Goal: Task Accomplishment & Management: Manage account settings

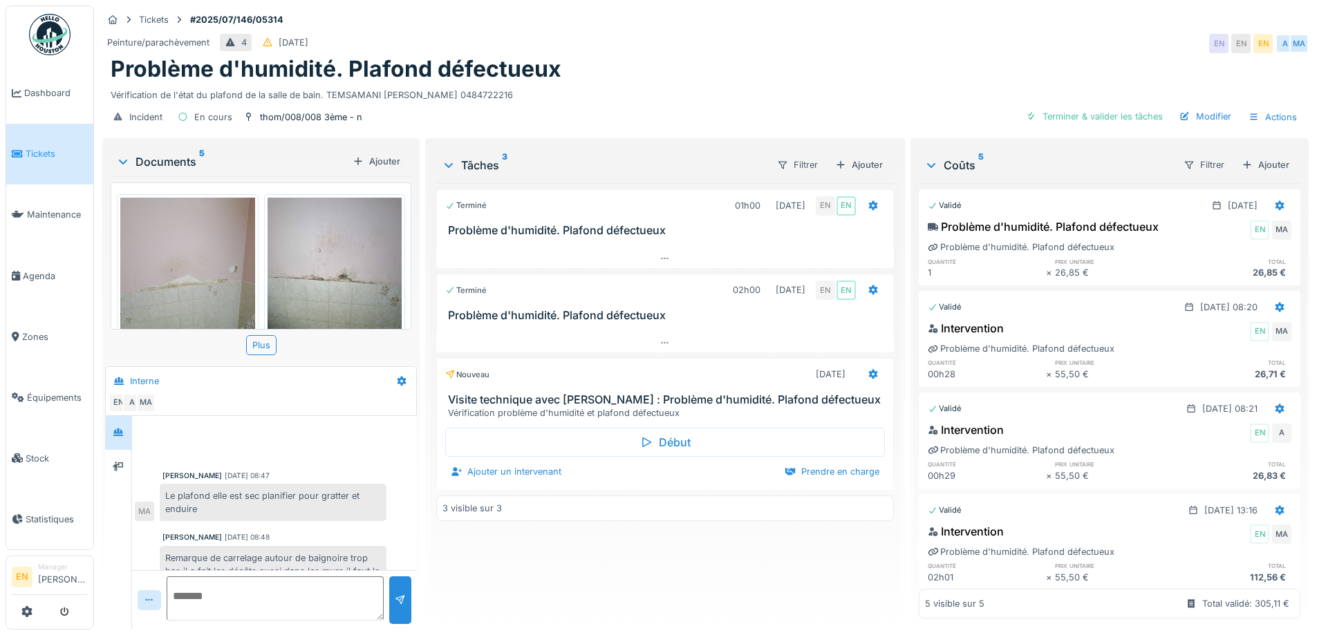
scroll to position [267, 0]
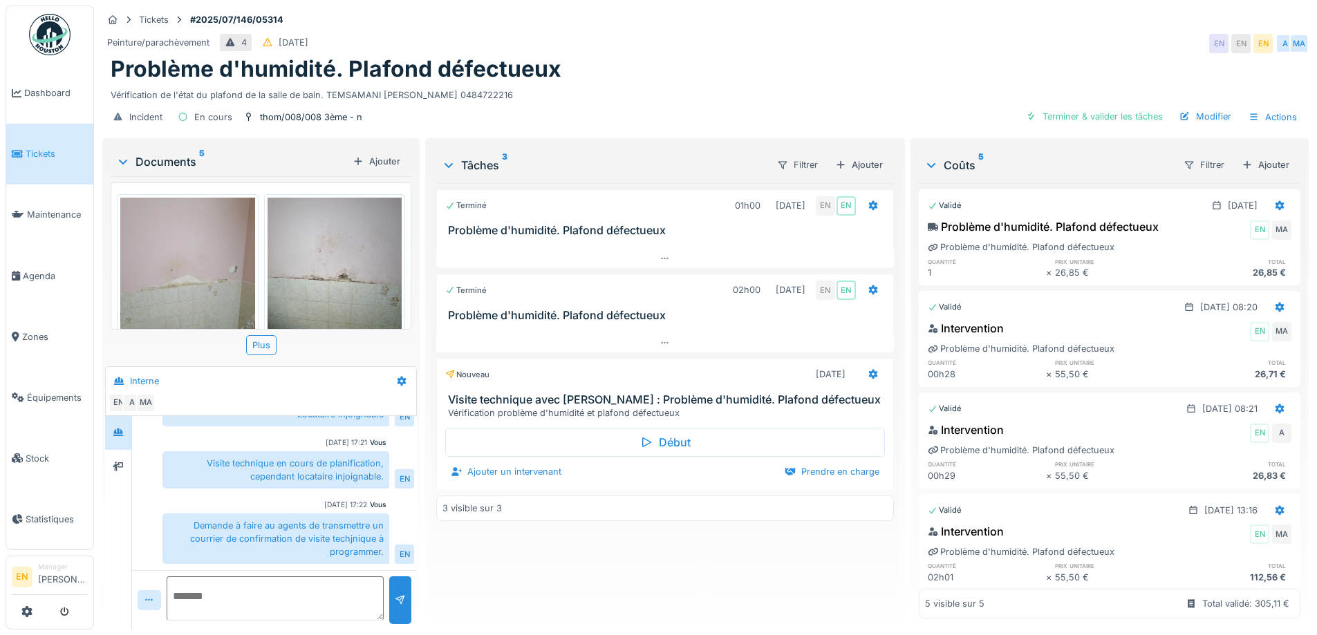
drag, startPoint x: 672, startPoint y: 600, endPoint x: 658, endPoint y: 575, distance: 28.8
click at [671, 594] on div "Terminé 01h00 09/07/2025 EN EN Problème d'humidité. Plafond défectueux Terminé …" at bounding box center [664, 400] width 457 height 435
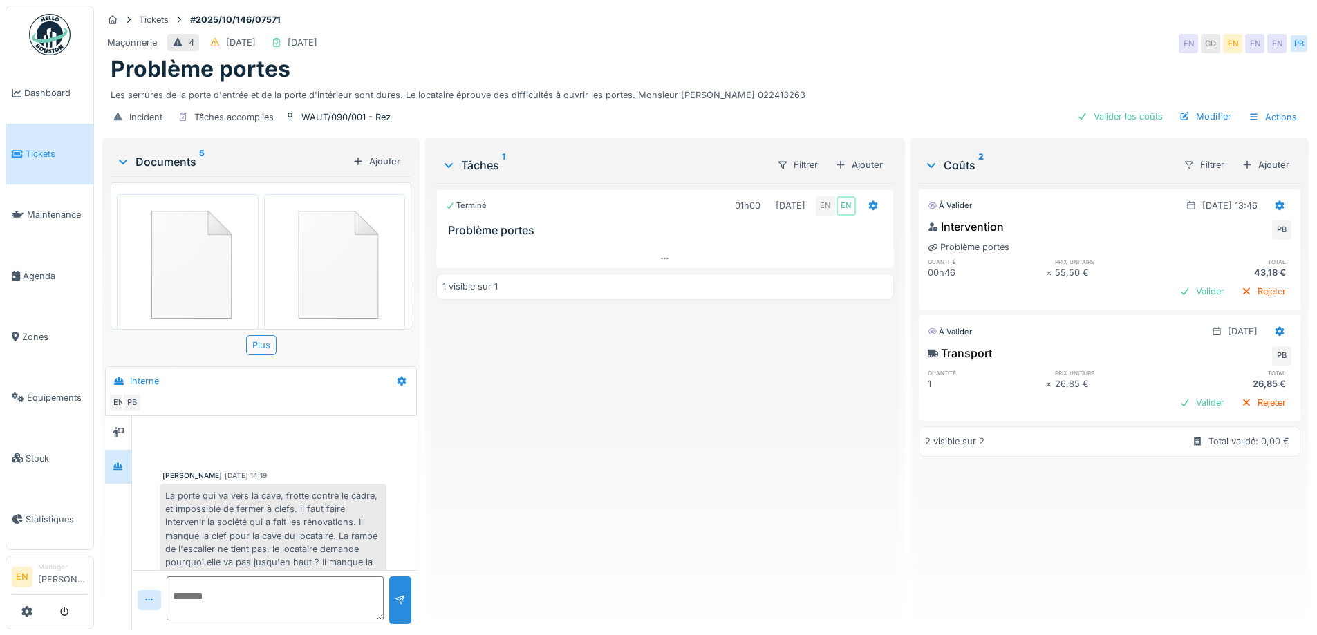
scroll to position [90, 0]
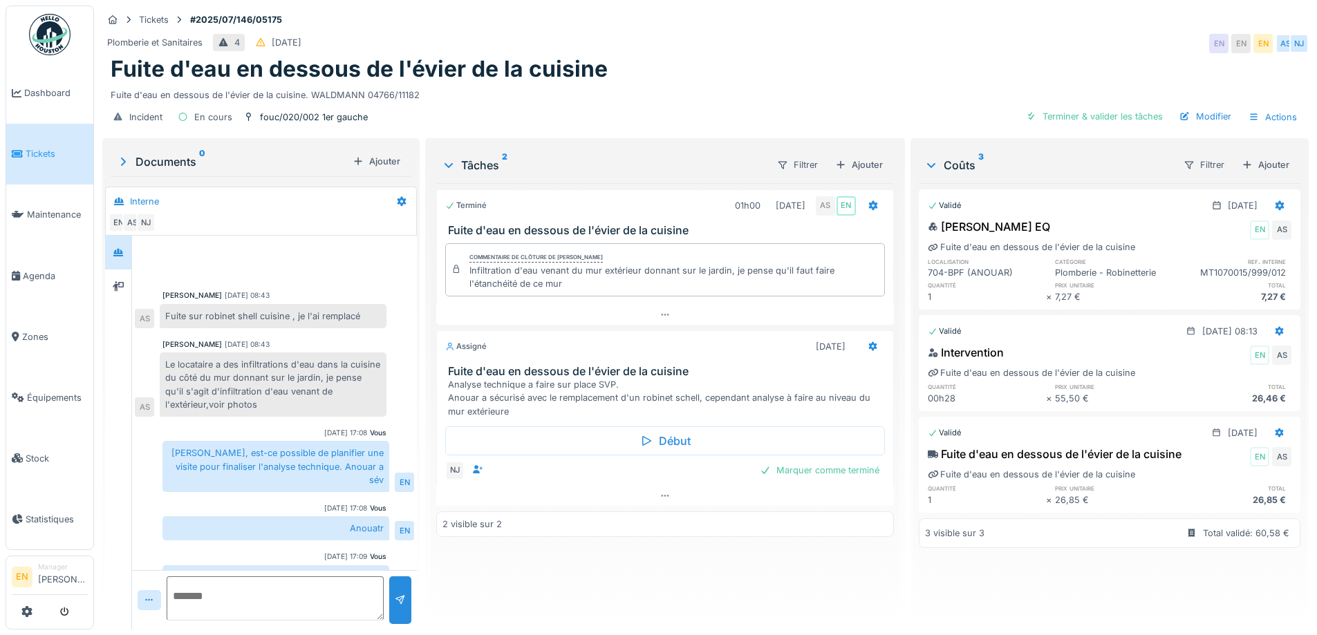
scroll to position [65, 0]
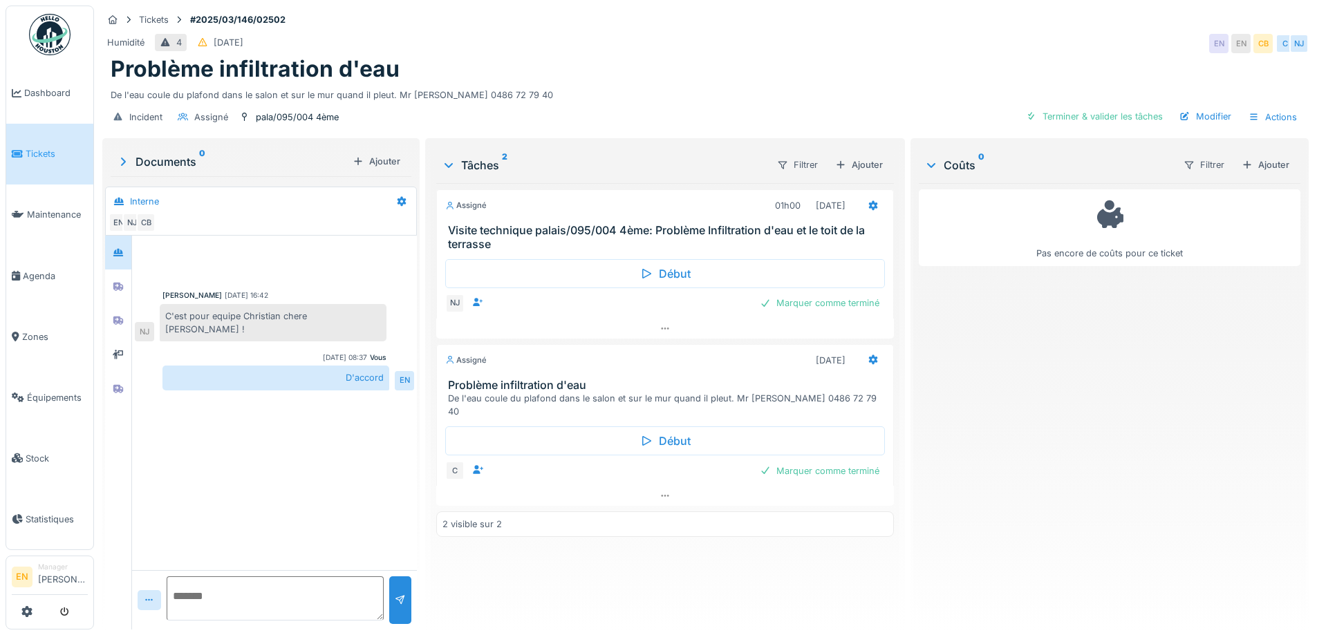
scroll to position [10, 0]
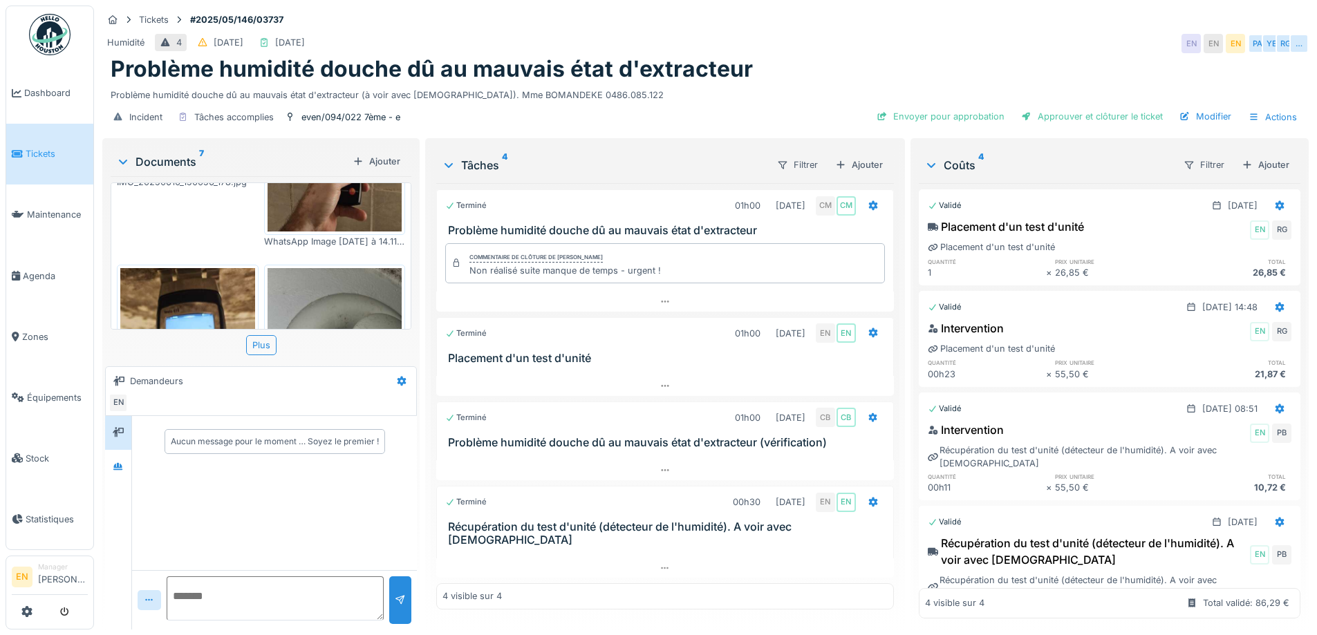
scroll to position [207, 0]
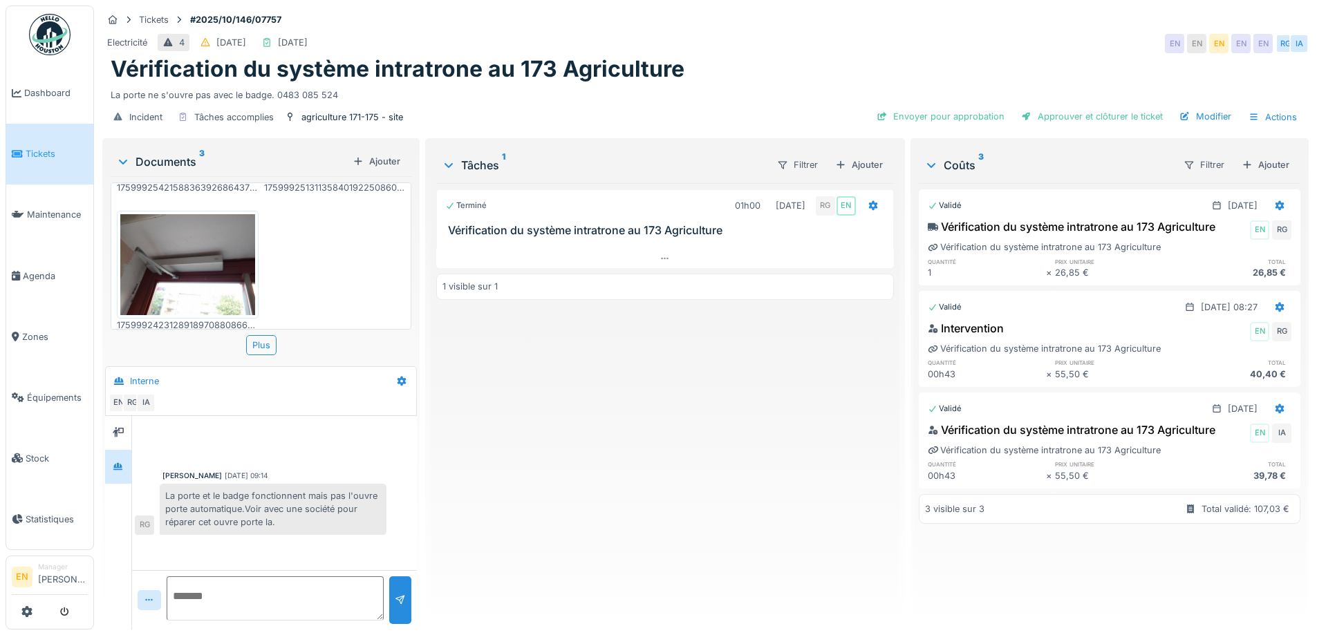
scroll to position [10, 0]
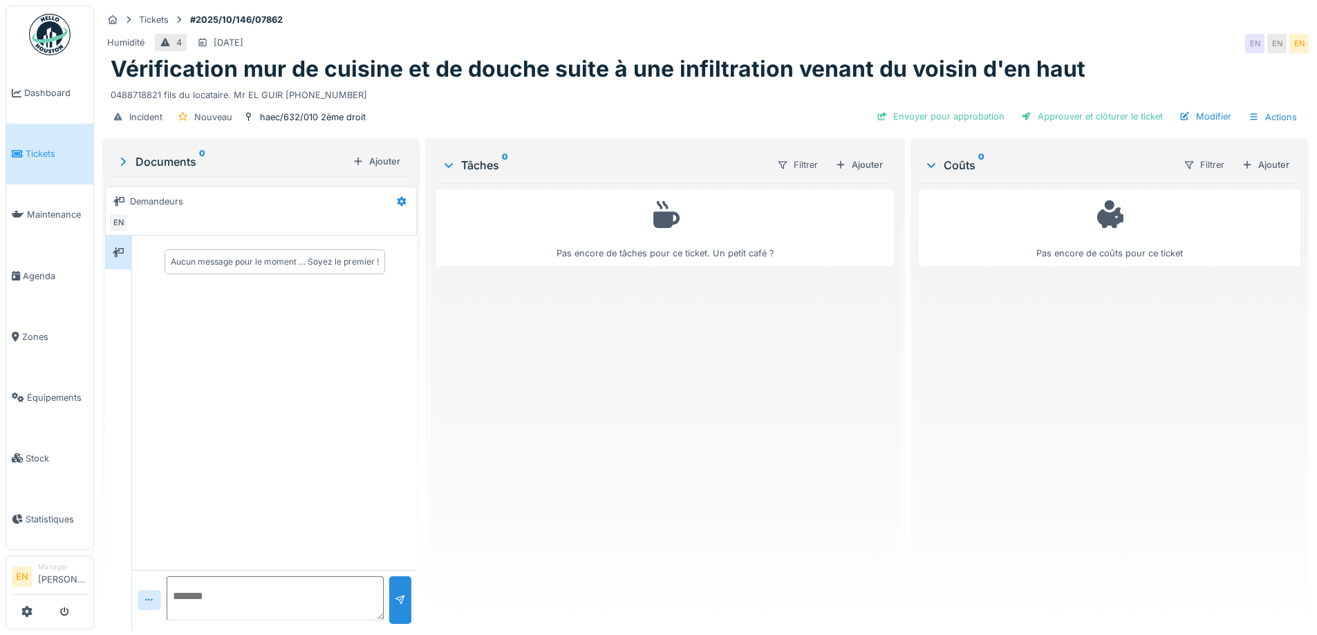
click at [614, 466] on div "Pas encore de tâches pour ce ticket. Un petit café ?" at bounding box center [664, 400] width 457 height 435
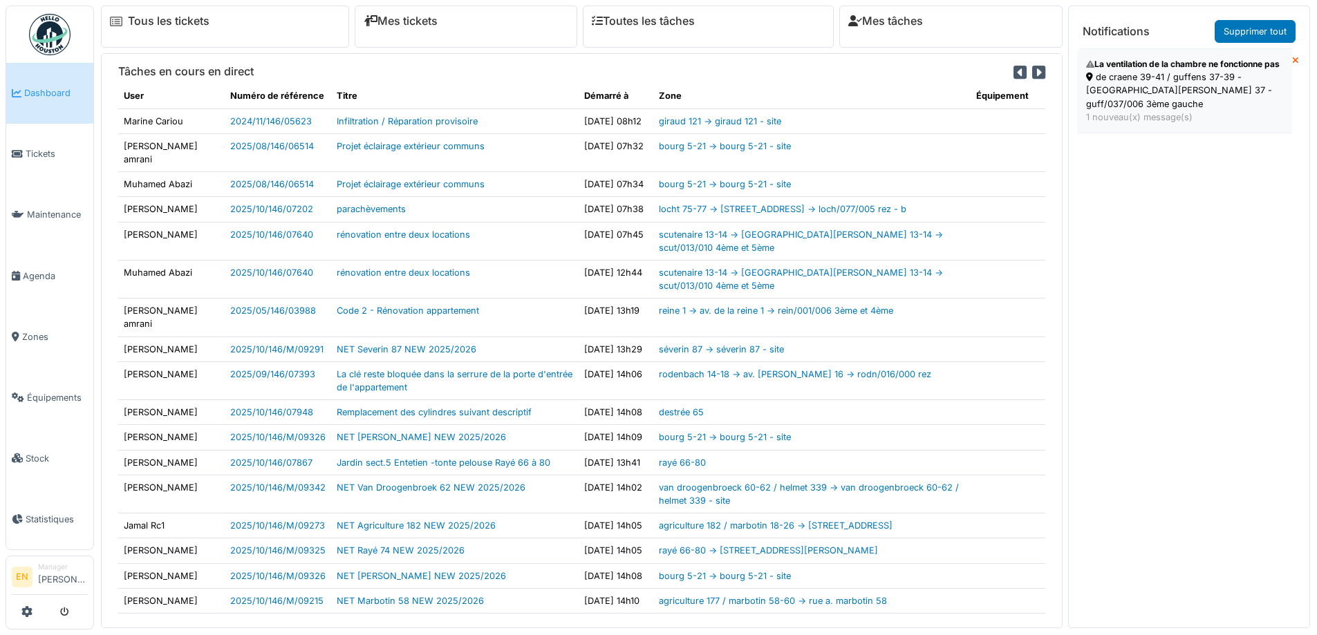
click at [1179, 68] on div "La ventilation de la chambre ne fonctionne pas" at bounding box center [1184, 64] width 197 height 12
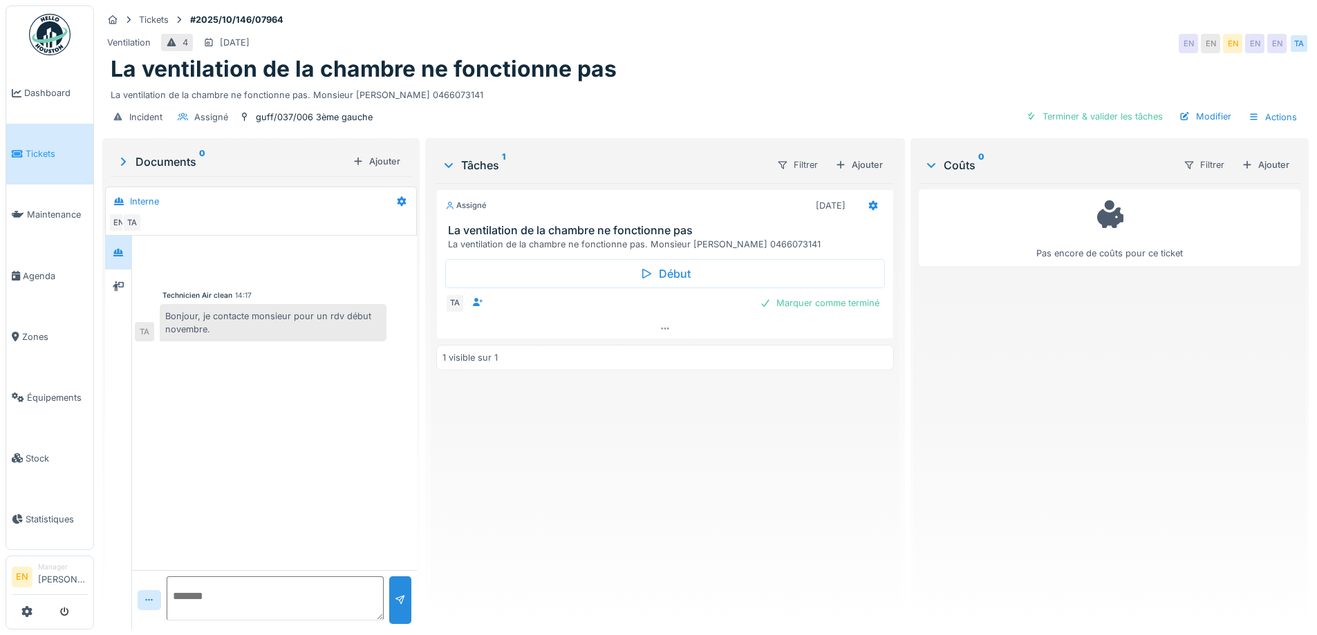
drag, startPoint x: 681, startPoint y: 507, endPoint x: 642, endPoint y: 44, distance: 464.0
click at [677, 487] on div "Assigné 17/10/2025 La ventilation de la chambre ne fonctionne pas La ventilatio…" at bounding box center [664, 400] width 457 height 435
drag, startPoint x: 674, startPoint y: 1, endPoint x: 1068, endPoint y: 0, distance: 394.6
click at [676, 1] on div "Tickets #2025/10/146/07964 Ventilation 4 19/10/2025 EN EN EN EN EN TA La ventil…" at bounding box center [705, 317] width 1223 height 635
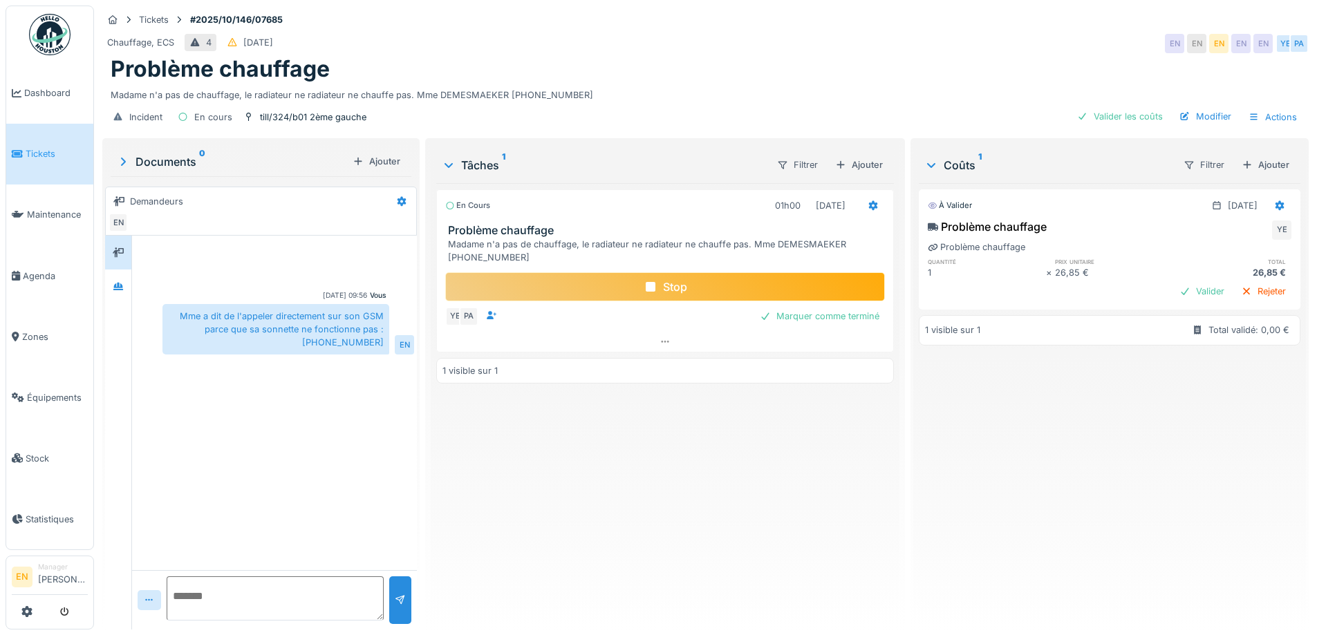
click at [737, 578] on div "En cours 01h00 [DATE] Problème chauffage Madame n'a pas de chauffage, le radiat…" at bounding box center [664, 400] width 457 height 435
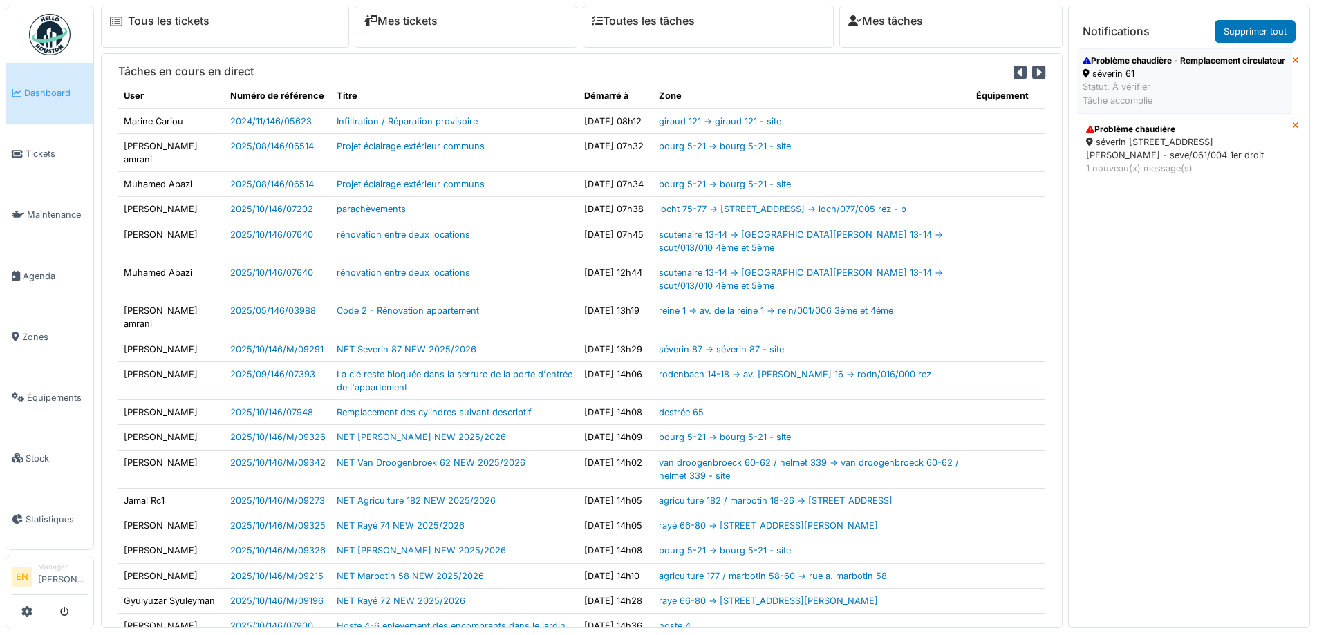
click at [1137, 67] on div "Problème chaudière - Remplacement circulateur" at bounding box center [1183, 61] width 202 height 12
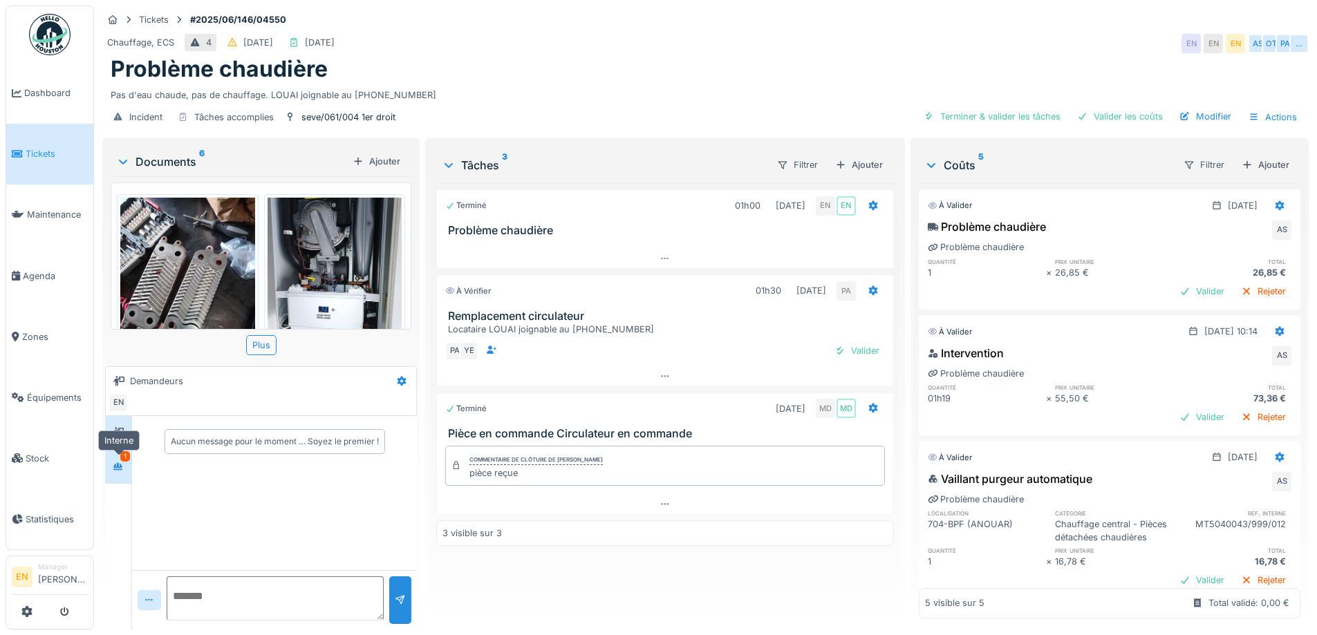
click at [113, 469] on div at bounding box center [118, 466] width 21 height 17
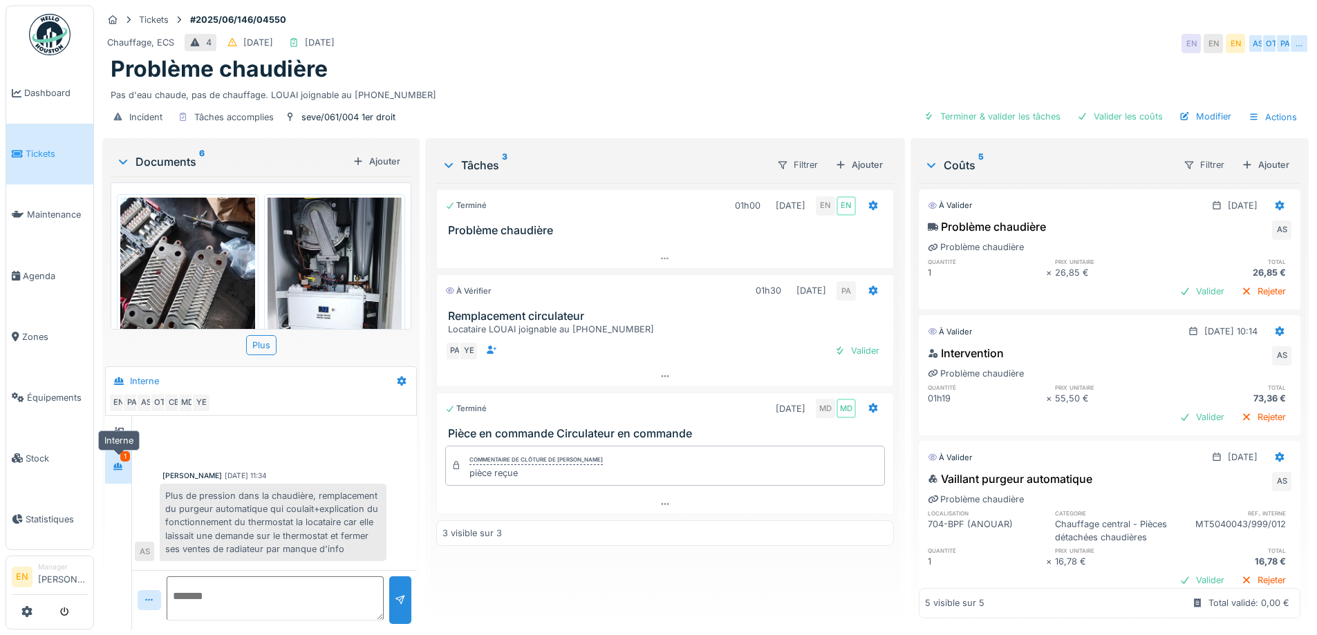
scroll to position [369, 0]
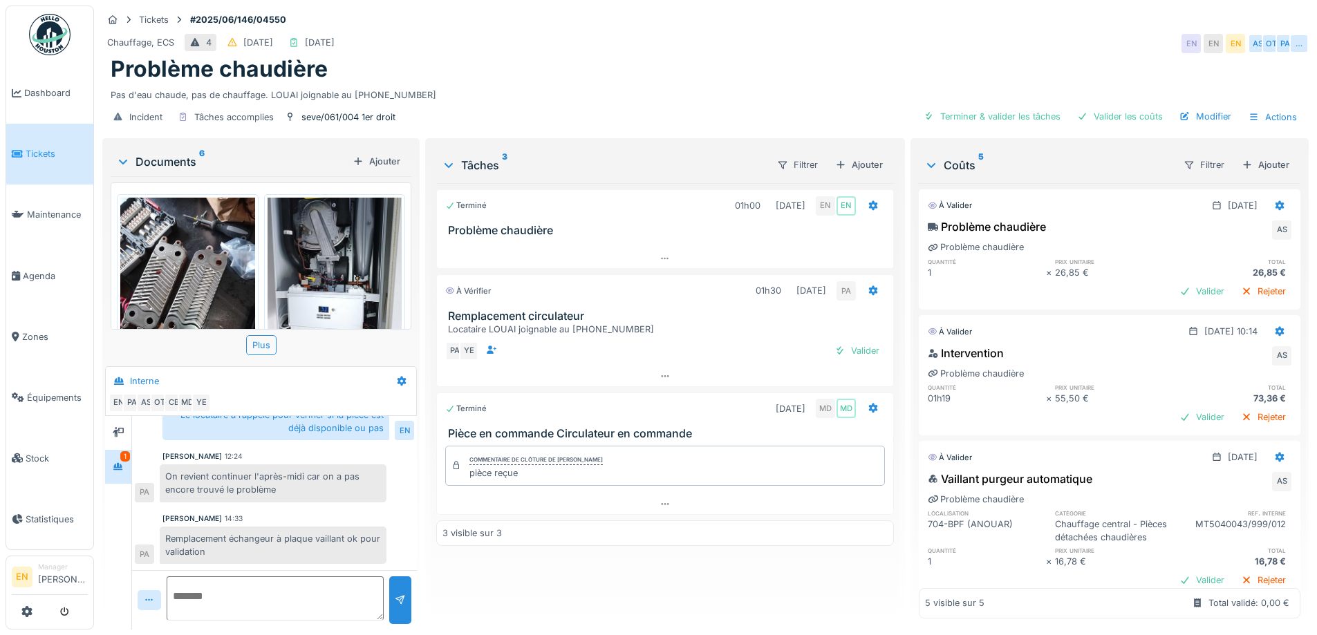
click at [292, 536] on div "Remplacement échangeur à plaque vaillant ok pour validation" at bounding box center [273, 545] width 227 height 37
click at [354, 544] on div "Remplacement échangeur à plaque vaillant ok pour validation" at bounding box center [273, 545] width 227 height 37
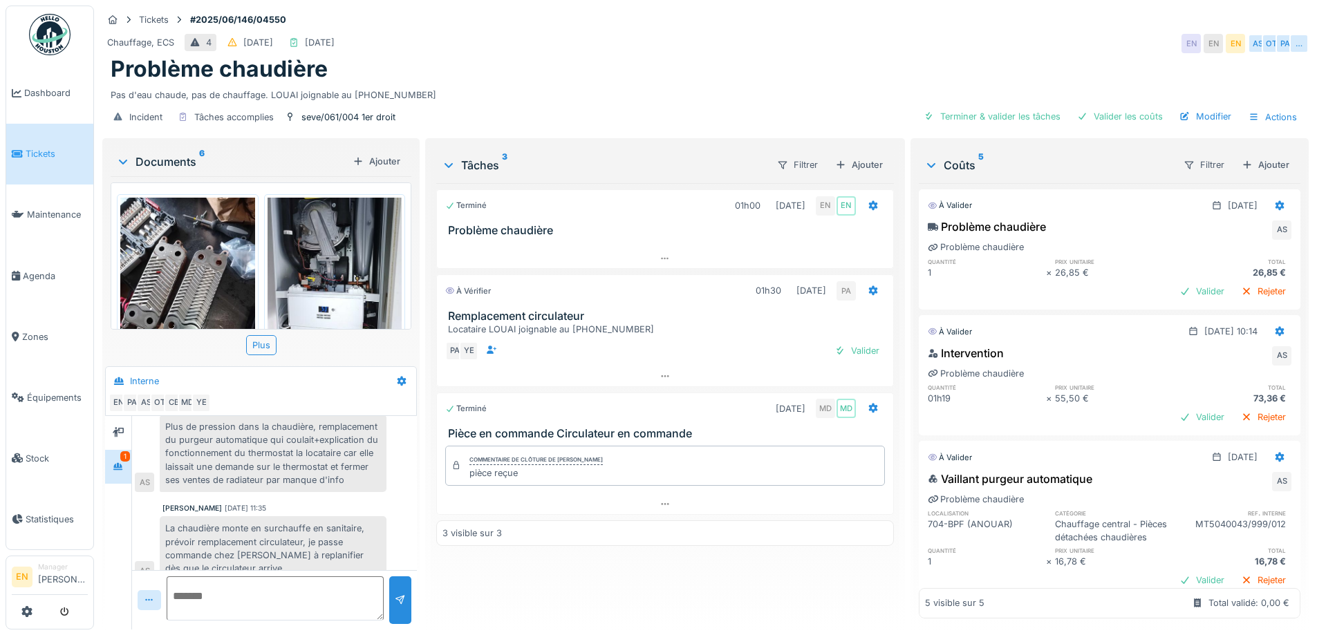
scroll to position [0, 0]
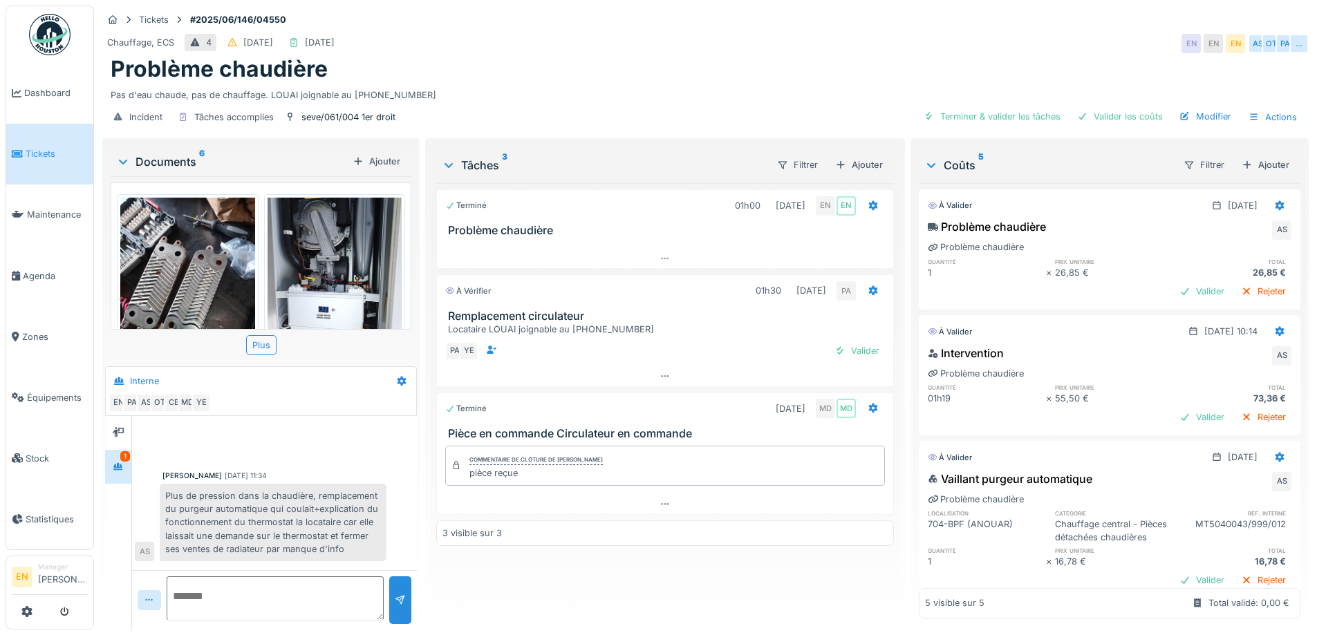
click at [695, 36] on div "Chauffage, ECS 4 08/06/2025 14/10/2025 EN EN EN AS OT PA …" at bounding box center [705, 43] width 1206 height 25
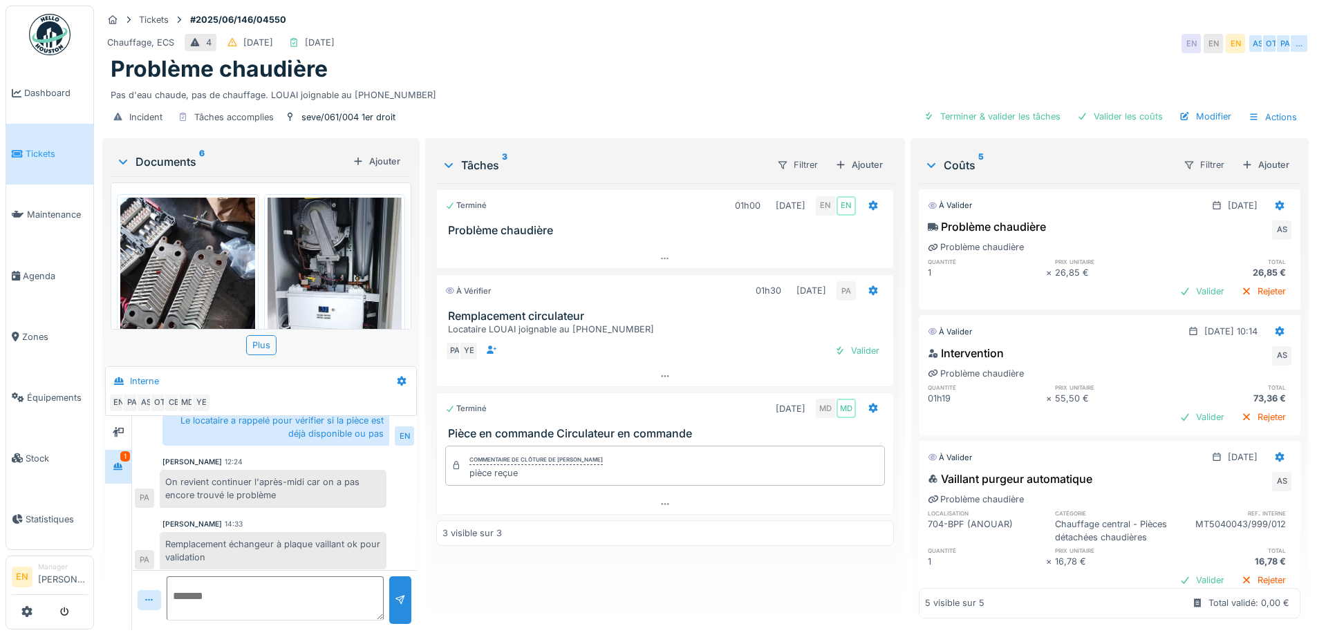
scroll to position [369, 0]
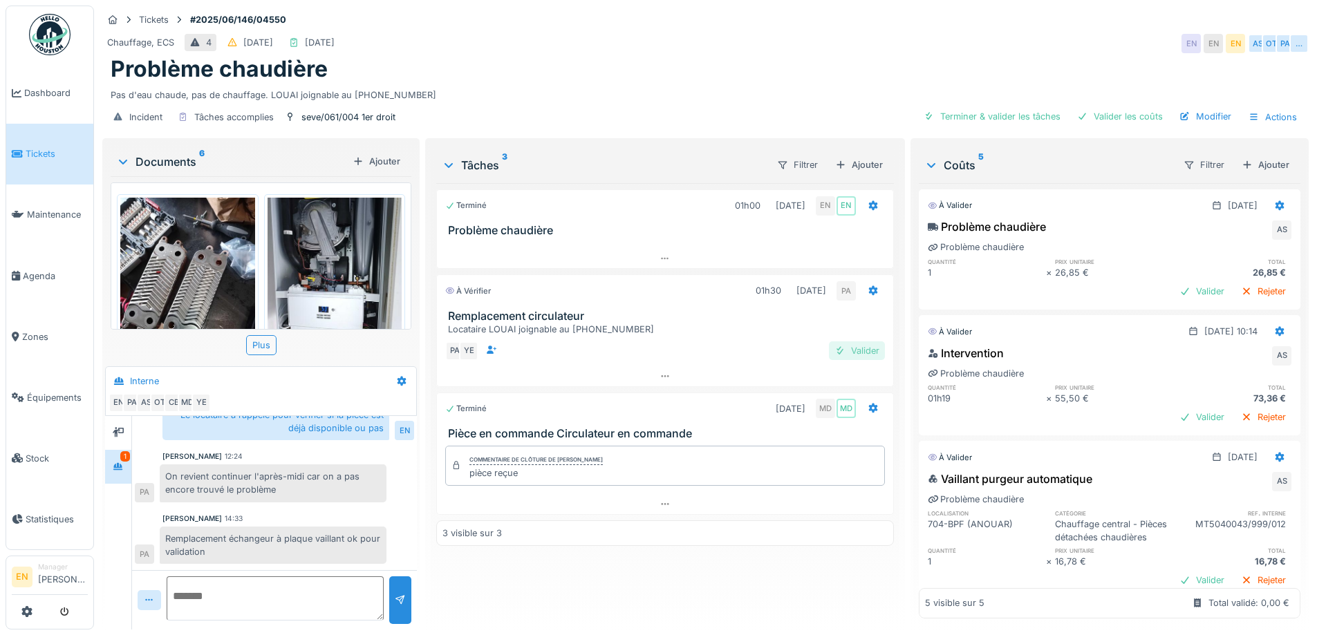
click at [863, 350] on div "Valider" at bounding box center [857, 350] width 56 height 19
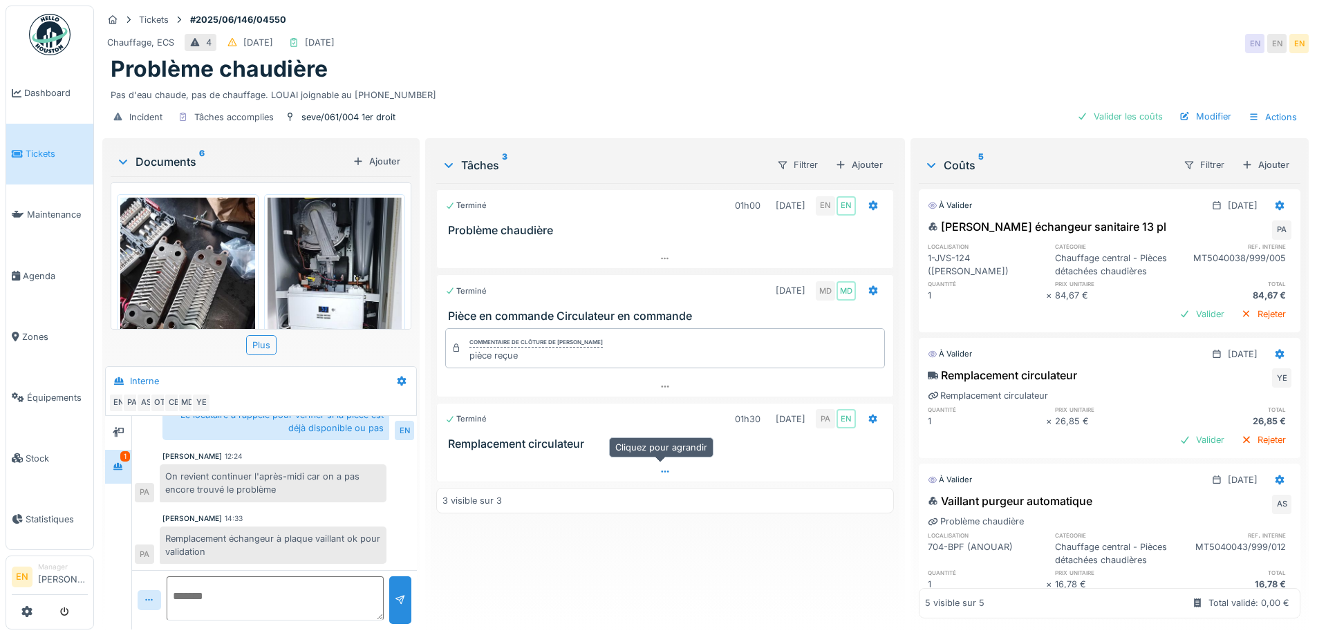
click at [666, 480] on div at bounding box center [664, 472] width 455 height 20
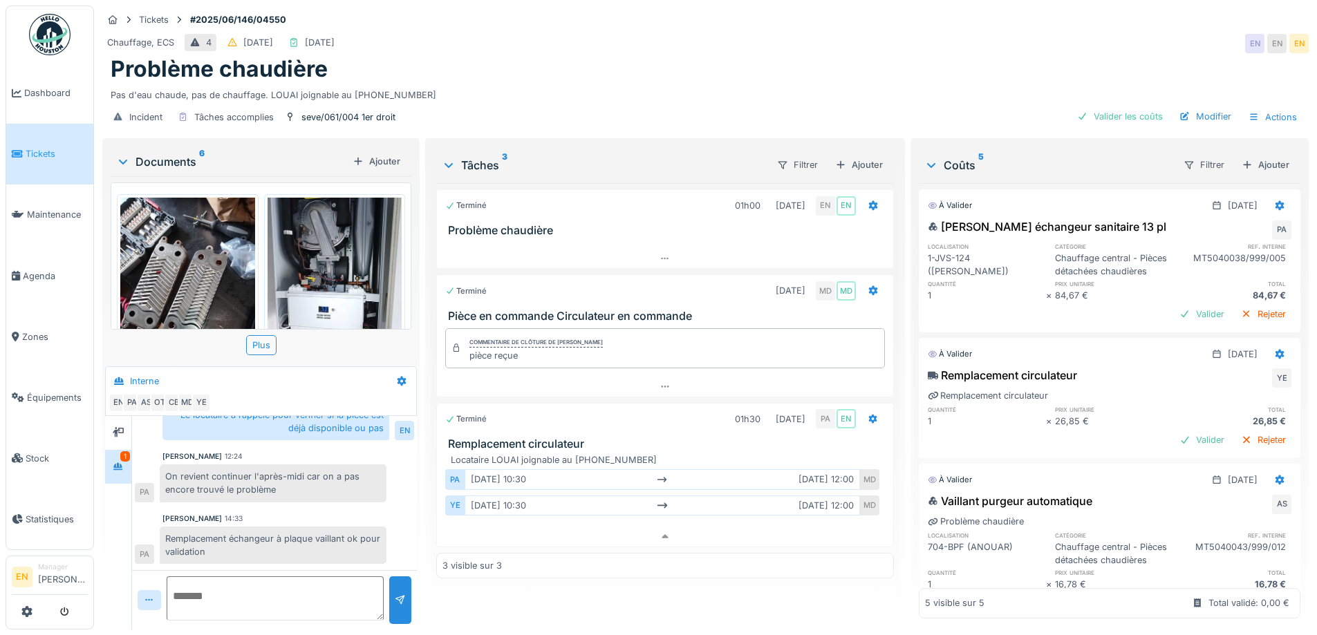
click at [1110, 117] on div "Incident Tâches accomplies seve/061/004 1er droit Valider les coûts Modifier Ac…" at bounding box center [705, 117] width 1206 height 31
click at [1110, 113] on div "Valider les coûts" at bounding box center [1119, 116] width 97 height 19
click at [1110, 108] on div "Valider les coûts" at bounding box center [1119, 116] width 97 height 19
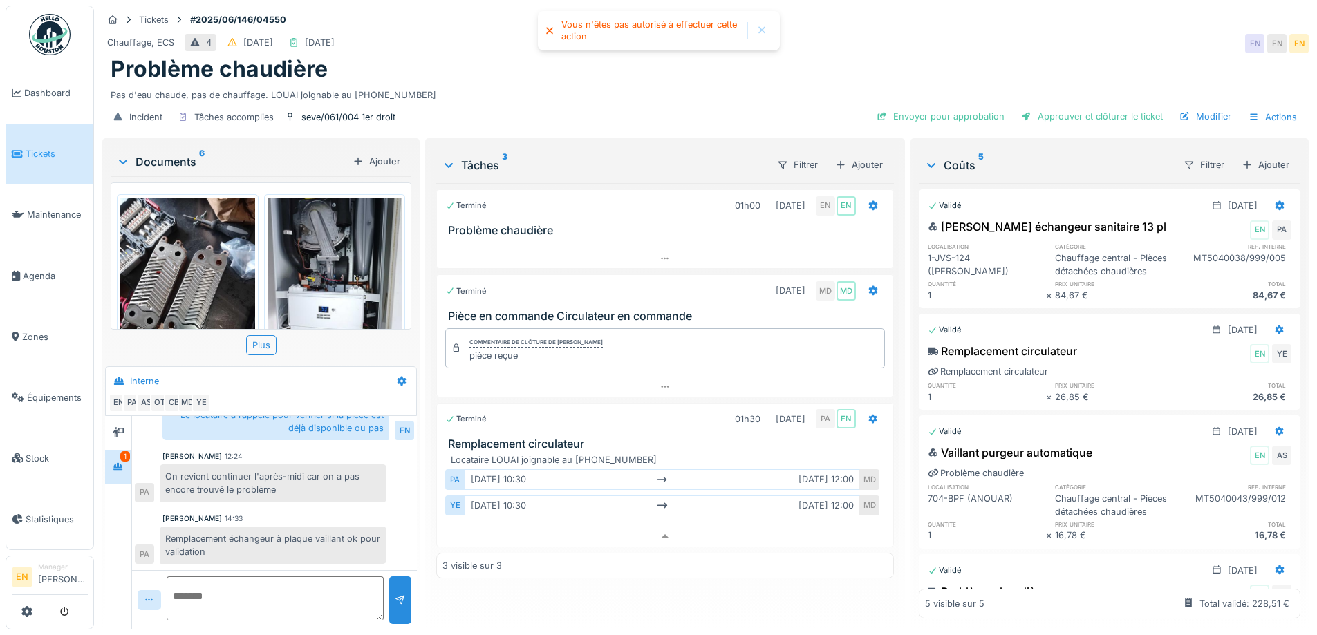
click at [945, 56] on div "Problème chaudière" at bounding box center [705, 69] width 1189 height 26
click at [1209, 107] on div "Modifier" at bounding box center [1204, 116] width 63 height 19
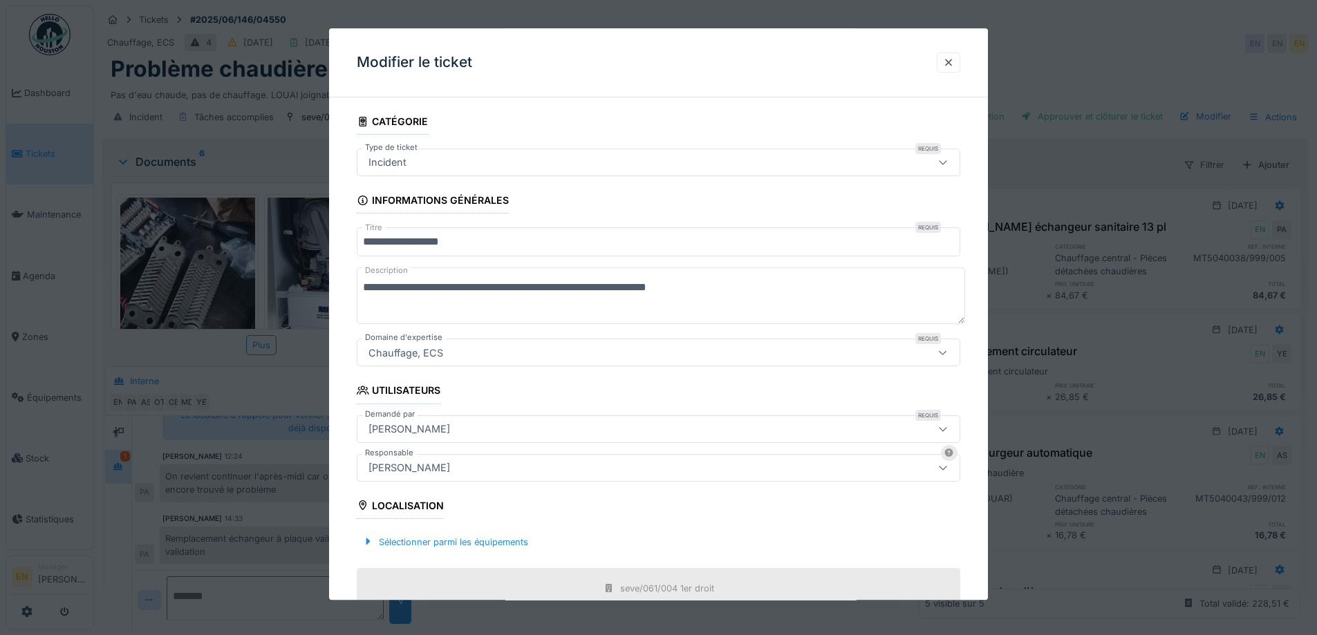
click at [455, 469] on div "[PERSON_NAME]" at bounding box center [409, 467] width 93 height 15
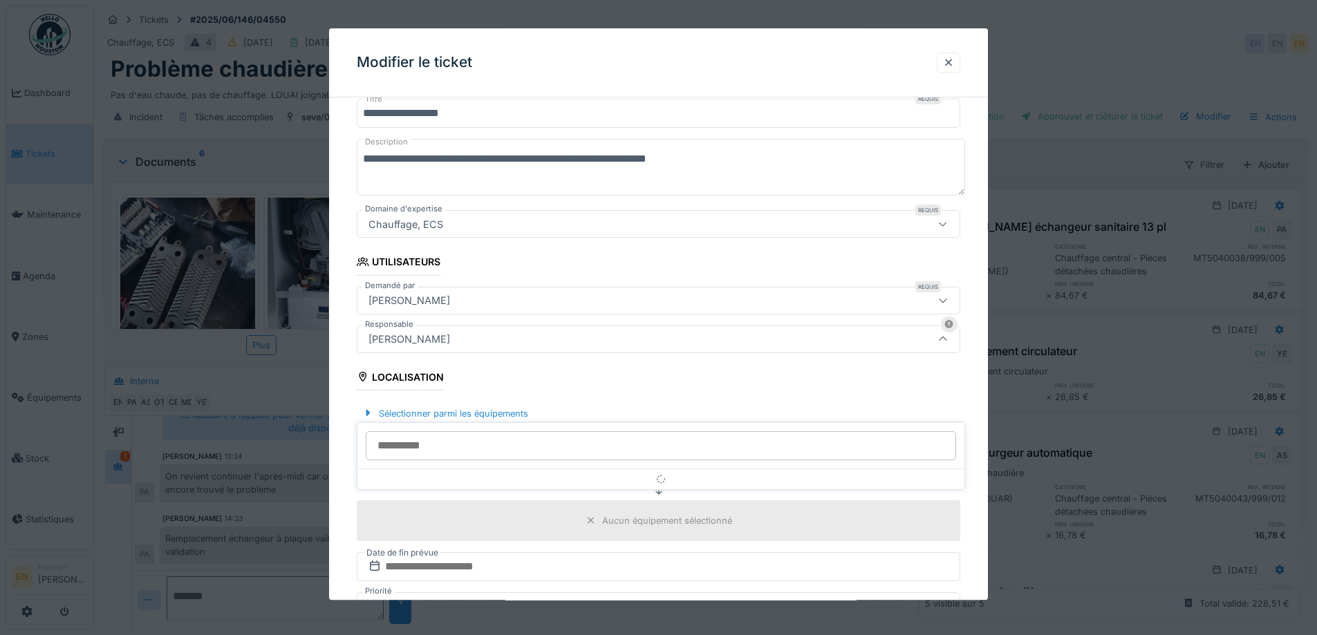
scroll to position [153, 0]
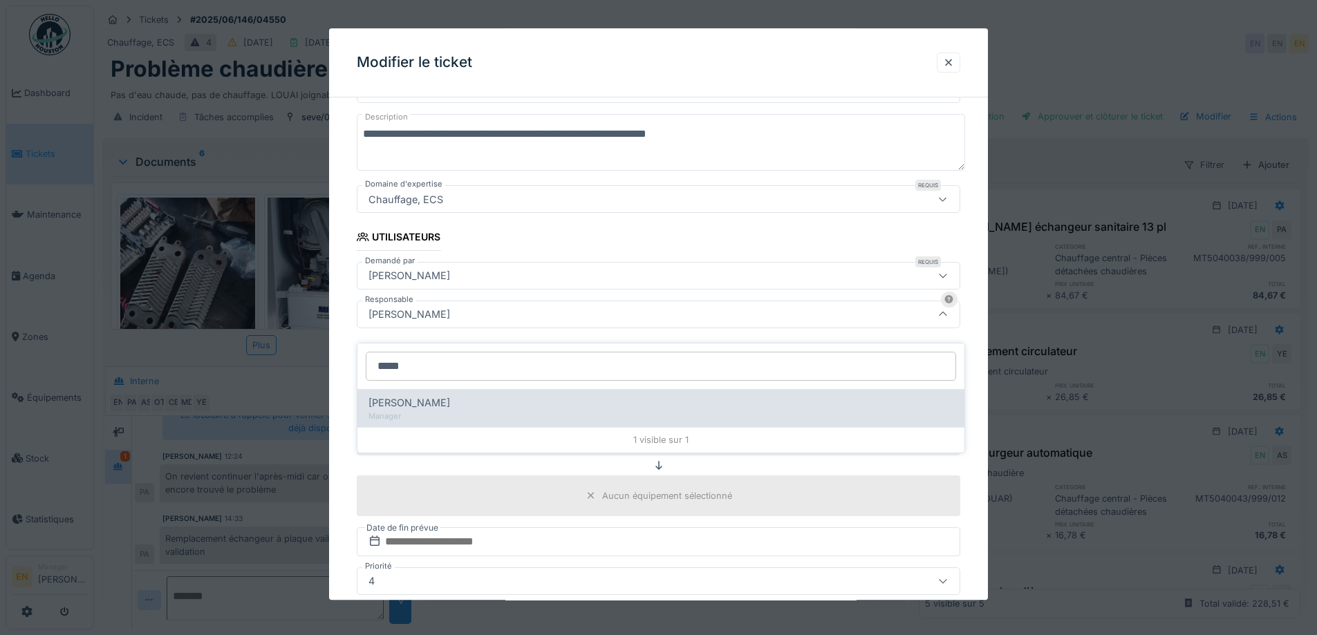
type input "*****"
click at [467, 395] on div "Christian Bassette" at bounding box center [660, 402] width 585 height 15
type input "****"
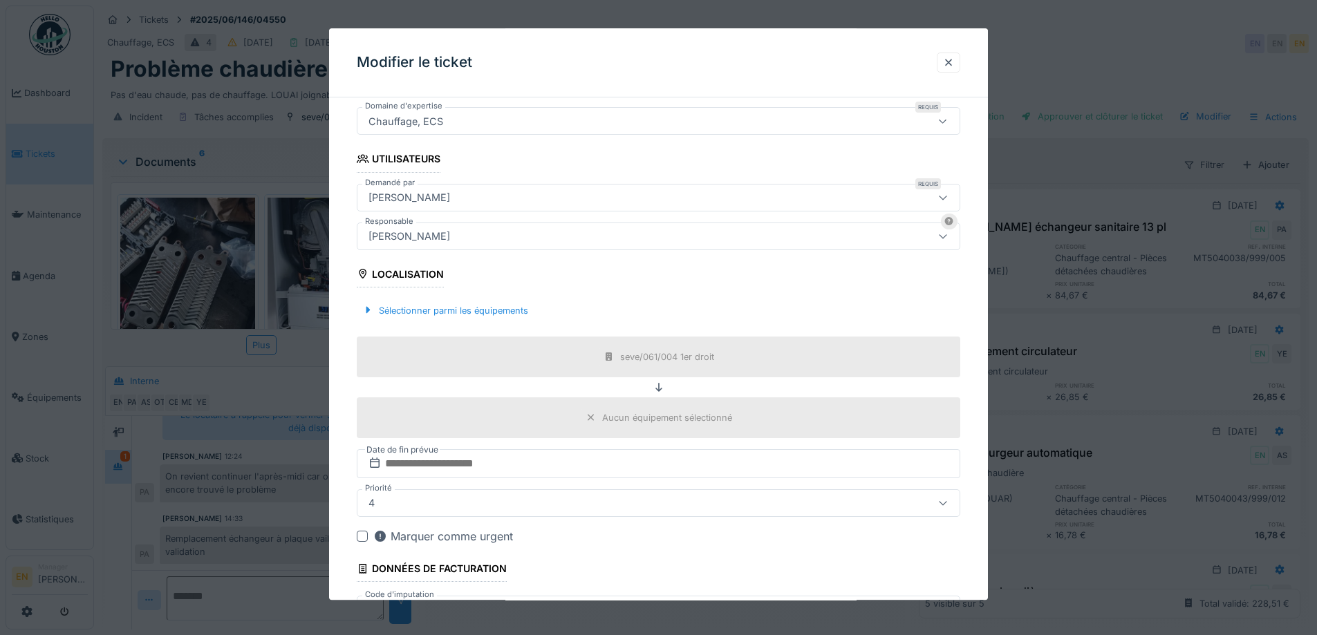
scroll to position [334, 0]
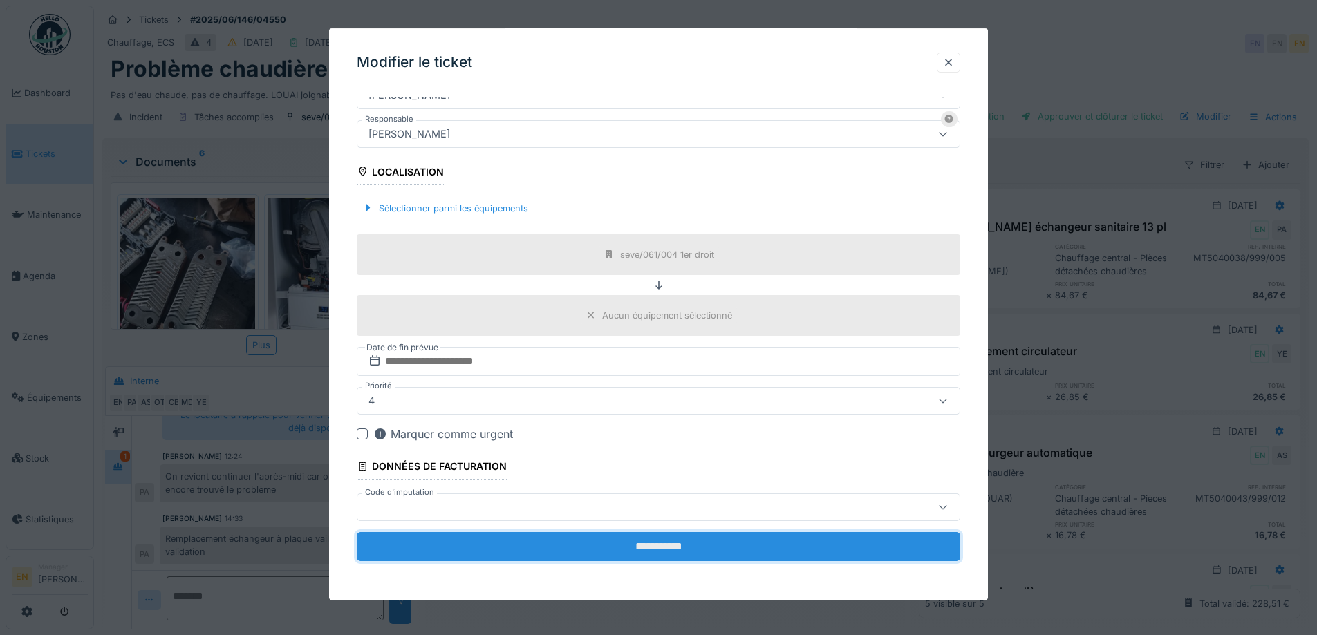
click at [634, 545] on input "**********" at bounding box center [658, 546] width 603 height 29
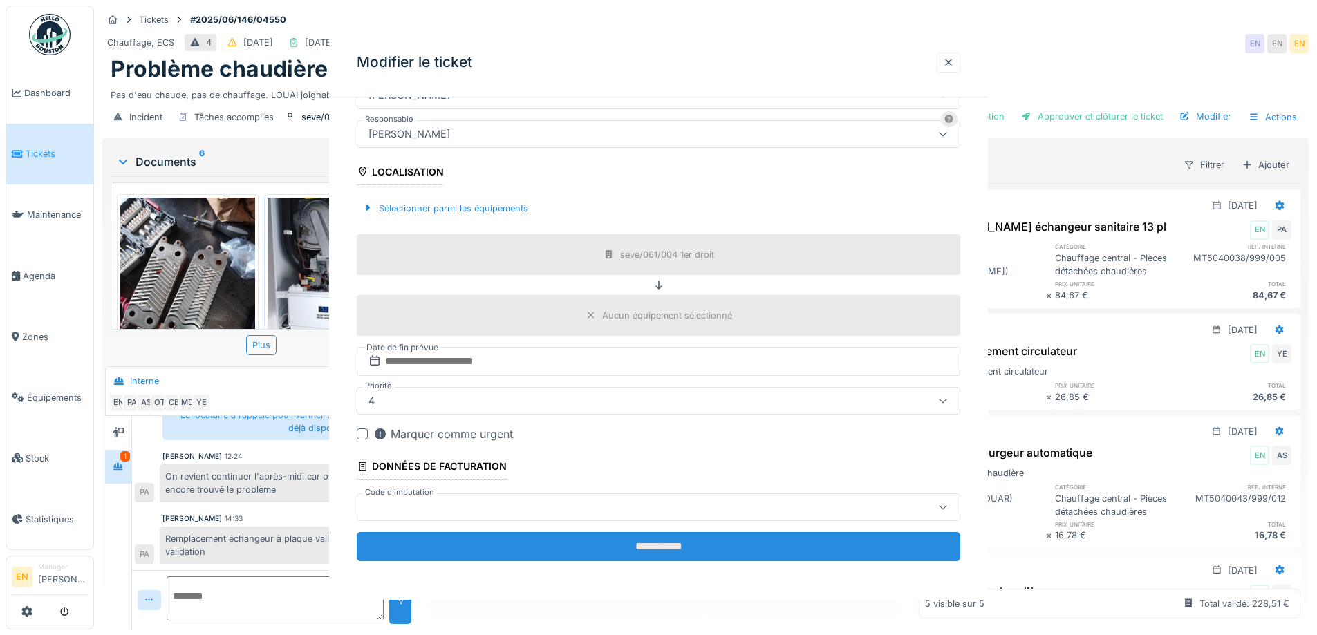
scroll to position [0, 0]
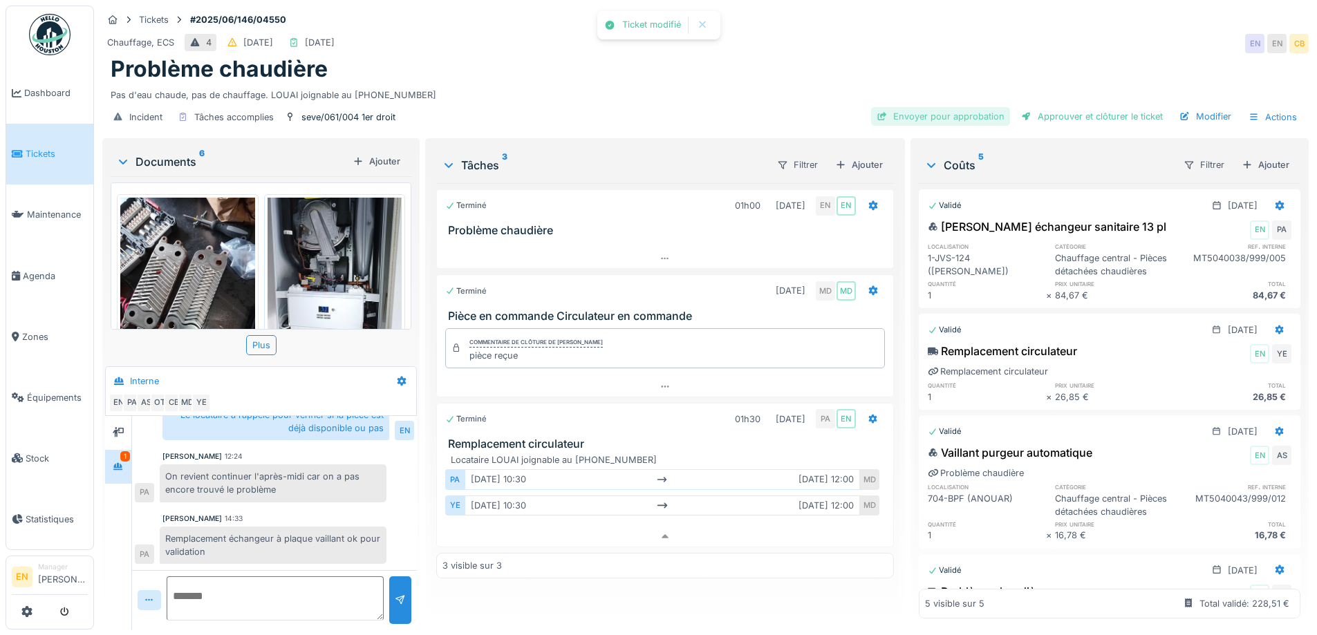
click at [943, 107] on div "Envoyer pour approbation" at bounding box center [940, 116] width 139 height 19
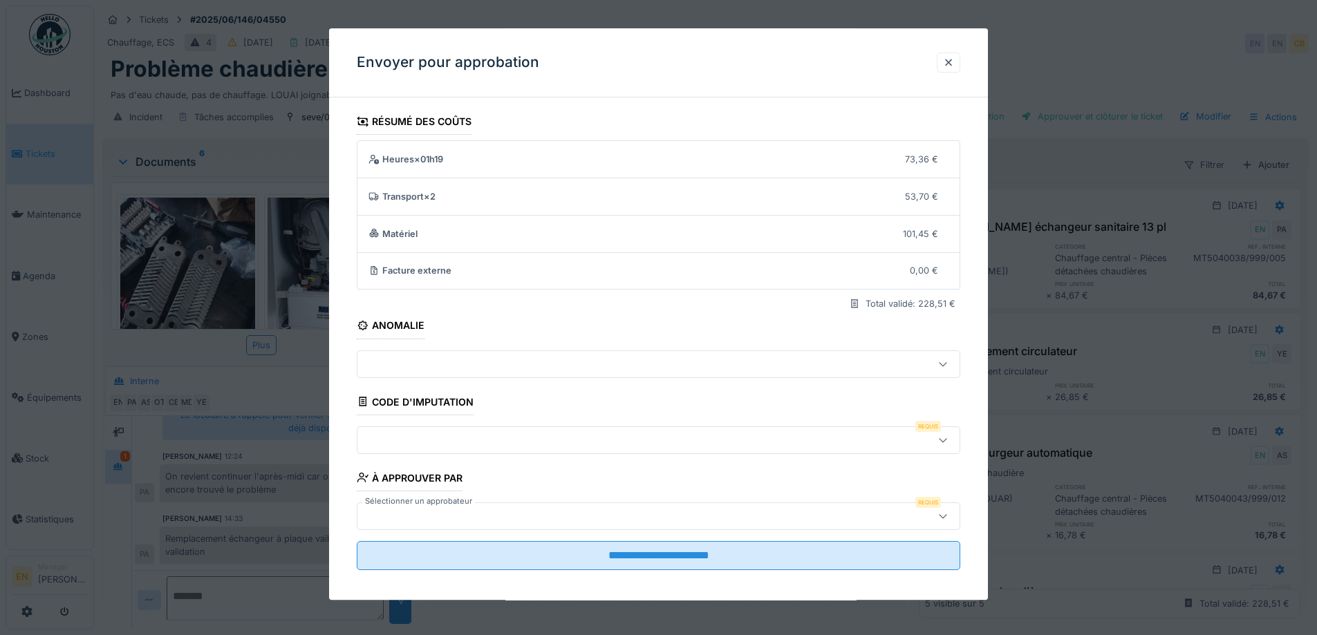
click at [948, 446] on div at bounding box center [942, 439] width 11 height 13
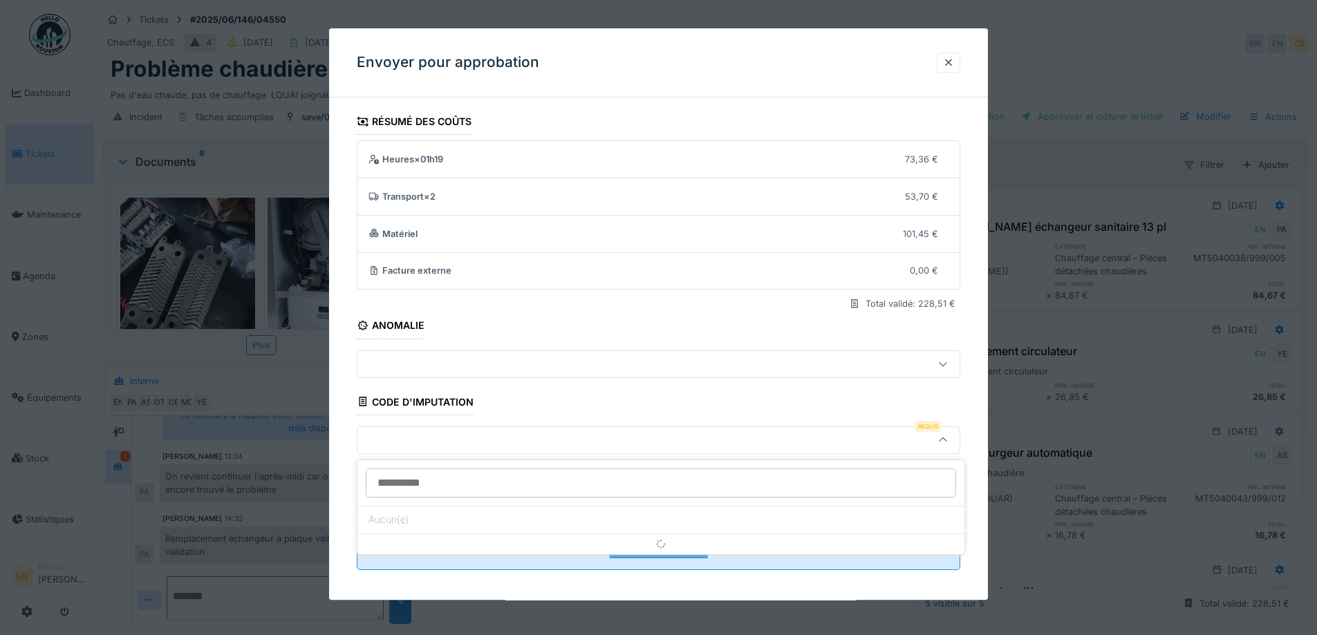
scroll to position [9, 0]
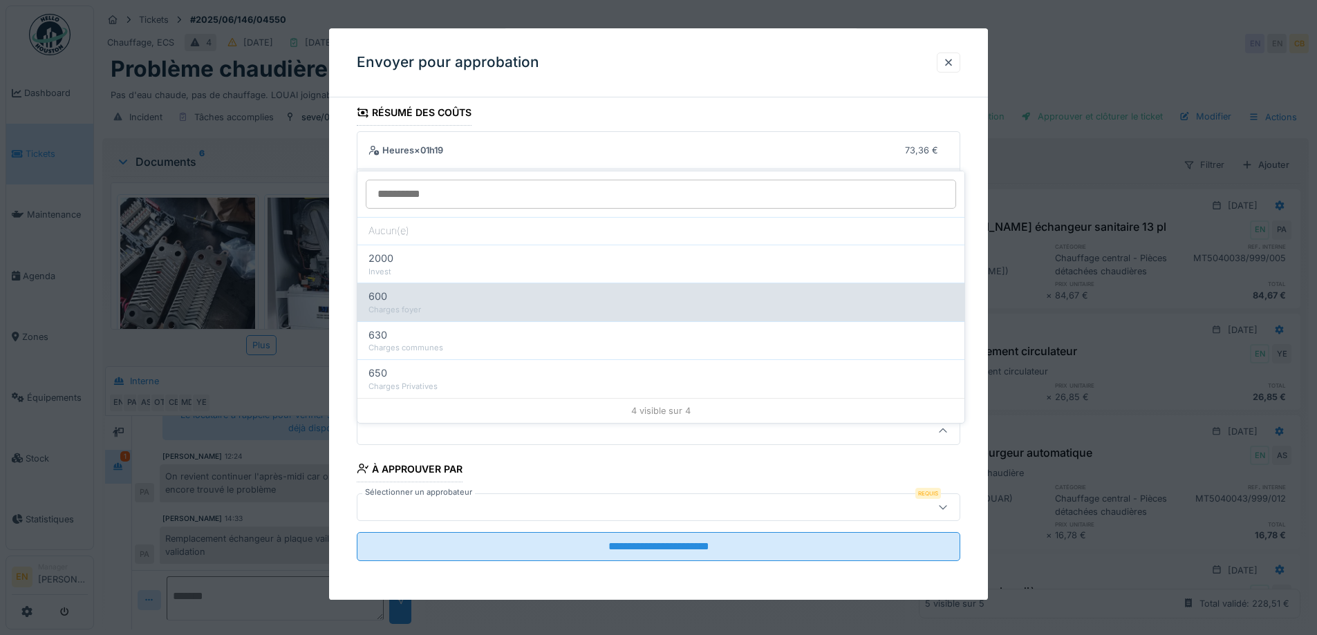
click at [437, 304] on div "Charges foyer" at bounding box center [660, 310] width 585 height 12
type input "***"
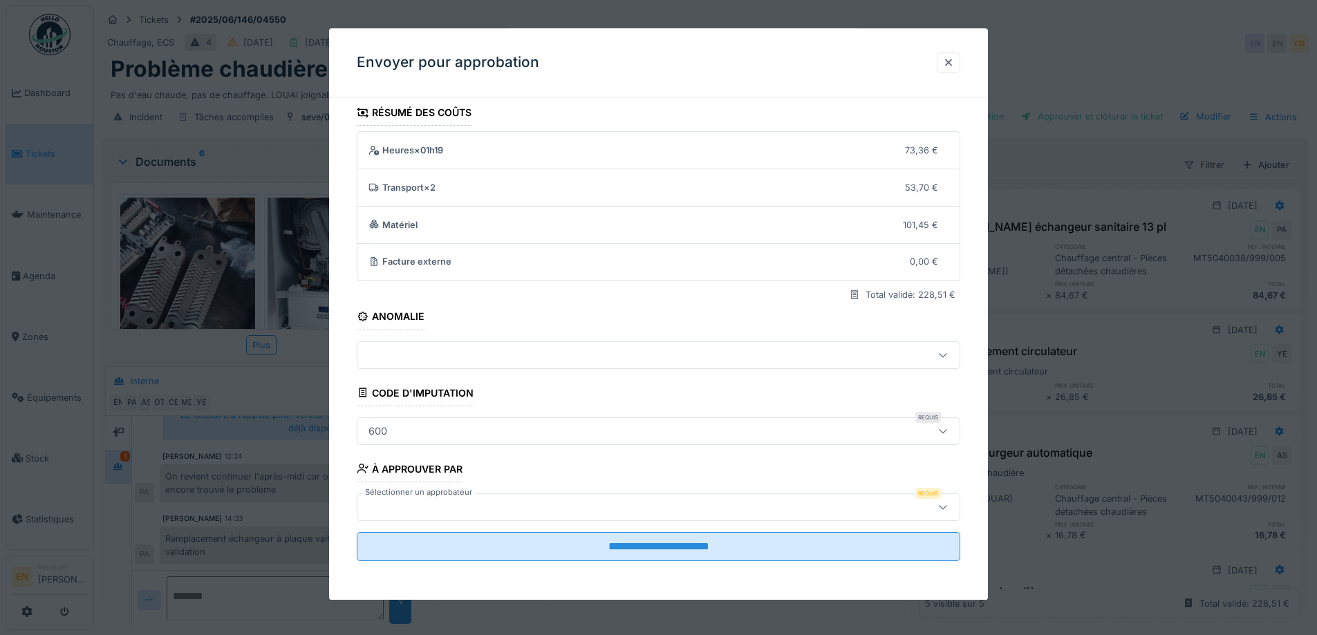
click at [882, 508] on div at bounding box center [623, 507] width 520 height 15
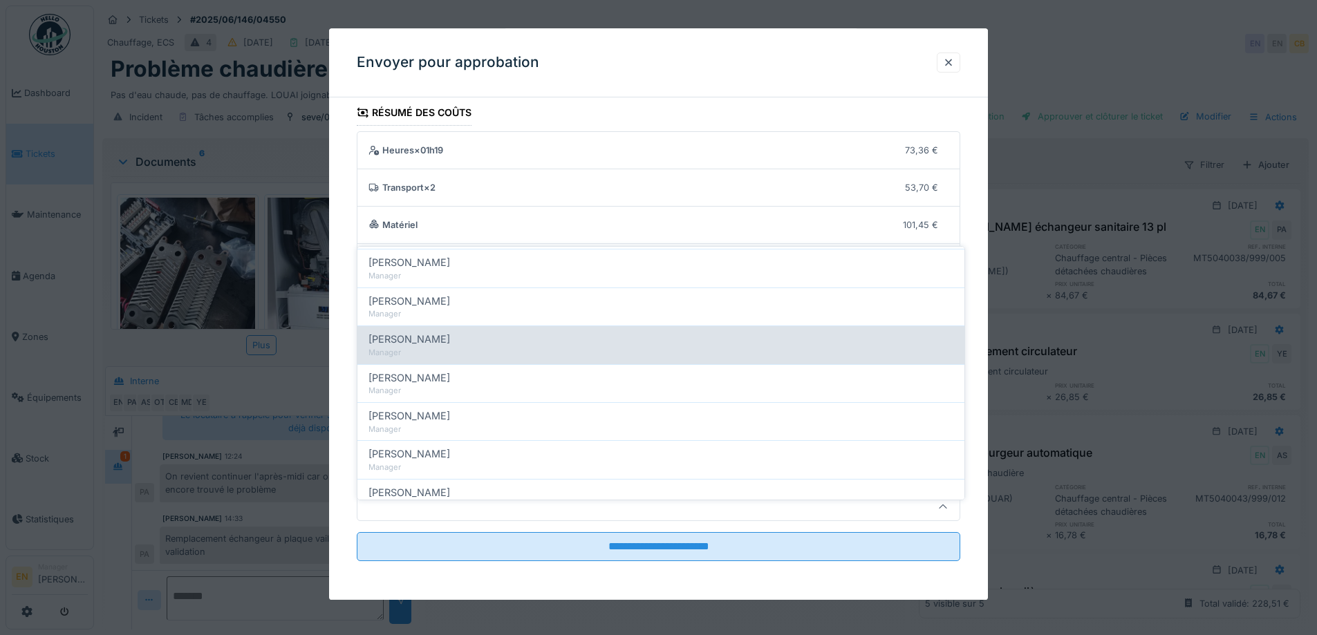
scroll to position [276, 0]
click at [411, 328] on span "Christian Bassette" at bounding box center [409, 335] width 82 height 15
type input "****"
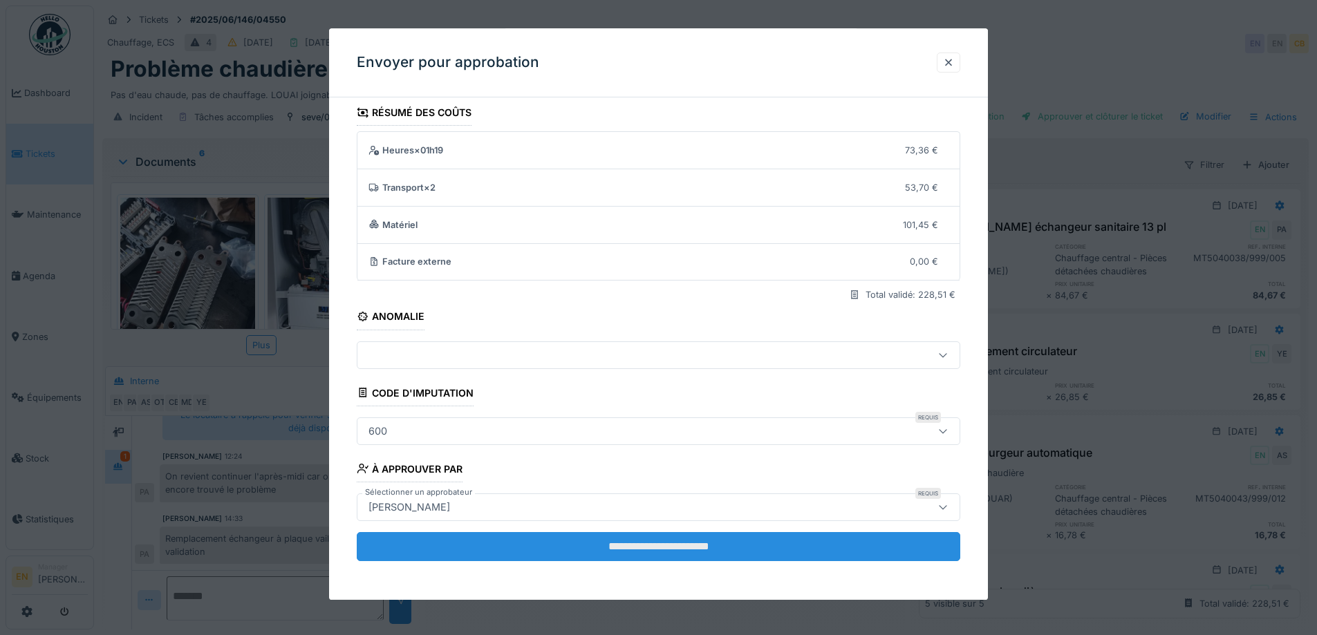
click at [668, 549] on input "**********" at bounding box center [658, 546] width 603 height 29
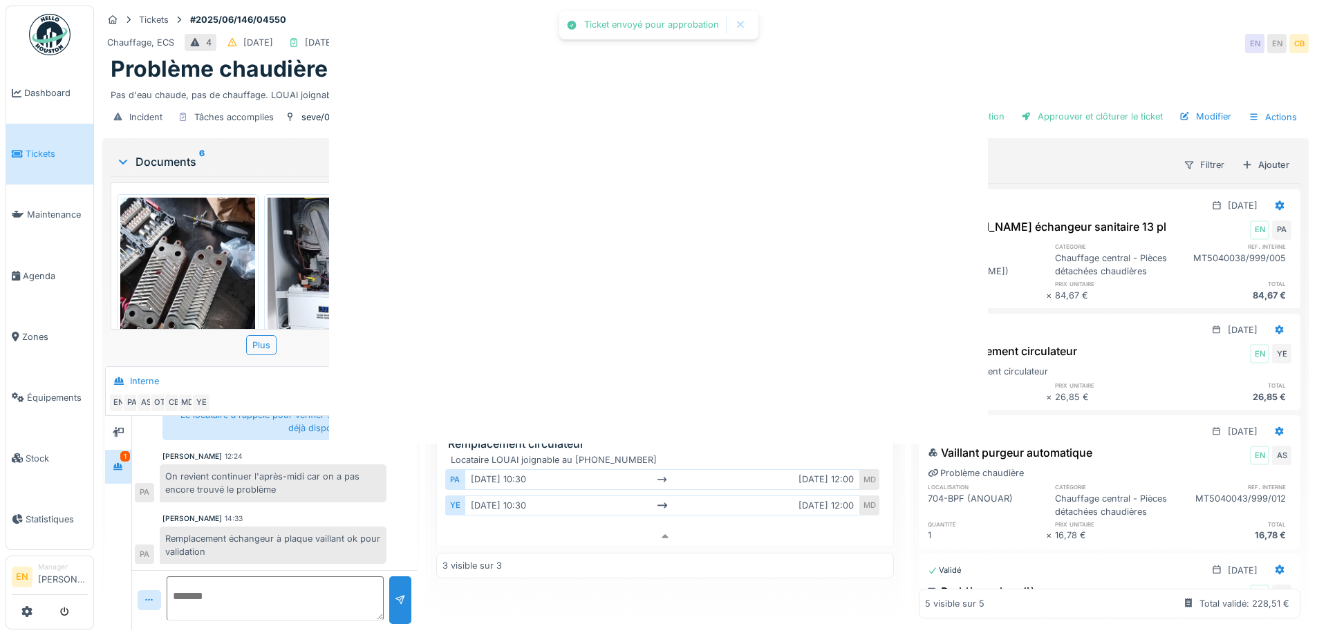
scroll to position [0, 0]
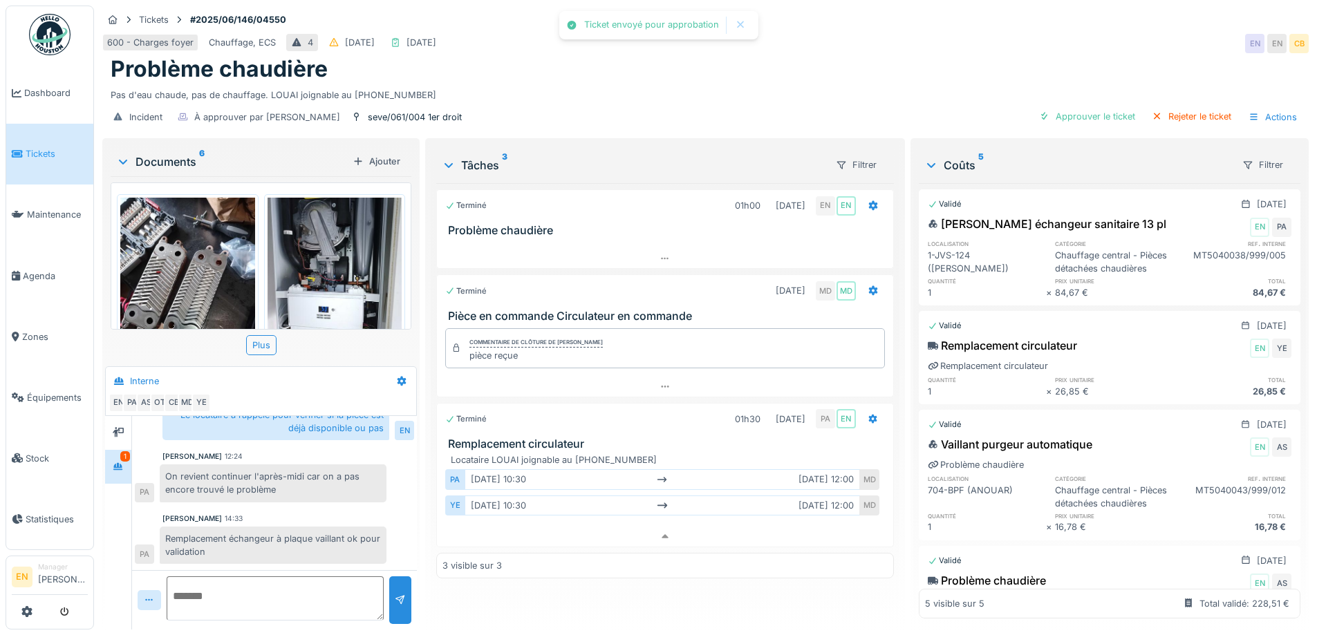
click at [632, 83] on div "Pas d'eau chaude, pas de chauffage. LOUAI joignable au 0486.14.62.78" at bounding box center [705, 92] width 1189 height 19
click at [48, 31] on img at bounding box center [49, 34] width 41 height 41
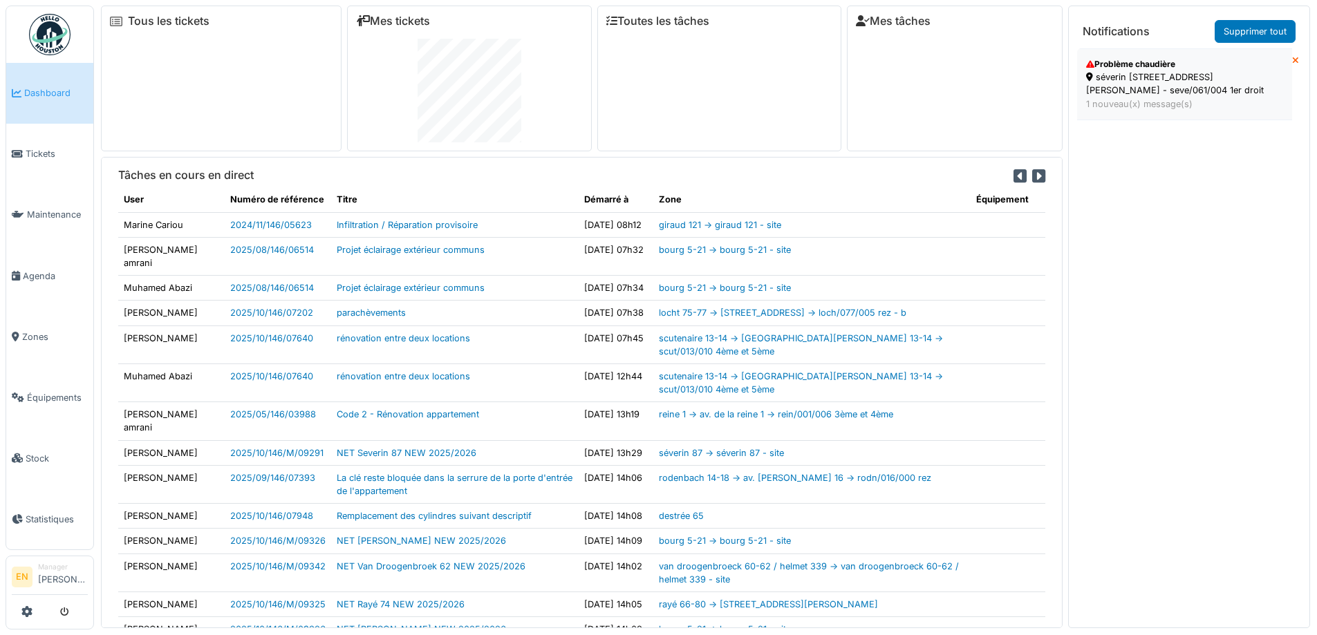
click at [1151, 97] on div "1 nouveau(x) message(s)" at bounding box center [1184, 103] width 197 height 13
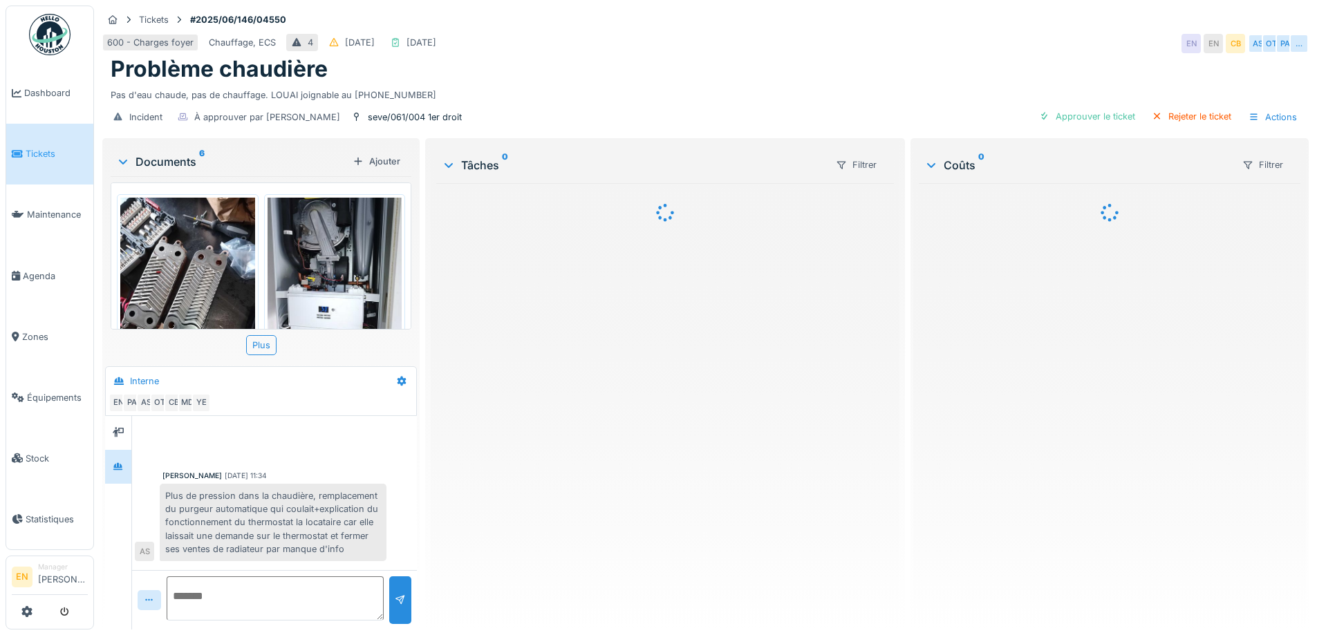
scroll to position [369, 0]
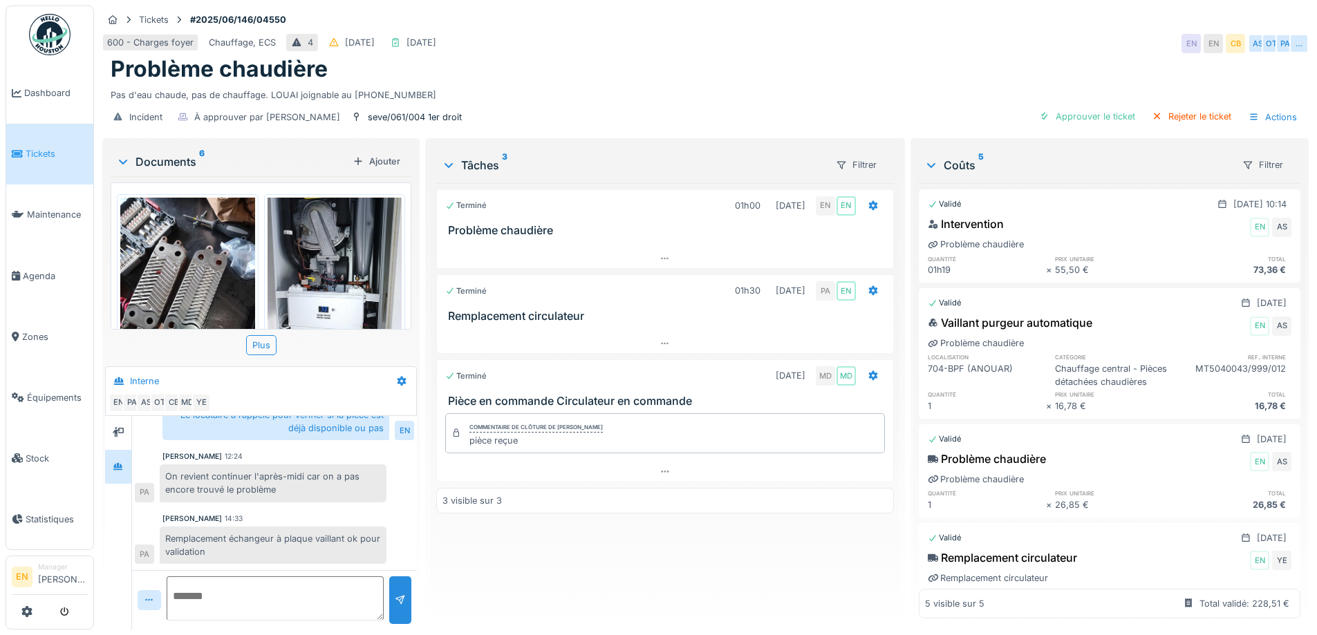
drag, startPoint x: 596, startPoint y: 88, endPoint x: 615, endPoint y: 85, distance: 18.9
click at [600, 87] on div "Pas d'eau chaude, pas de chauffage. LOUAI joignable au 0486.14.62.78" at bounding box center [705, 92] width 1189 height 19
click at [554, 578] on div "Terminé 01h00 04/06/2025 EN EN Problème chaudière Terminé 01h30 14/10/2025 PA E…" at bounding box center [664, 400] width 457 height 435
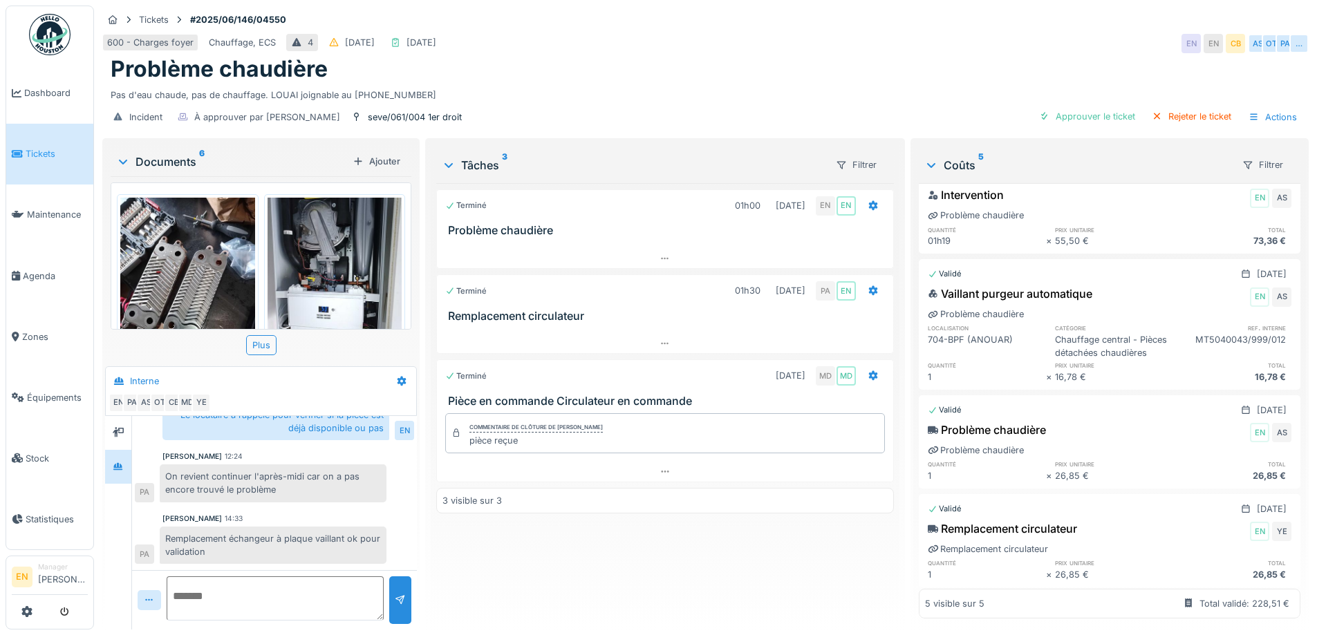
scroll to position [0, 0]
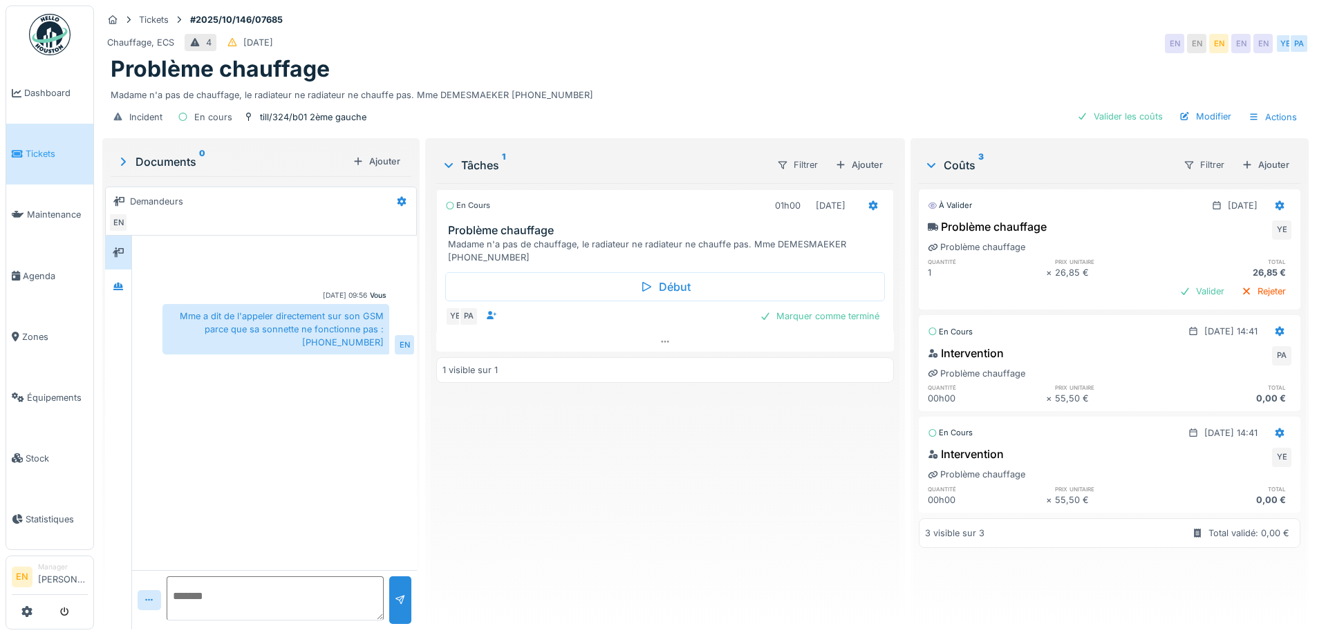
click at [749, 569] on div "En cours 01h00 [DATE] Problème chauffage Madame n'a pas de chauffage, le radiat…" at bounding box center [664, 400] width 457 height 435
click at [715, 540] on div "En cours 01h00 [DATE] Problème chauffage Madame n'a pas de chauffage, le radiat…" at bounding box center [664, 400] width 457 height 435
drag, startPoint x: 743, startPoint y: 502, endPoint x: 1023, endPoint y: 68, distance: 516.4
click at [751, 475] on div "En cours 01h00 [DATE] Problème chauffage Madame n'a pas de chauffage, le radiat…" at bounding box center [664, 400] width 457 height 435
click at [970, 63] on div "Problème chauffage" at bounding box center [705, 69] width 1189 height 26
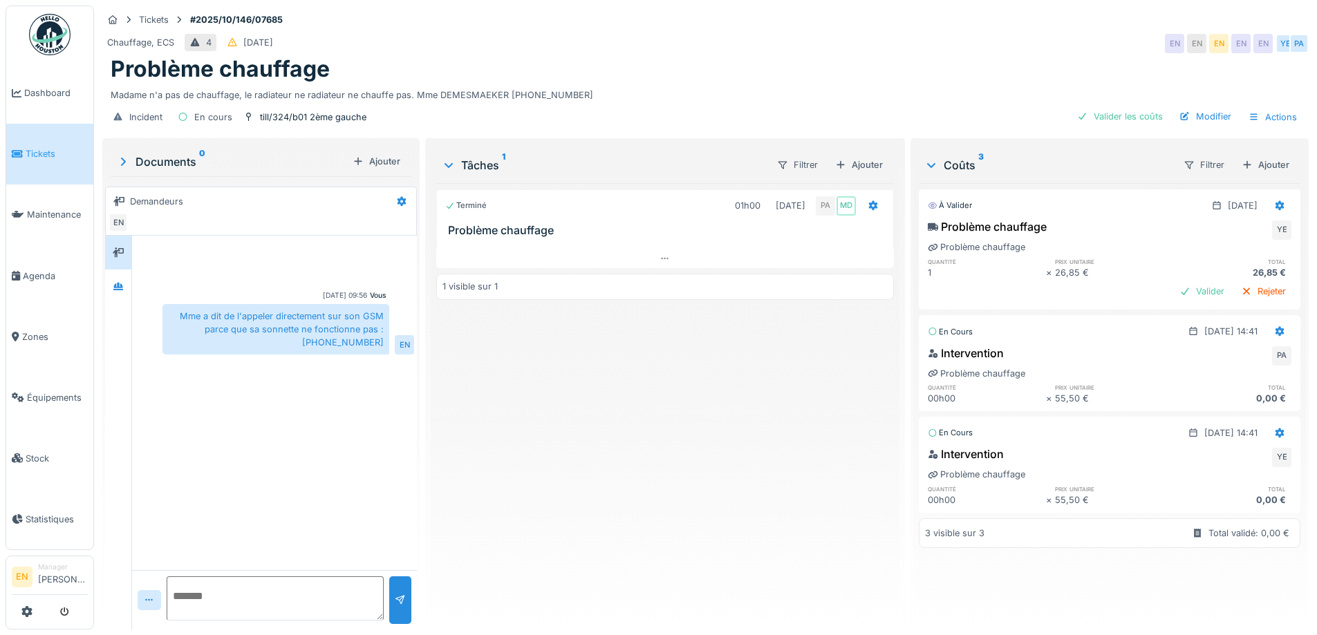
click at [607, 498] on div "Terminé 01h00 [DATE] PA MD Problème chauffage 1 visible sur 1" at bounding box center [664, 400] width 457 height 435
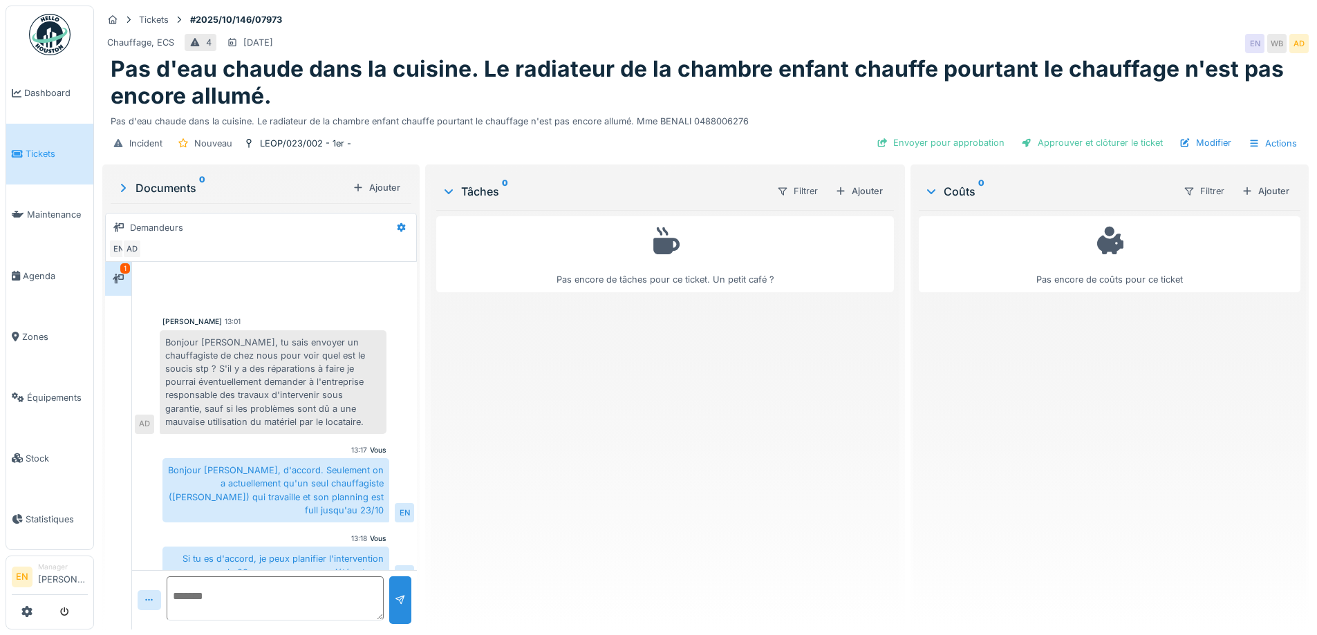
scroll to position [7, 0]
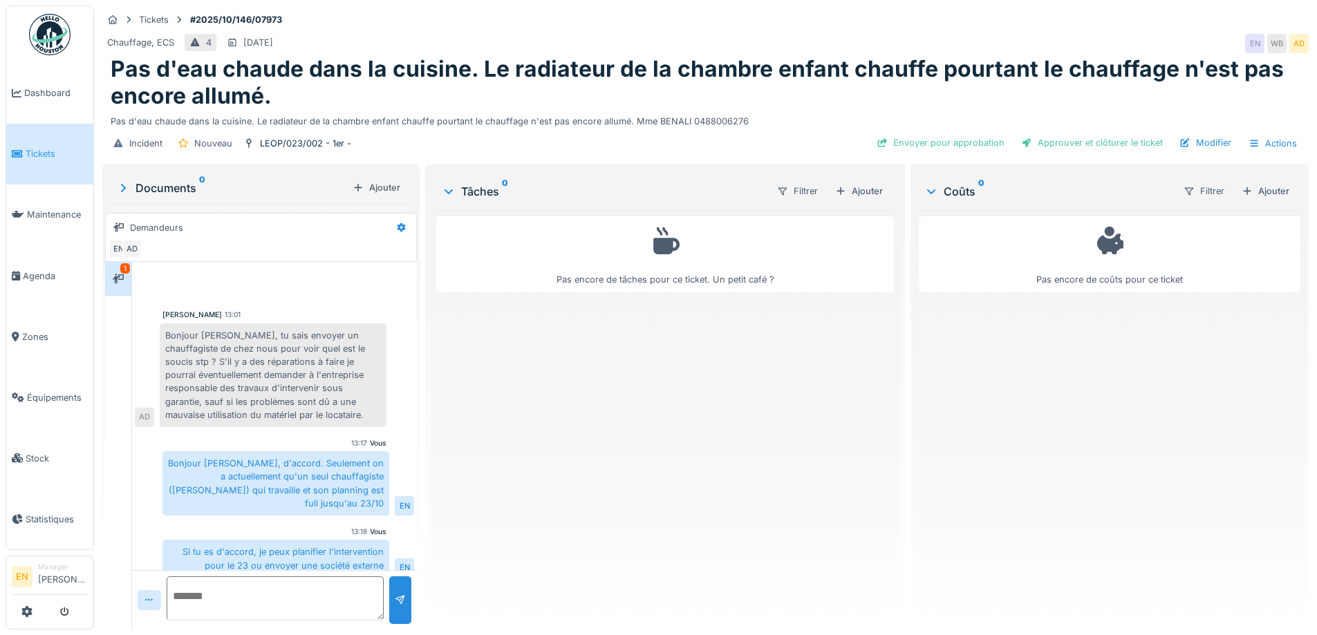
click at [746, 498] on div "Pas encore de tâches pour ce ticket. Un petit café ?" at bounding box center [664, 414] width 457 height 408
drag, startPoint x: 699, startPoint y: 460, endPoint x: 367, endPoint y: 251, distance: 392.5
click at [679, 453] on div "Pas encore de tâches pour ce ticket. Un petit café ?" at bounding box center [664, 414] width 457 height 408
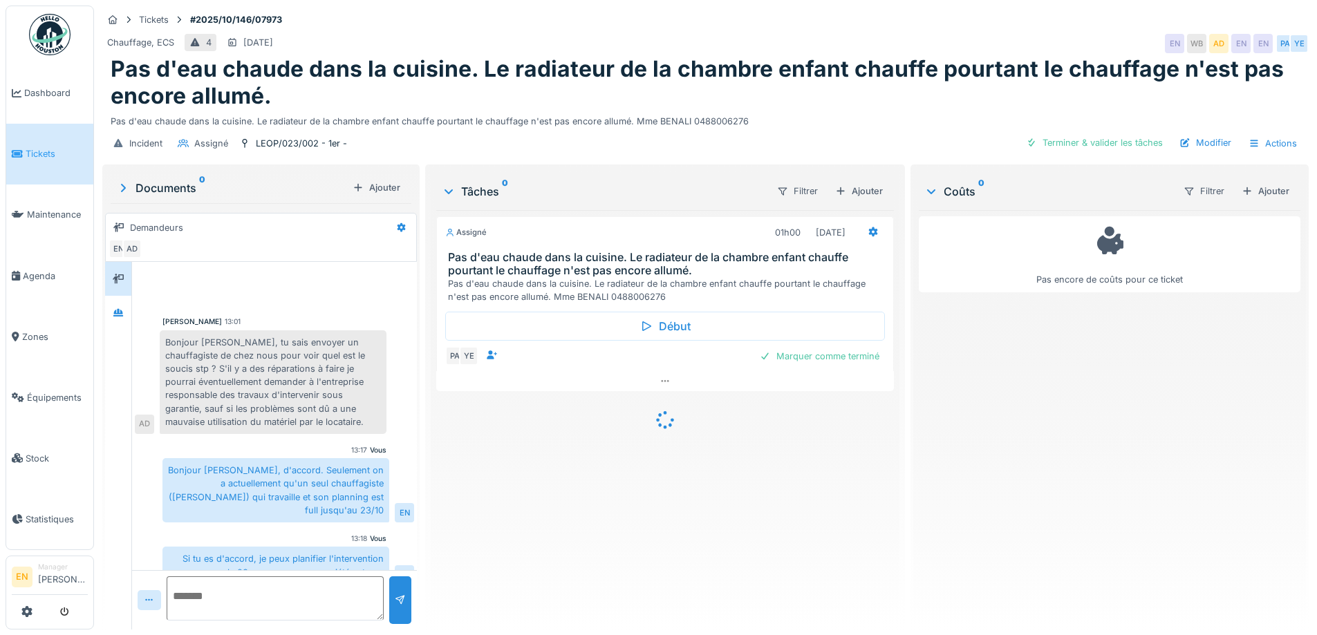
scroll to position [118, 0]
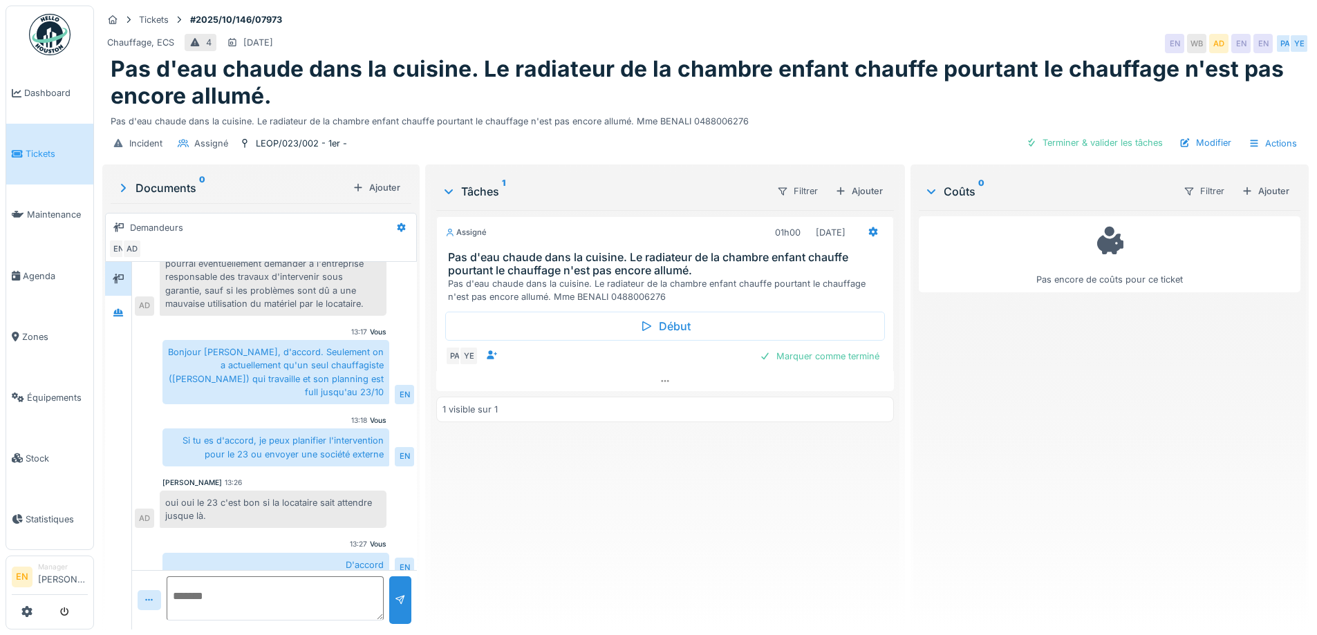
click at [808, 534] on div "Assigné 01h00 23/10/2025 Pas d'eau chaude dans la cuisine. Le radiateur de la c…" at bounding box center [664, 414] width 457 height 408
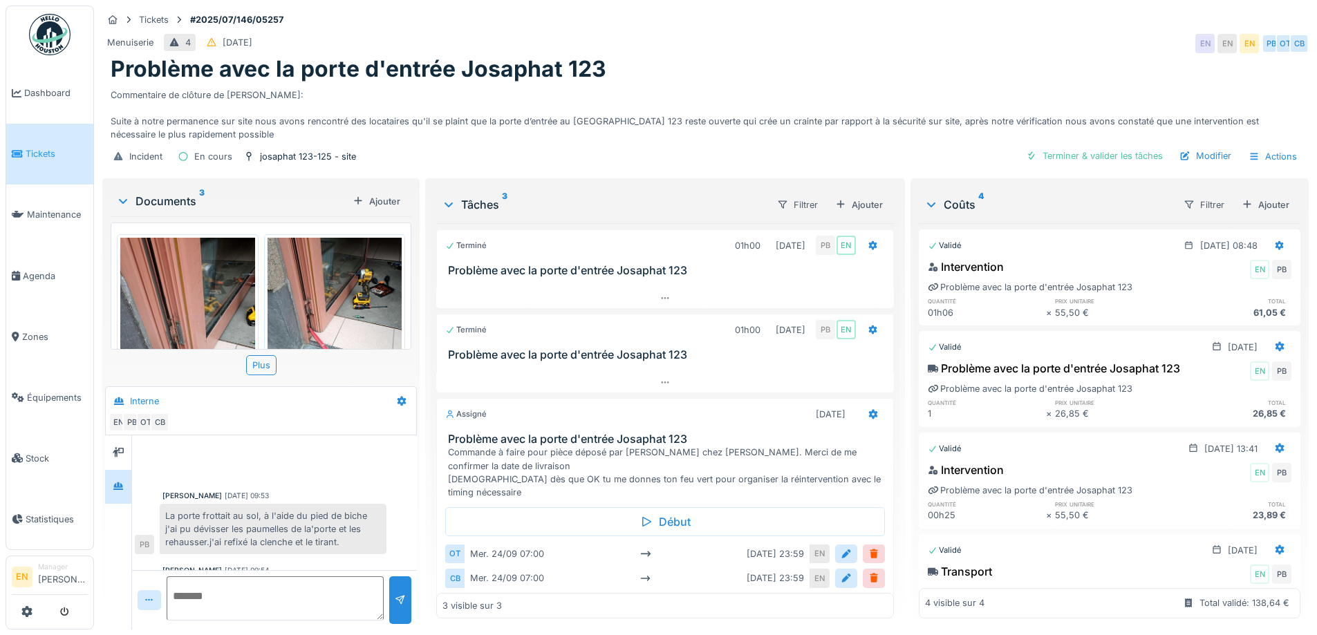
scroll to position [10, 0]
click at [968, 35] on div "Menuiserie 4 06/07/2025 EN EN EN PB OT CB" at bounding box center [705, 43] width 1206 height 25
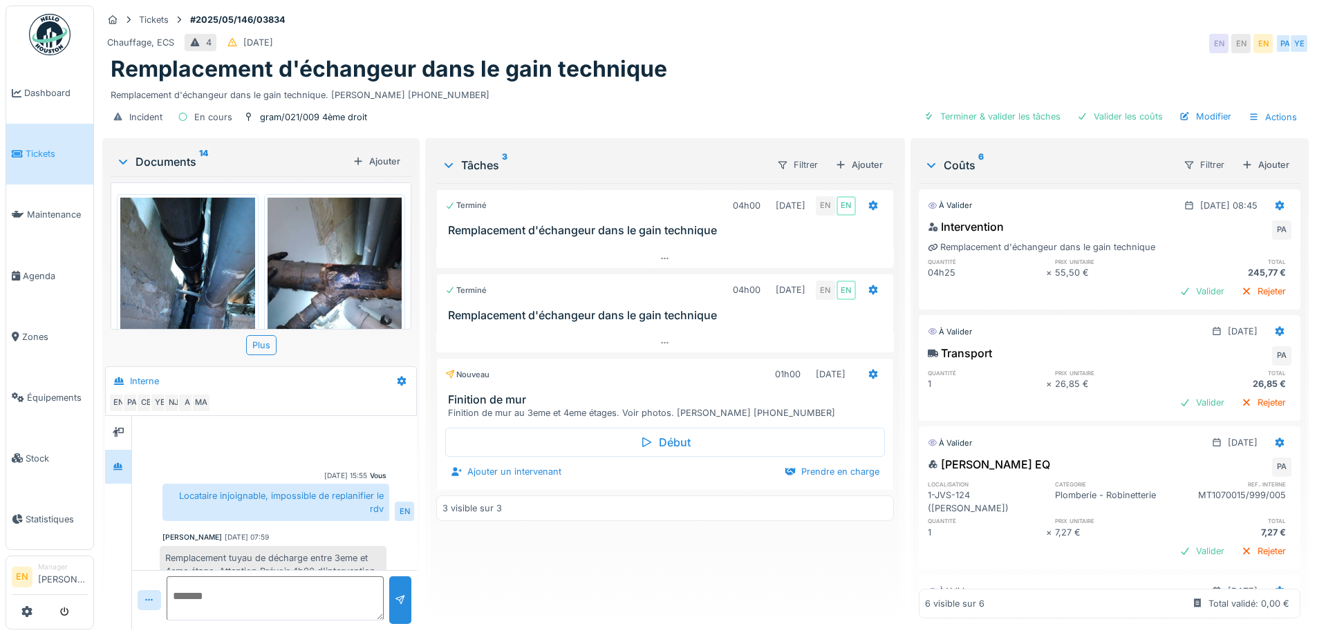
scroll to position [10, 0]
click at [959, 14] on div "Tickets #2025/05/146/03834" at bounding box center [705, 19] width 1206 height 17
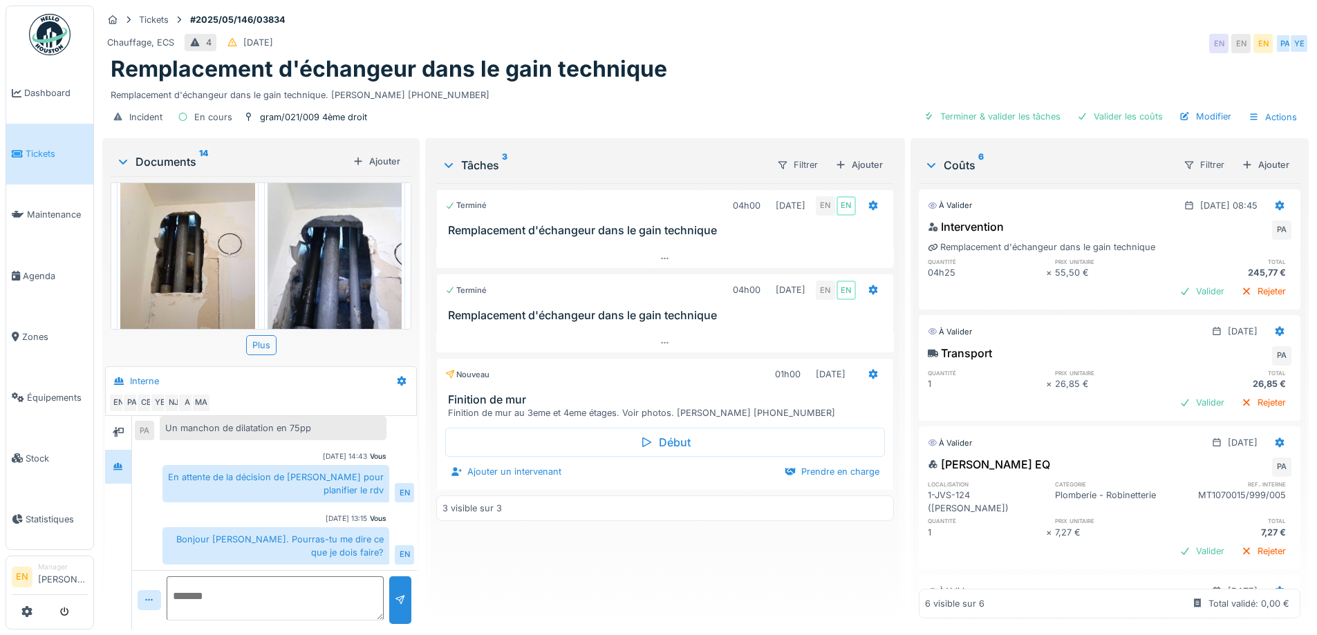
click at [760, 59] on div "Remplacement d'échangeur dans le gain technique" at bounding box center [705, 69] width 1189 height 26
click at [637, 543] on div "Terminé 04h00 14/05/2025 EN EN Remplacement d'échangeur dans le gain technique …" at bounding box center [664, 400] width 457 height 435
click at [735, 56] on div "Remplacement d'échangeur dans le gain technique" at bounding box center [705, 69] width 1189 height 26
click at [786, 57] on div "Remplacement d'échangeur dans le gain technique" at bounding box center [705, 69] width 1189 height 26
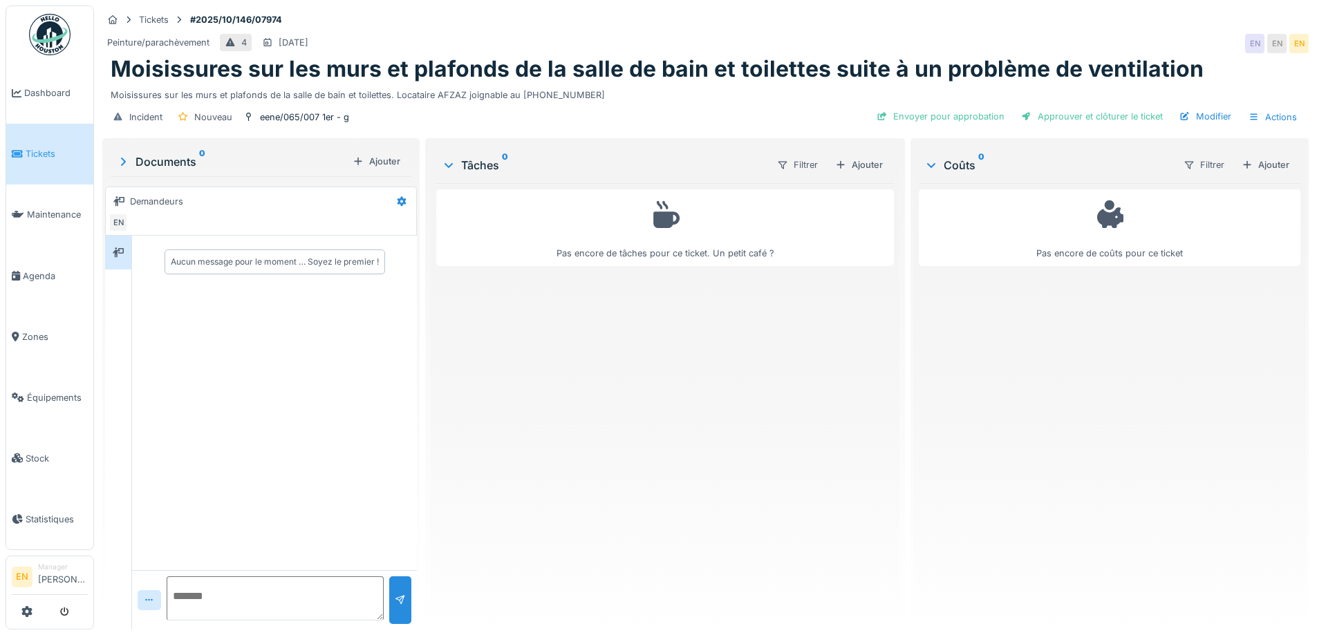
click at [649, 467] on div "Pas encore de tâches pour ce ticket. Un petit café ?" at bounding box center [664, 400] width 457 height 435
click at [566, 377] on div "Pas encore de tâches pour ce ticket. Un petit café ?" at bounding box center [664, 400] width 457 height 435
click at [613, 389] on div "Pas encore de tâches pour ce ticket. Un petit café ?" at bounding box center [664, 400] width 457 height 435
click at [887, 26] on div "Tickets #2025/10/146/07974" at bounding box center [705, 19] width 1206 height 17
click at [742, 44] on div "Peinture/parachèvement 4 19/10/2025 EN EN EN" at bounding box center [705, 43] width 1206 height 25
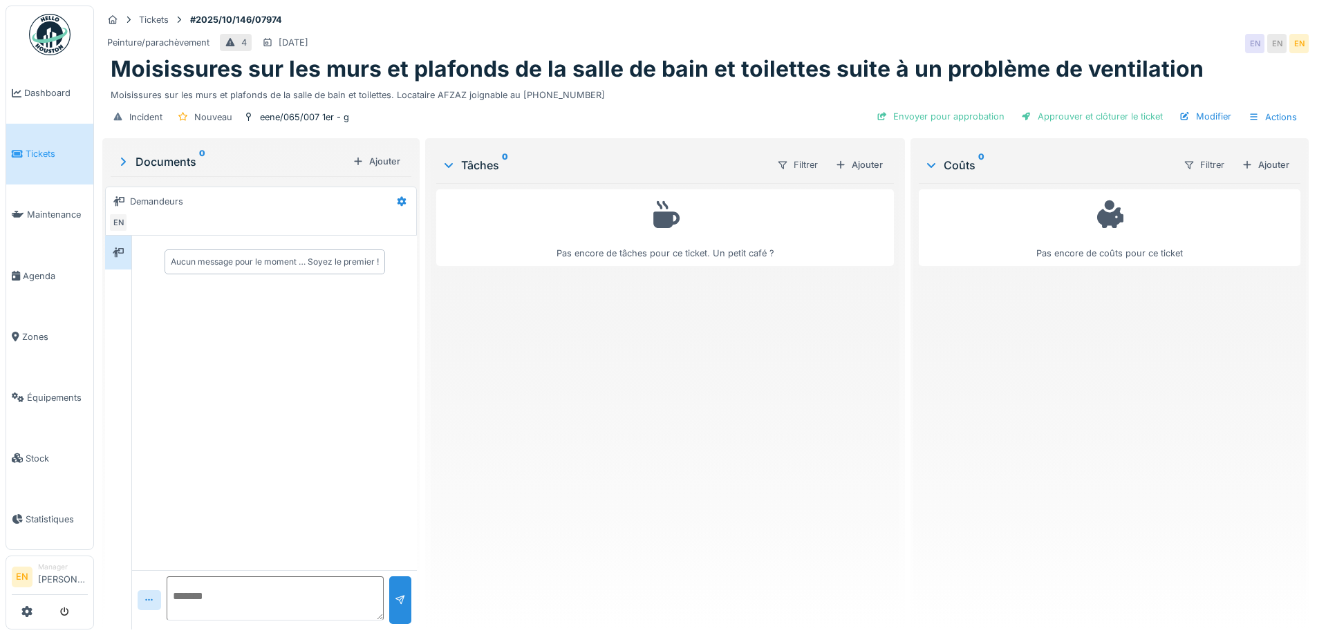
click at [780, 366] on div "Pas encore de tâches pour ce ticket. Un petit café ?" at bounding box center [664, 400] width 457 height 435
click at [576, 390] on div "Pas encore de tâches pour ce ticket. Un petit café ?" at bounding box center [664, 400] width 457 height 435
click at [730, 417] on div "Pas encore de tâches pour ce ticket. Un petit café ?" at bounding box center [664, 400] width 457 height 435
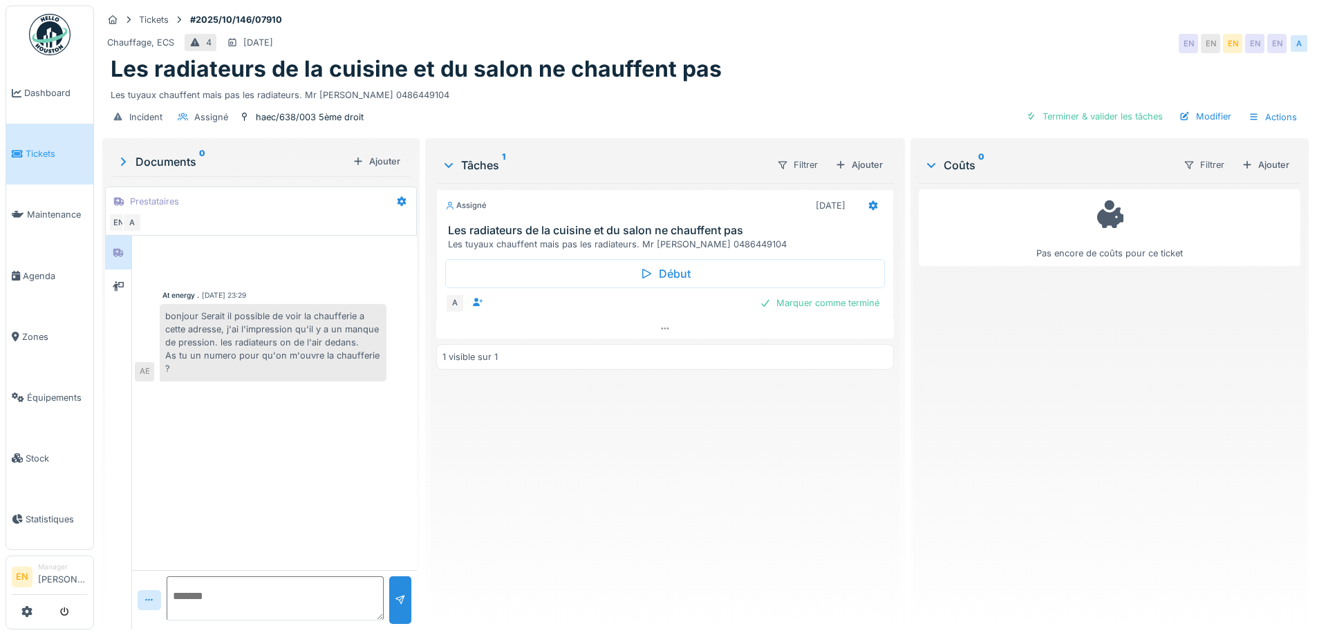
click at [684, 463] on div "Assigné [DATE] Les radiateurs de la cuisine et du salon ne chauffent pas Les tu…" at bounding box center [664, 400] width 457 height 435
click at [823, 87] on div "Les tuyaux chauffent mais pas les radiateurs. Mr AVCI 0486449104" at bounding box center [705, 92] width 1189 height 19
click at [291, 598] on textarea at bounding box center [275, 598] width 217 height 44
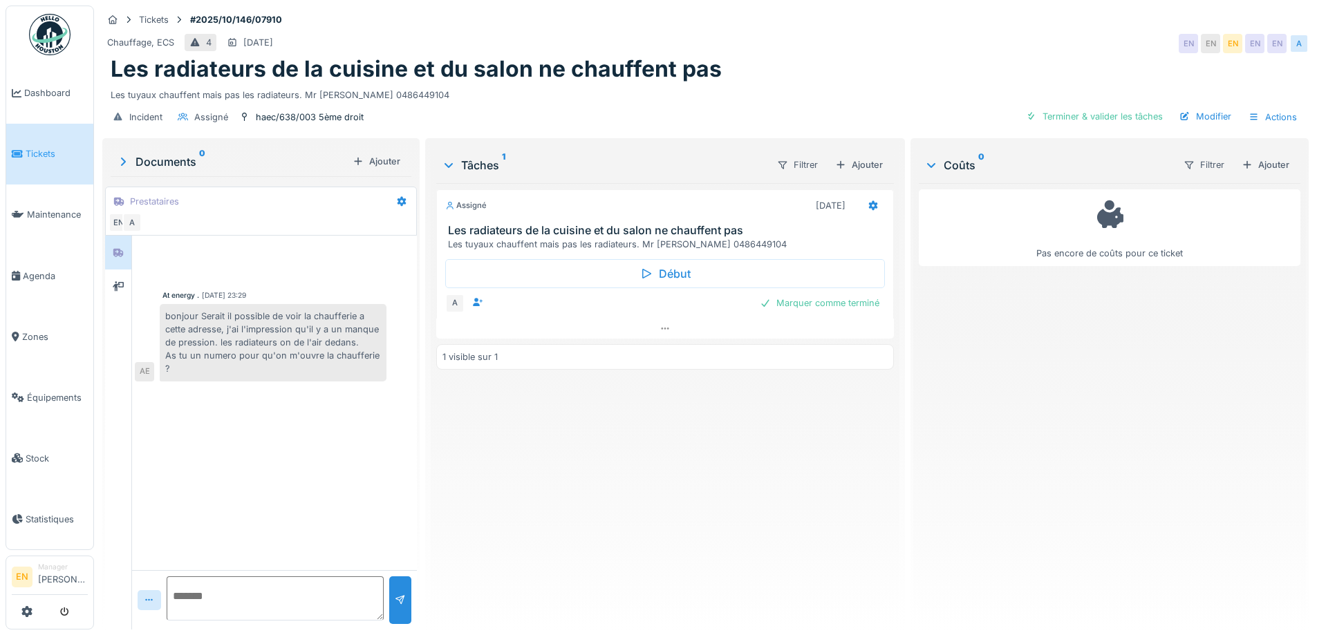
click at [722, 26] on div "Tickets #2025/10/146/07910" at bounding box center [705, 19] width 1206 height 17
click at [568, 453] on div "Assigné 13/10/2025 Les radiateurs de la cuisine et du salon ne chauffent pas Le…" at bounding box center [664, 400] width 457 height 435
click at [294, 117] on div "haec/638/003 5ème droit" at bounding box center [310, 117] width 108 height 13
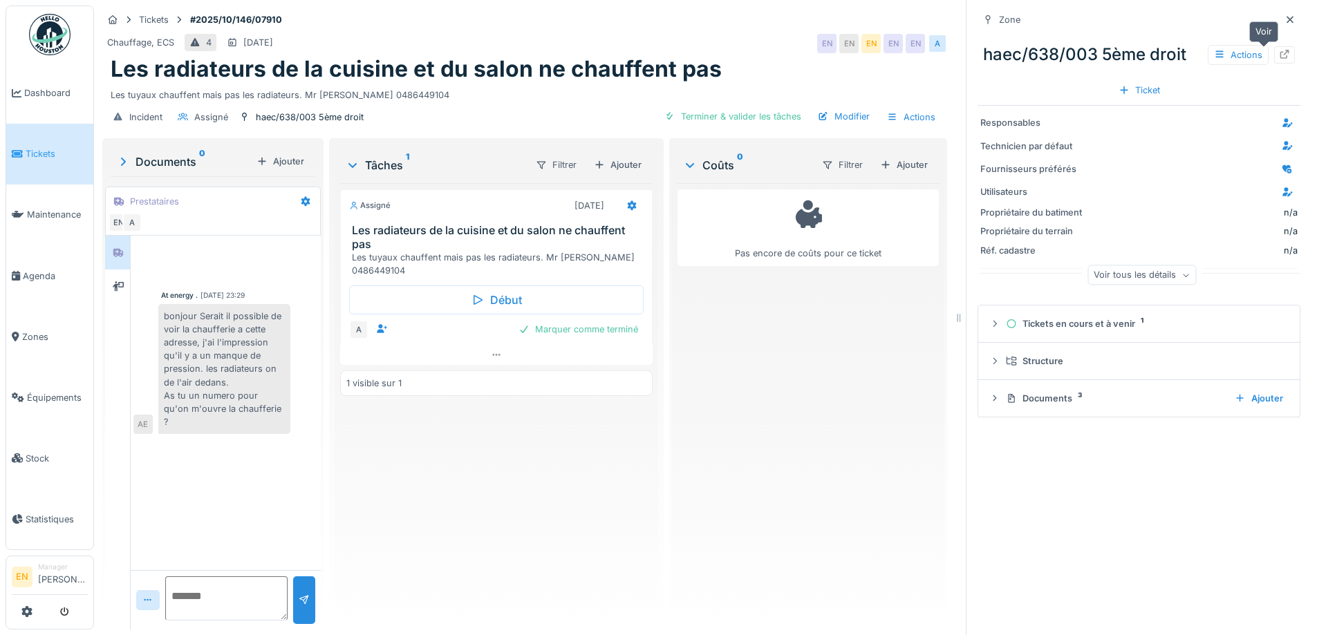
click at [1279, 55] on icon at bounding box center [1284, 54] width 11 height 9
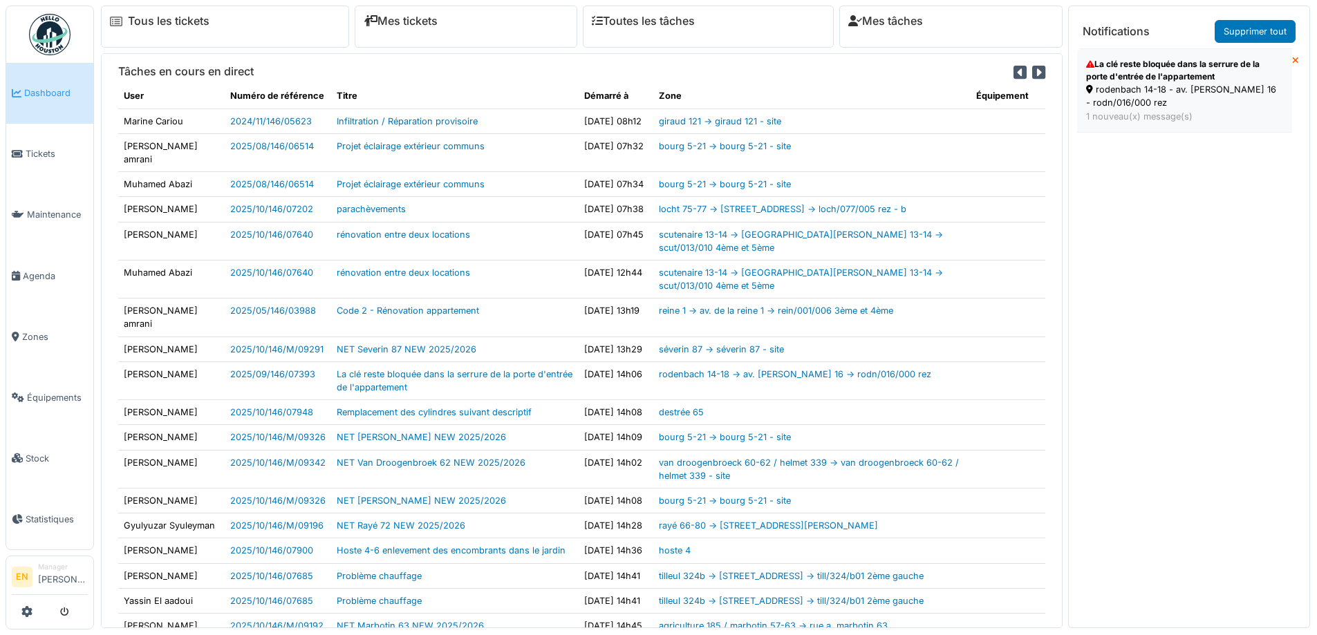
click at [1147, 91] on div "rodenbach 14-18 - av. [PERSON_NAME] 16 - rodn/016/000 rez" at bounding box center [1184, 96] width 197 height 26
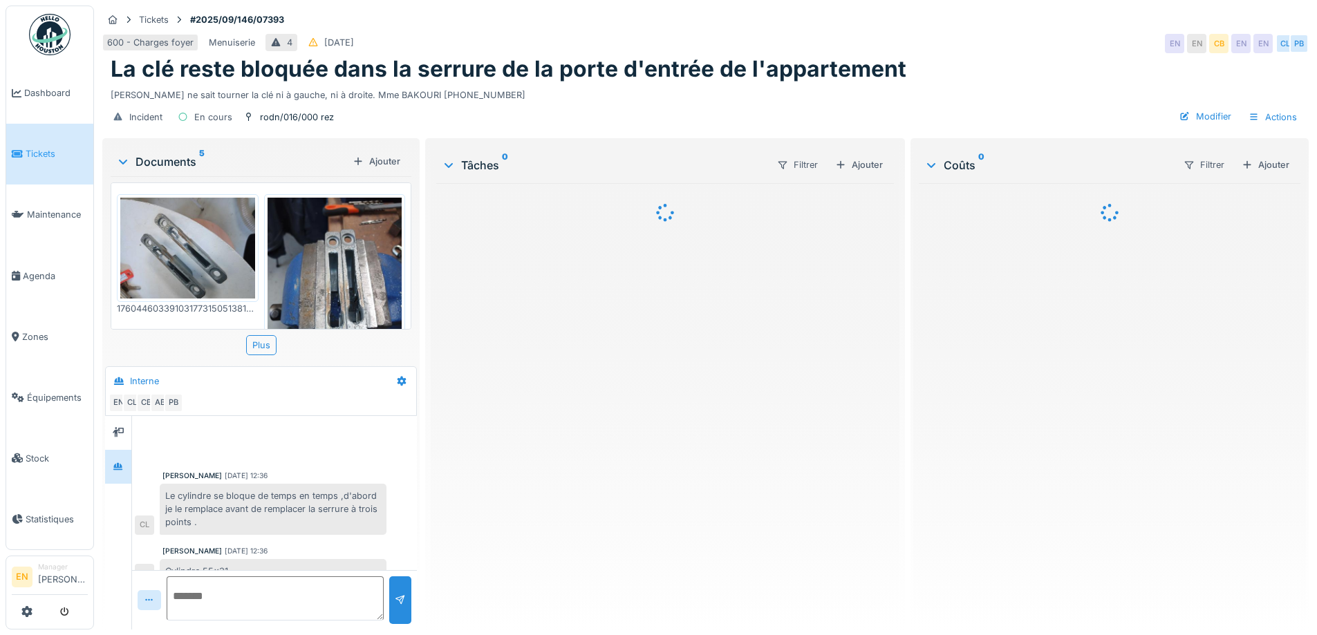
scroll to position [356, 0]
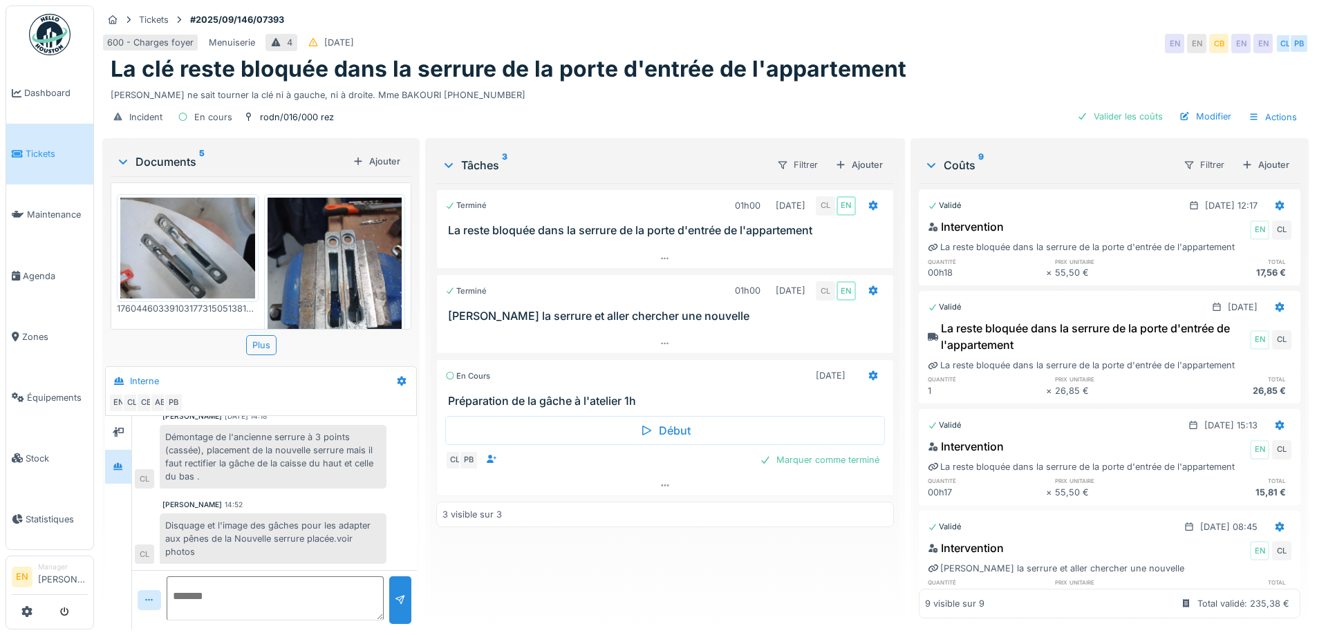
click at [643, 115] on div "Incident En cours rodn/016/000 rez Valider les coûts Modifier Actions" at bounding box center [705, 117] width 1206 height 31
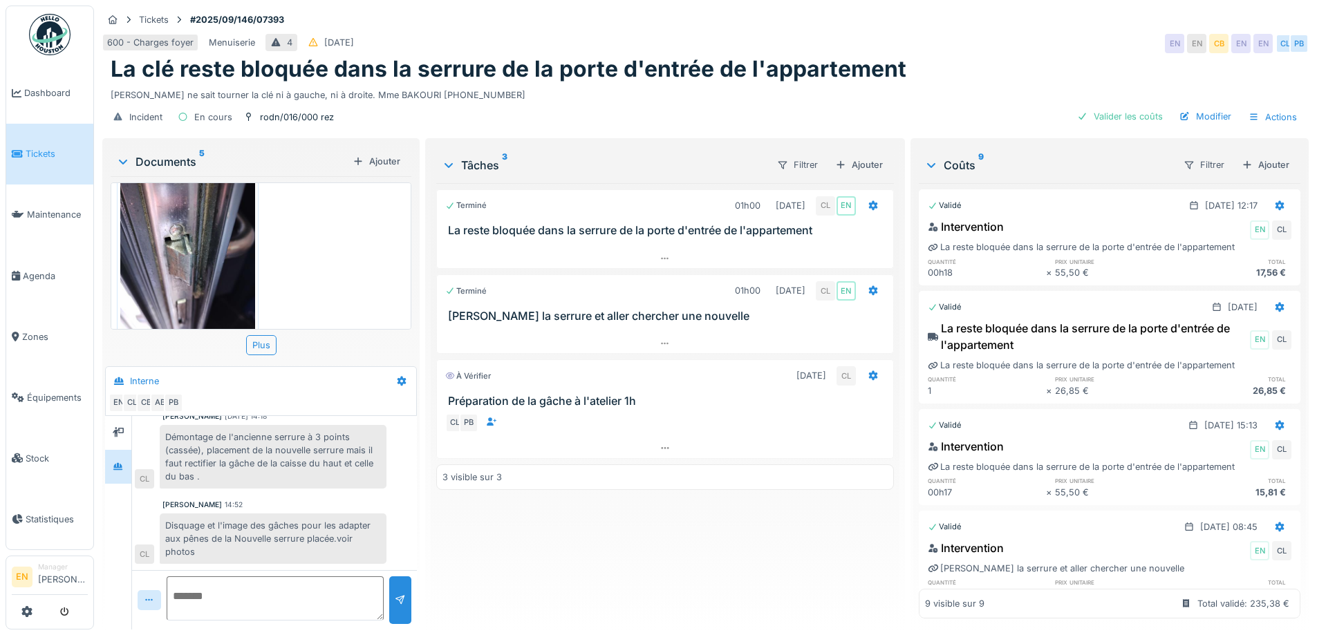
scroll to position [482, 0]
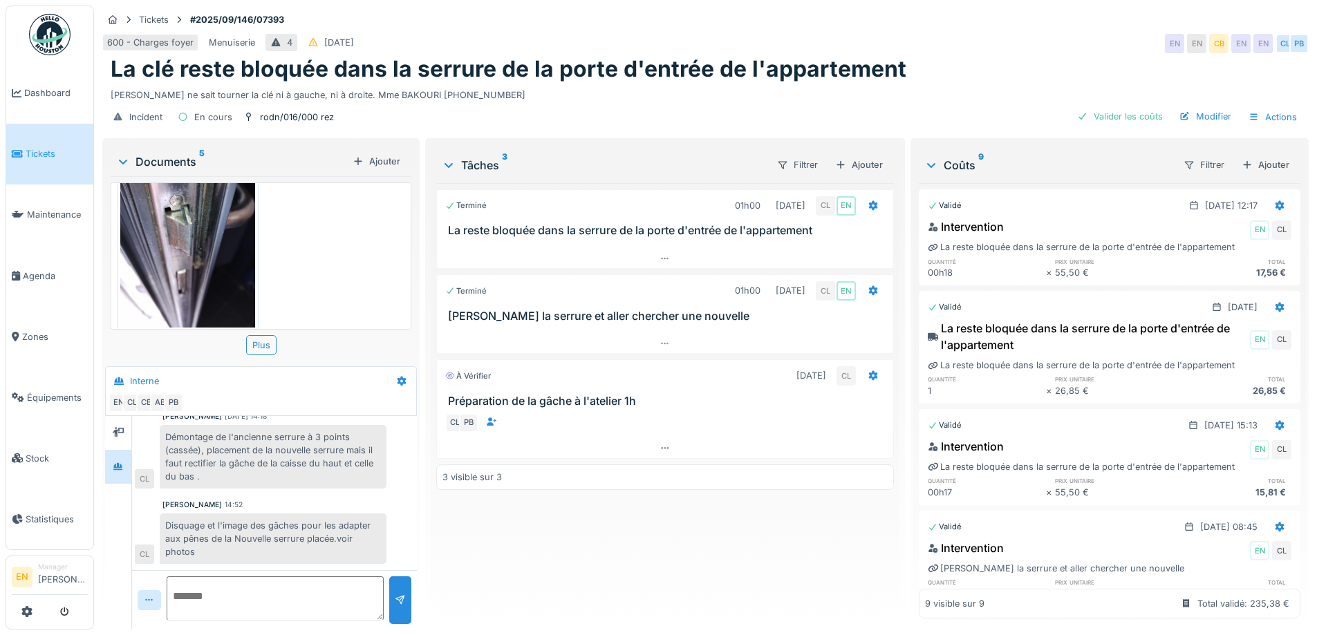
click at [500, 554] on div "Terminé 01h00 22/09/2025 CL EN La reste bloquée dans la serrure de la porte d'e…" at bounding box center [664, 400] width 457 height 435
click at [471, 555] on div "Terminé 01h00 22/09/2025 CL EN La reste bloquée dans la serrure de la porte d'e…" at bounding box center [664, 400] width 457 height 435
click at [493, 524] on div "Terminé 01h00 22/09/2025 CL EN La reste bloquée dans la serrure de la porte d'e…" at bounding box center [664, 400] width 457 height 435
click at [500, 533] on div "Terminé 01h00 22/09/2025 CL EN La reste bloquée dans la serrure de la porte d'e…" at bounding box center [664, 400] width 457 height 435
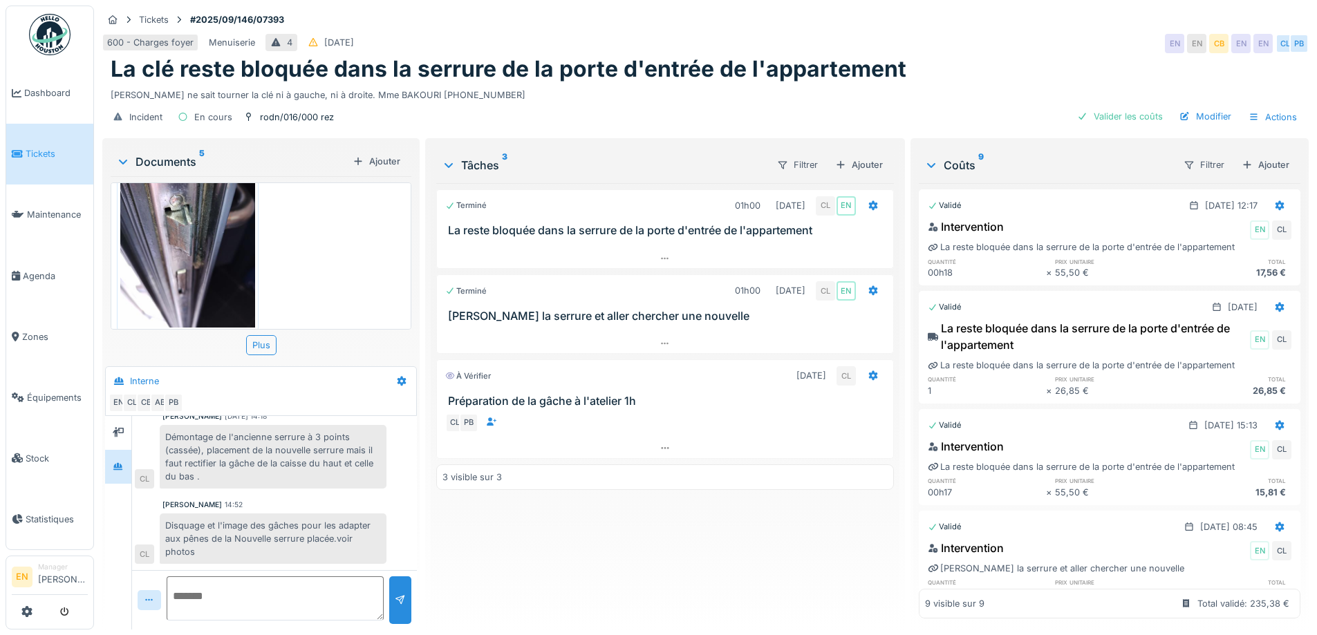
click at [512, 547] on div "Terminé 01h00 22/09/2025 CL EN La reste bloquée dans la serrure de la porte d'e…" at bounding box center [664, 400] width 457 height 435
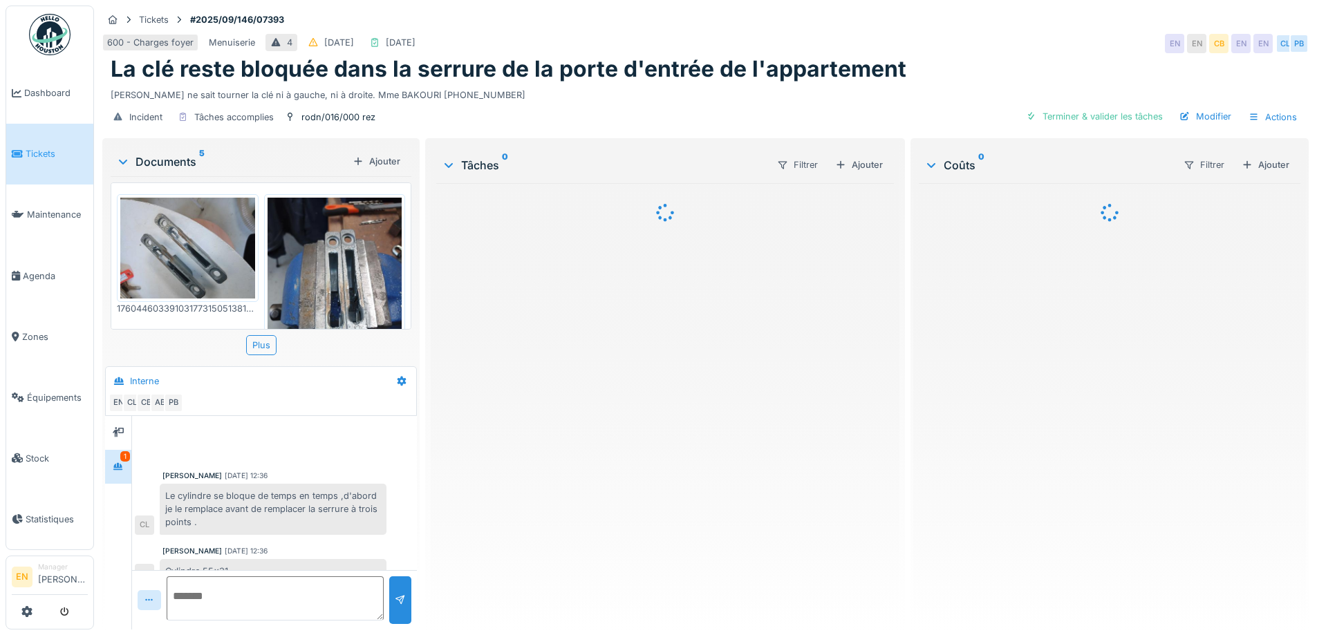
scroll to position [417, 0]
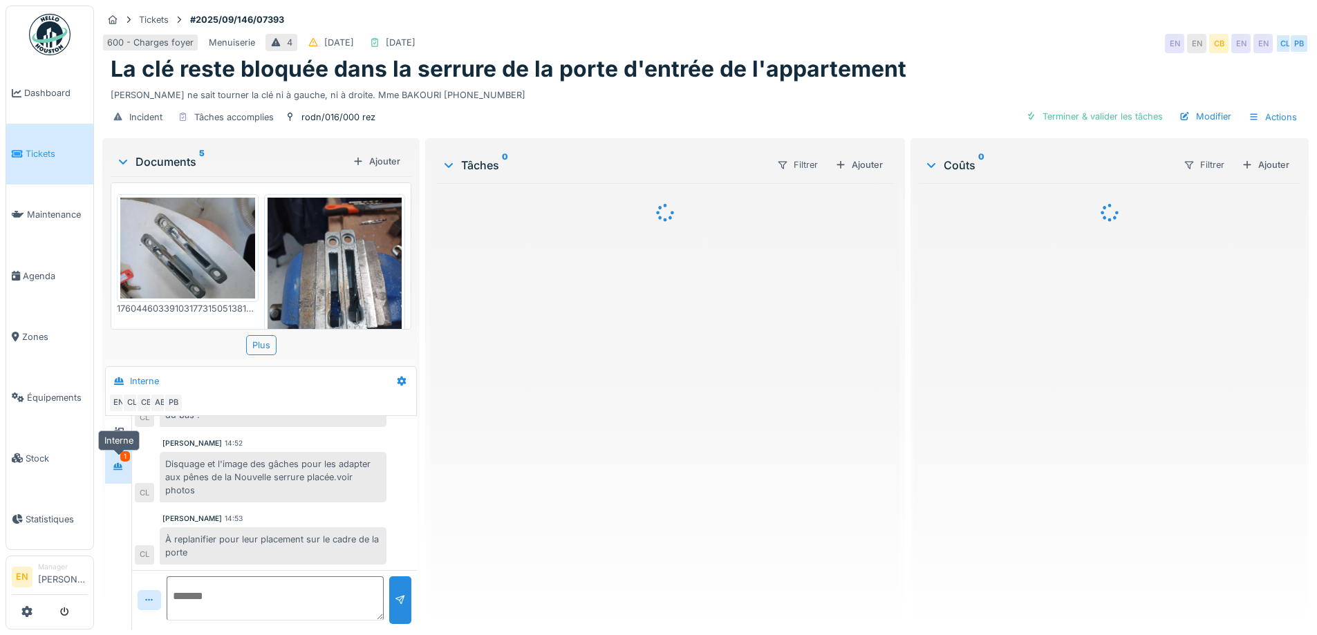
click at [119, 474] on div at bounding box center [118, 466] width 21 height 17
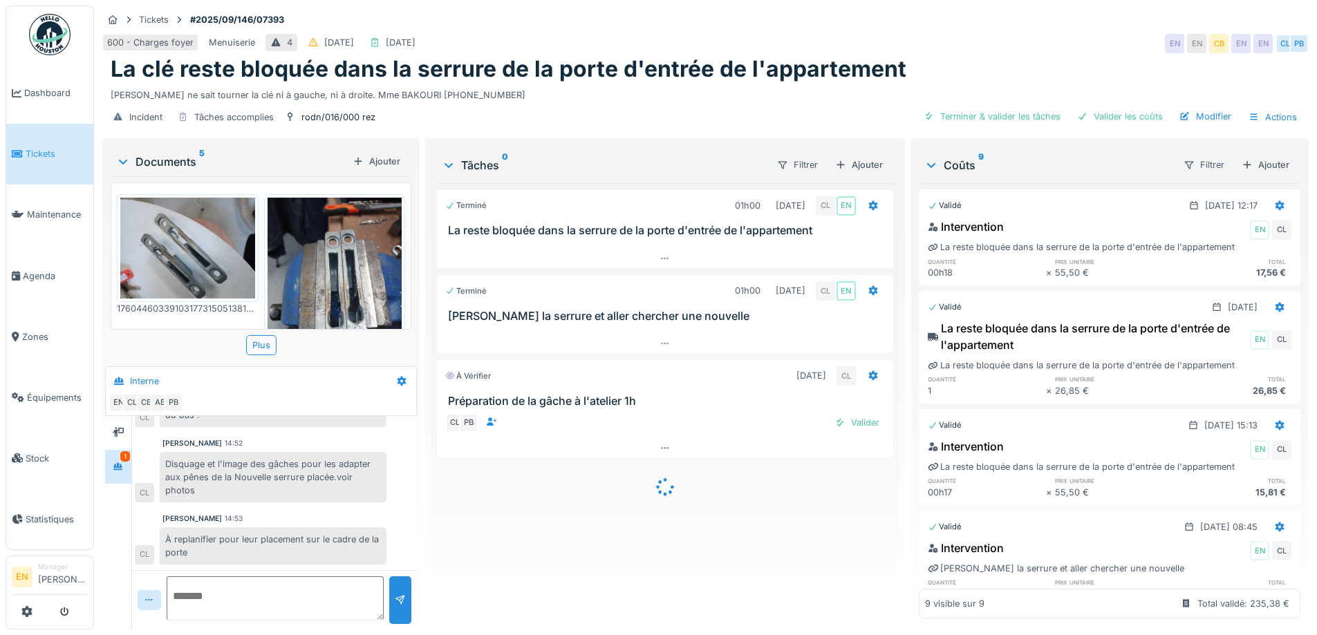
click at [512, 538] on div "Terminé 01h00 [DATE] CL EN La reste bloquée dans la serrure de la porte d'entré…" at bounding box center [664, 400] width 457 height 435
click at [512, 536] on div "Terminé 01h00 [DATE] CL EN La reste bloquée dans la serrure de la porte d'entré…" at bounding box center [664, 400] width 457 height 435
click at [617, 556] on div "Terminé 01h00 [DATE] CL EN La reste bloquée dans la serrure de la porte d'entré…" at bounding box center [664, 400] width 457 height 435
click at [513, 569] on div "Terminé 01h00 22/09/2025 CL EN La reste bloquée dans la serrure de la porte d'e…" at bounding box center [664, 400] width 457 height 435
click at [512, 567] on div "Terminé 01h00 22/09/2025 CL EN La reste bloquée dans la serrure de la porte d'e…" at bounding box center [664, 400] width 457 height 435
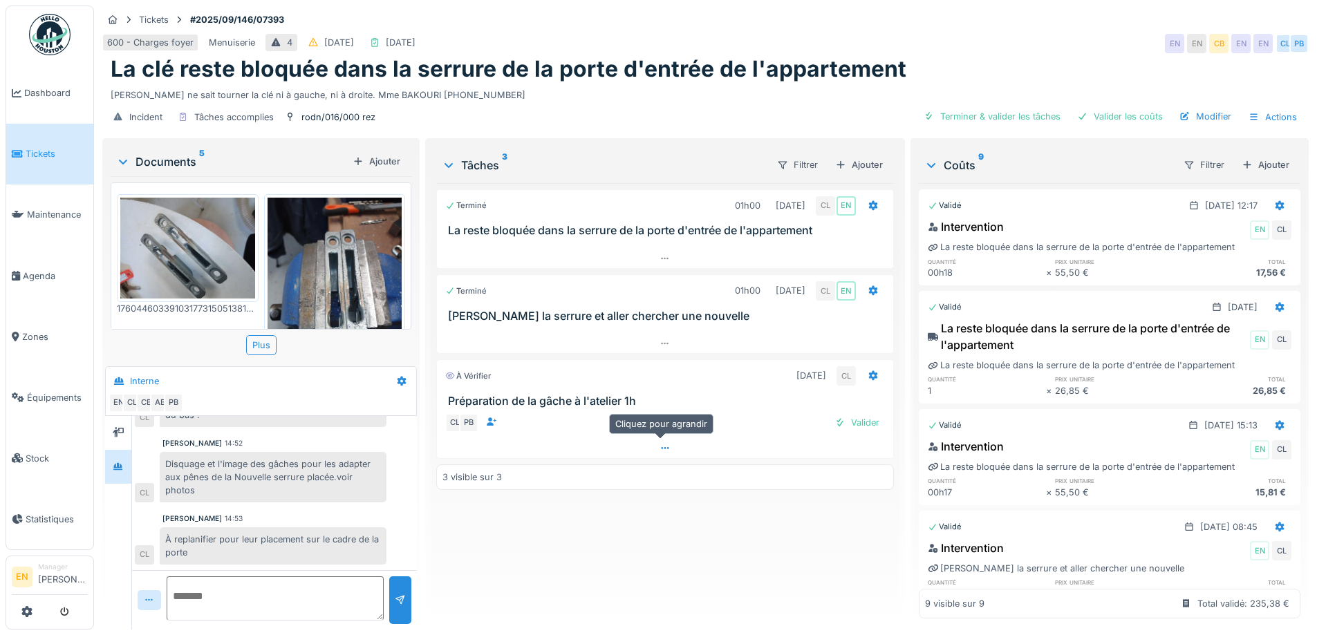
click at [670, 451] on div at bounding box center [664, 448] width 455 height 20
click at [625, 588] on div "Terminé 01h00 22/09/2025 CL EN La reste bloquée dans la serrure de la porte d'e…" at bounding box center [664, 400] width 457 height 435
click at [355, 536] on div "À replanifier pour leur placement sur le cadre de la porte" at bounding box center [273, 545] width 227 height 37
click at [498, 564] on div "Terminé 01h00 22/09/2025 CL EN La reste bloquée dans la serrure de la porte d'e…" at bounding box center [664, 400] width 457 height 435
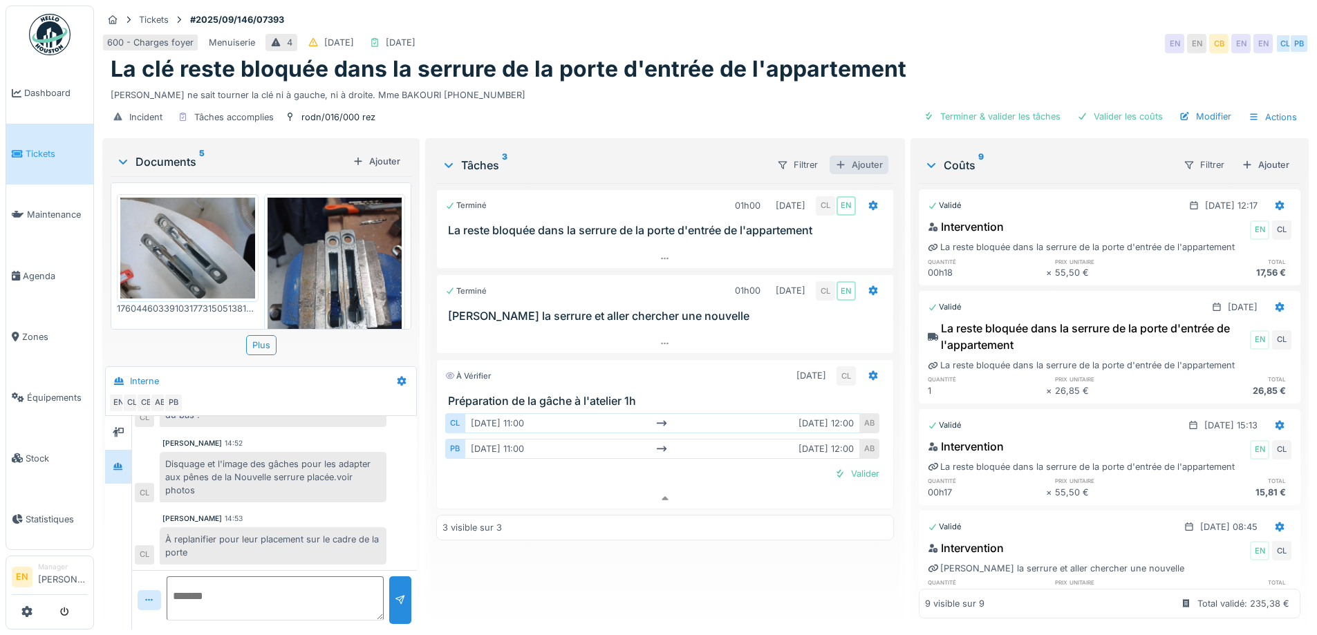
click at [857, 155] on div "Ajouter" at bounding box center [858, 164] width 59 height 19
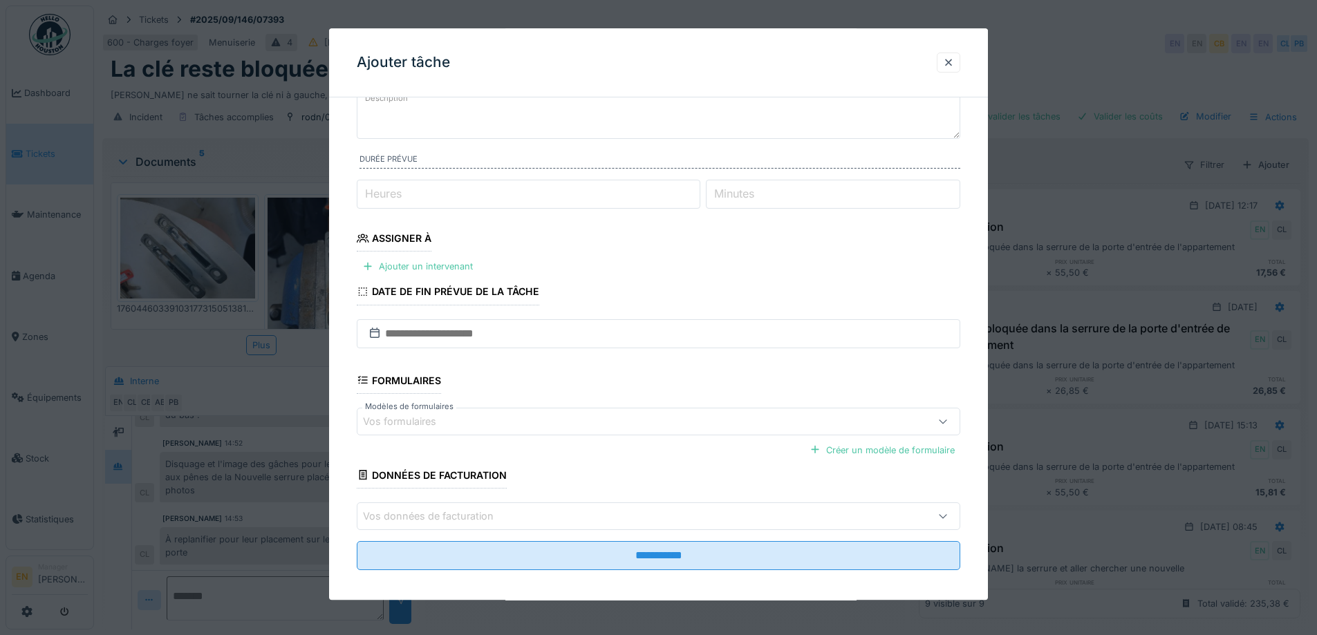
scroll to position [113, 0]
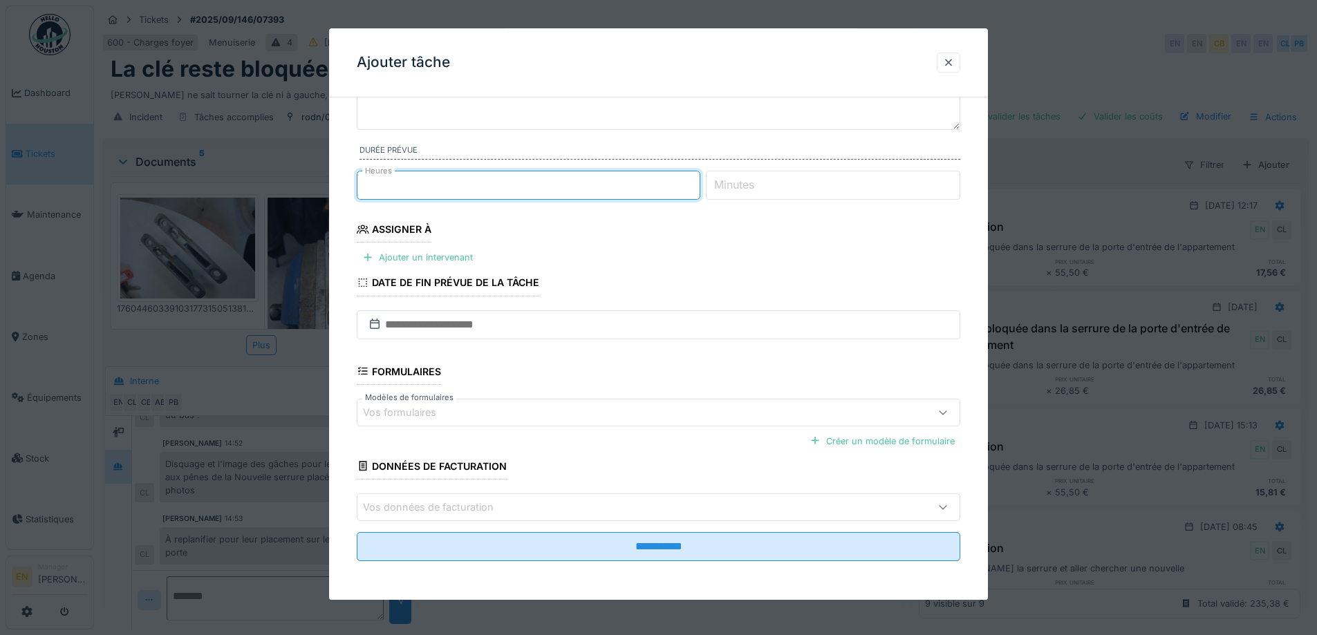
type input "*"
click at [695, 180] on input "*" at bounding box center [528, 185] width 343 height 29
click at [445, 260] on div "Ajouter un intervenant" at bounding box center [418, 258] width 122 height 19
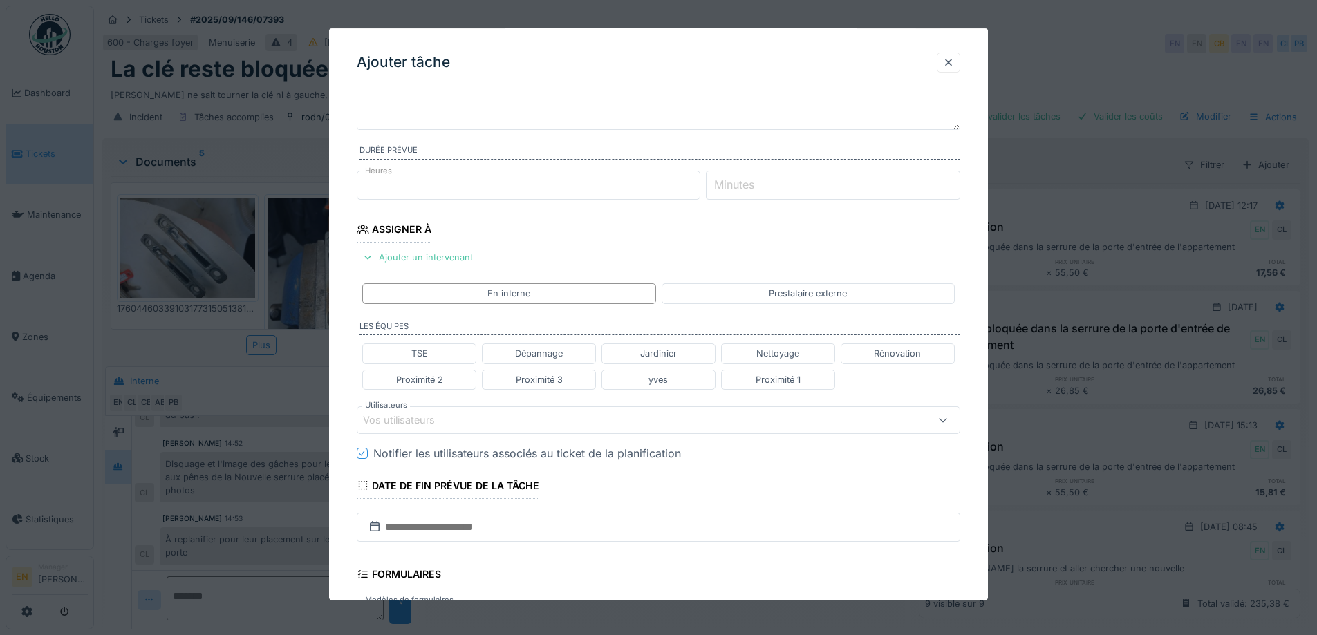
click at [495, 421] on div "Vos utilisateurs" at bounding box center [623, 420] width 520 height 15
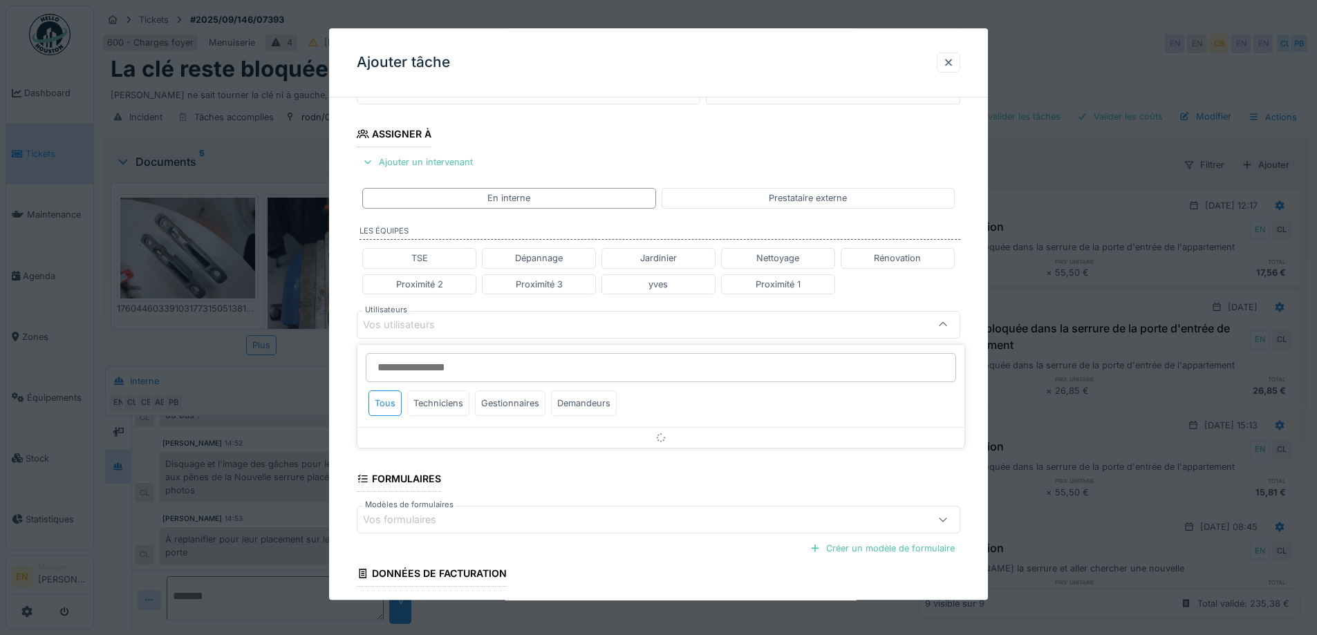
scroll to position [218, 0]
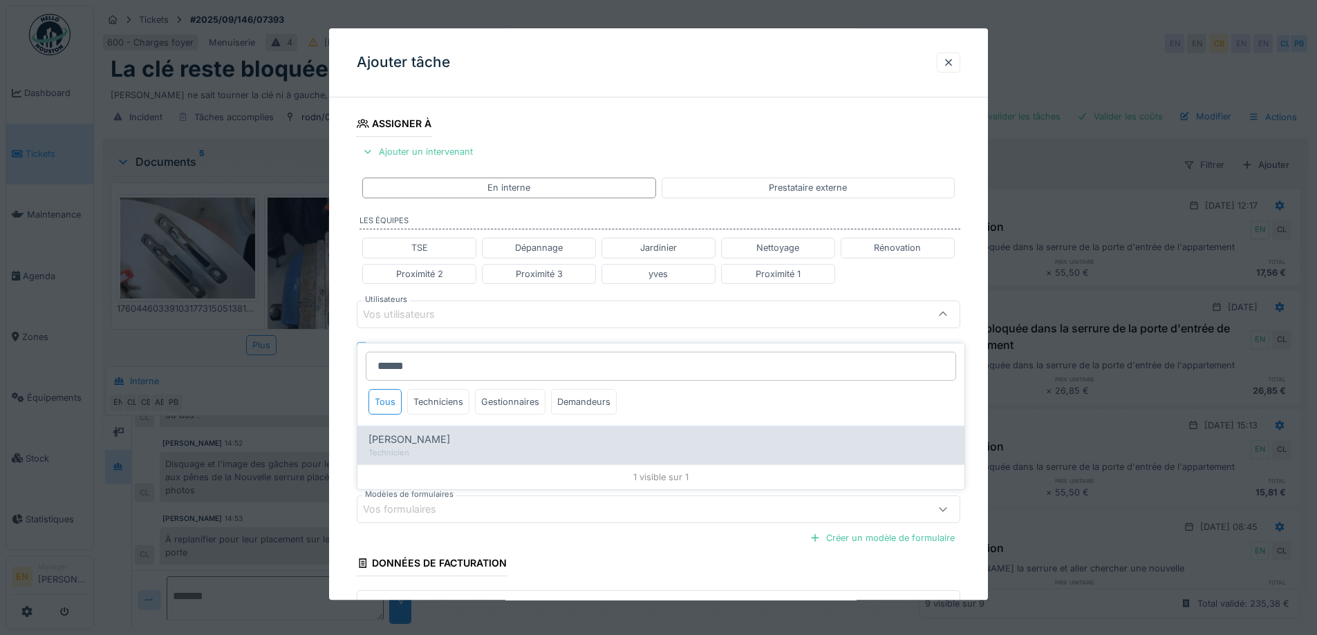
type input "******"
click at [443, 433] on div "Charef Lahmar" at bounding box center [660, 439] width 585 height 15
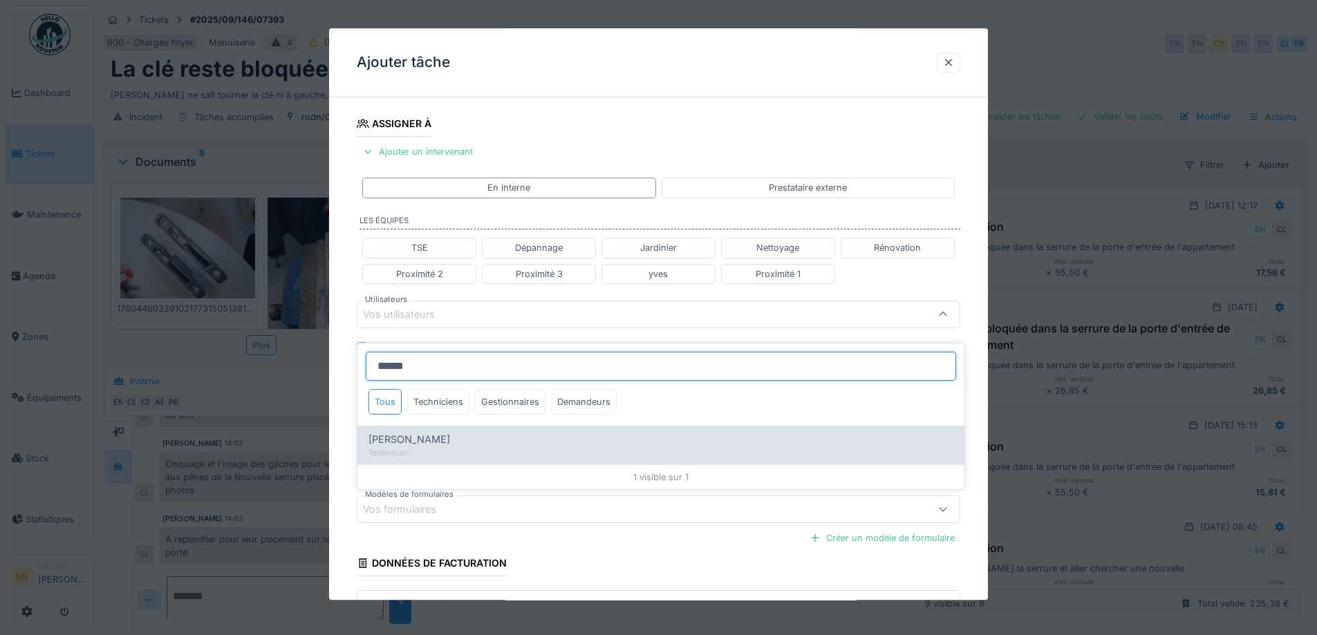
type input "****"
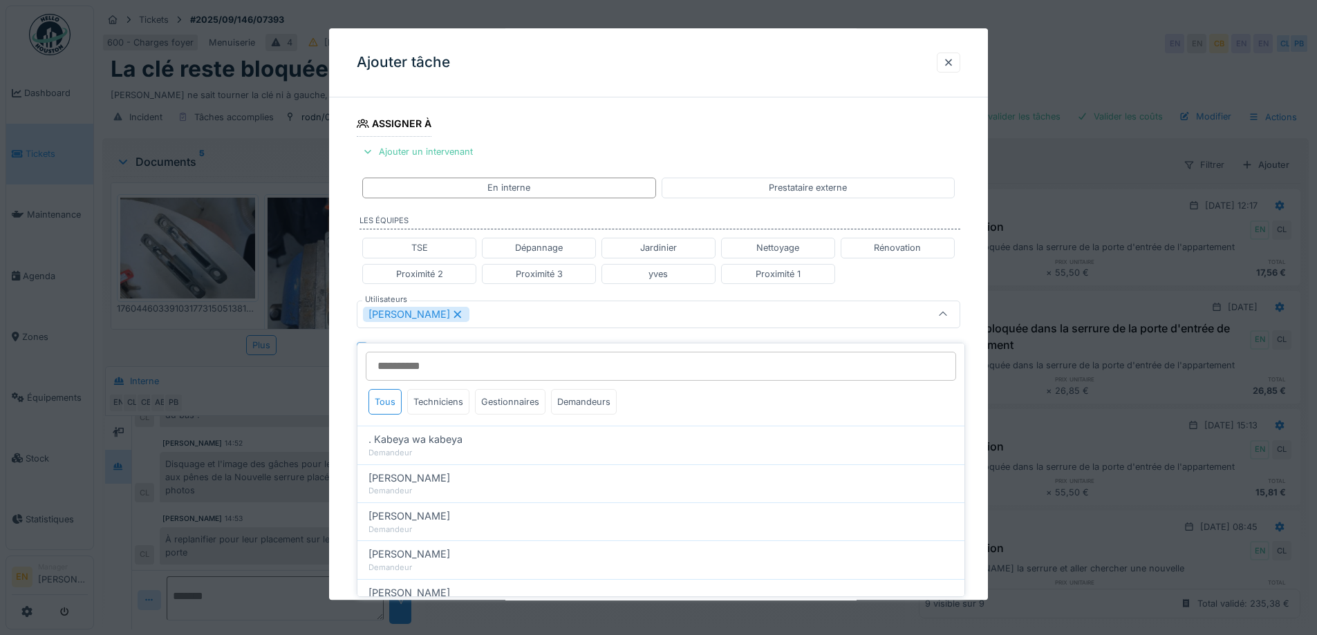
click at [974, 436] on div "**********" at bounding box center [658, 320] width 659 height 860
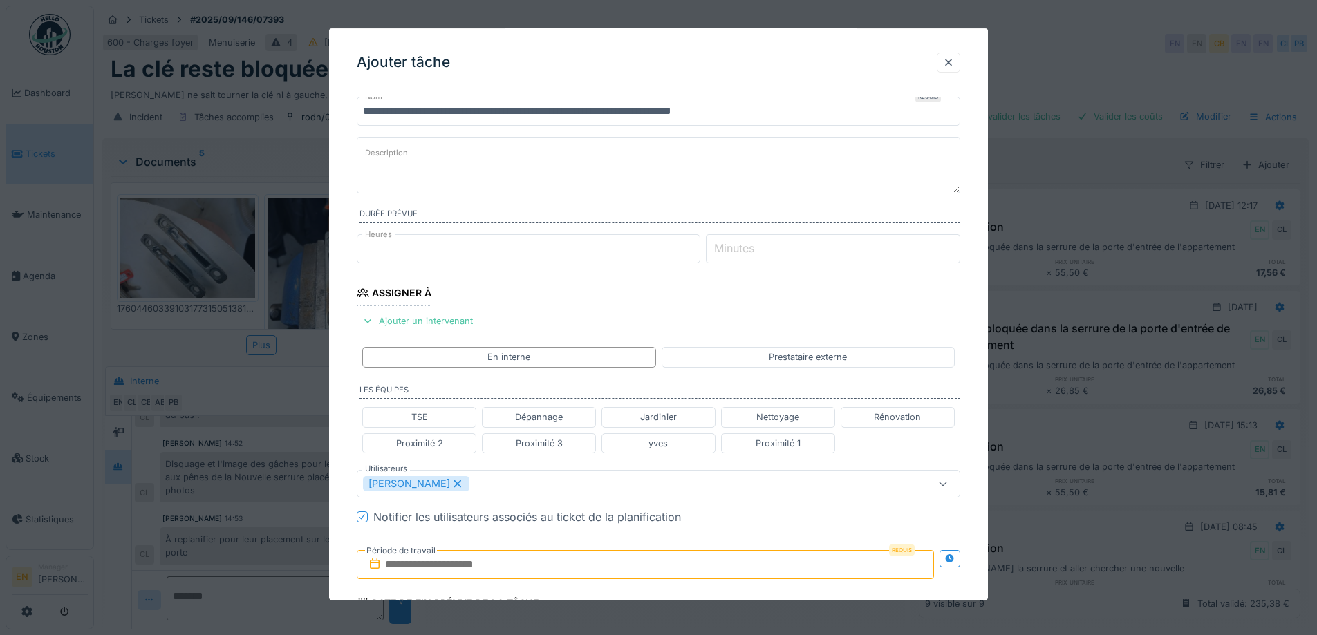
scroll to position [0, 0]
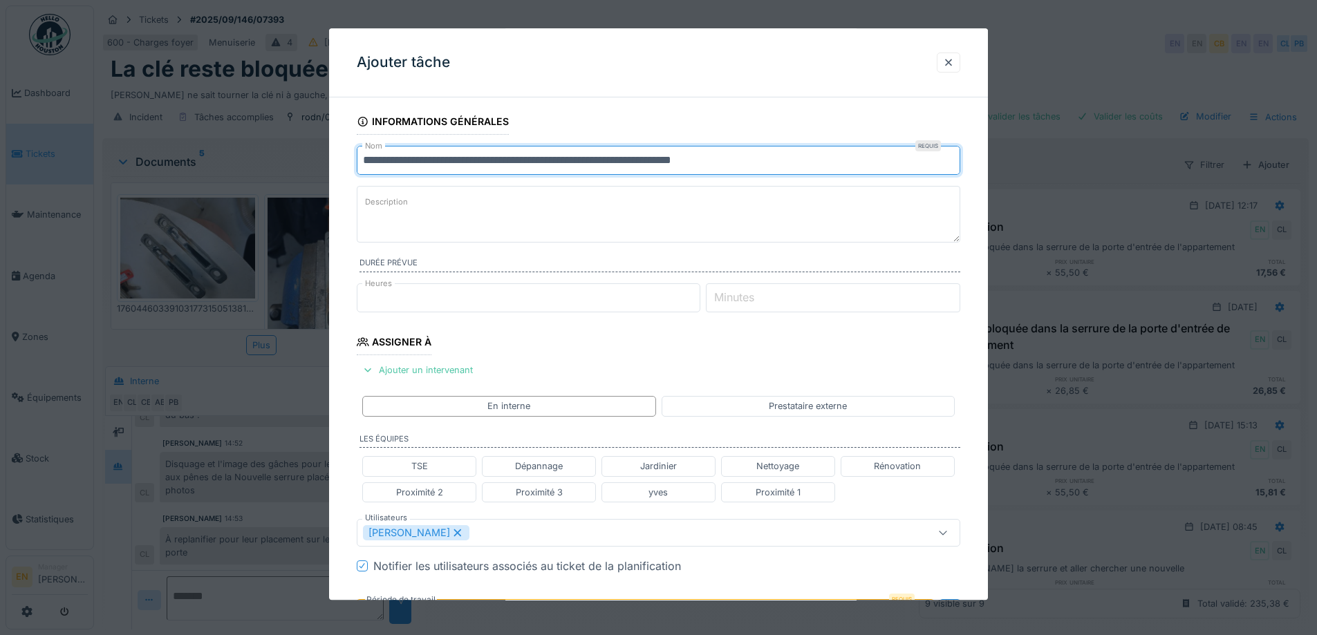
drag, startPoint x: 780, startPoint y: 163, endPoint x: 365, endPoint y: 215, distance: 417.9
click at [359, 209] on fieldset "**********" at bounding box center [658, 525] width 603 height 833
type input "**********"
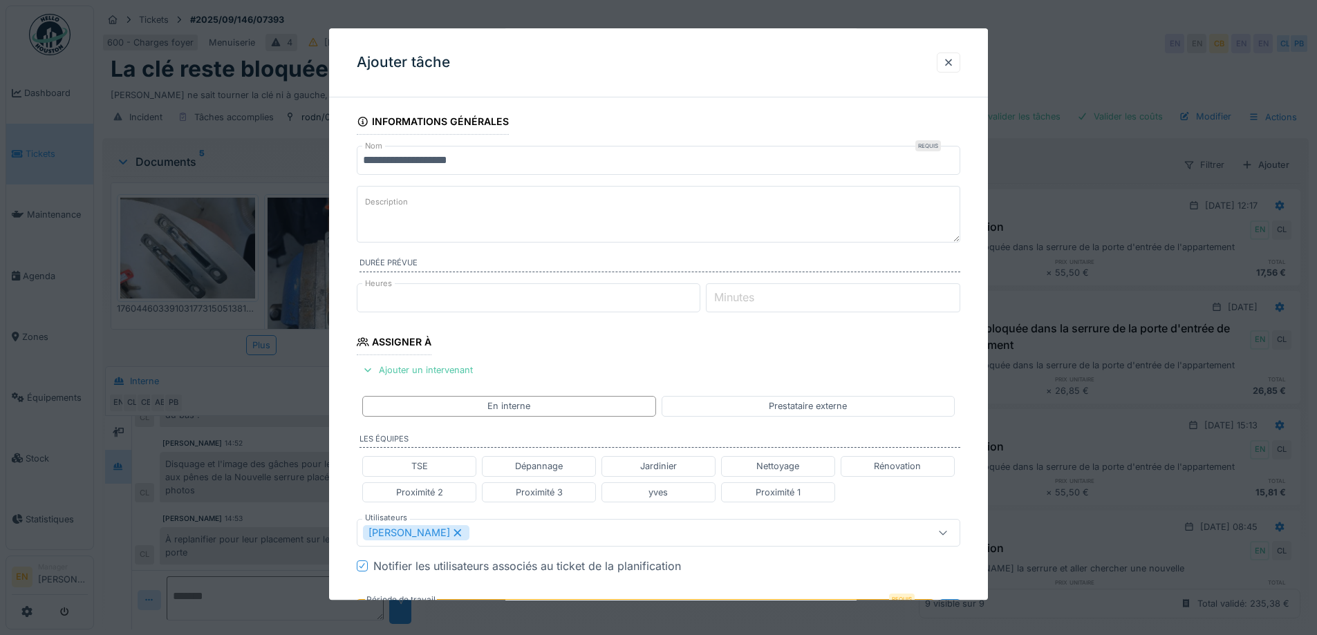
click at [503, 223] on textarea "Description" at bounding box center [658, 214] width 603 height 57
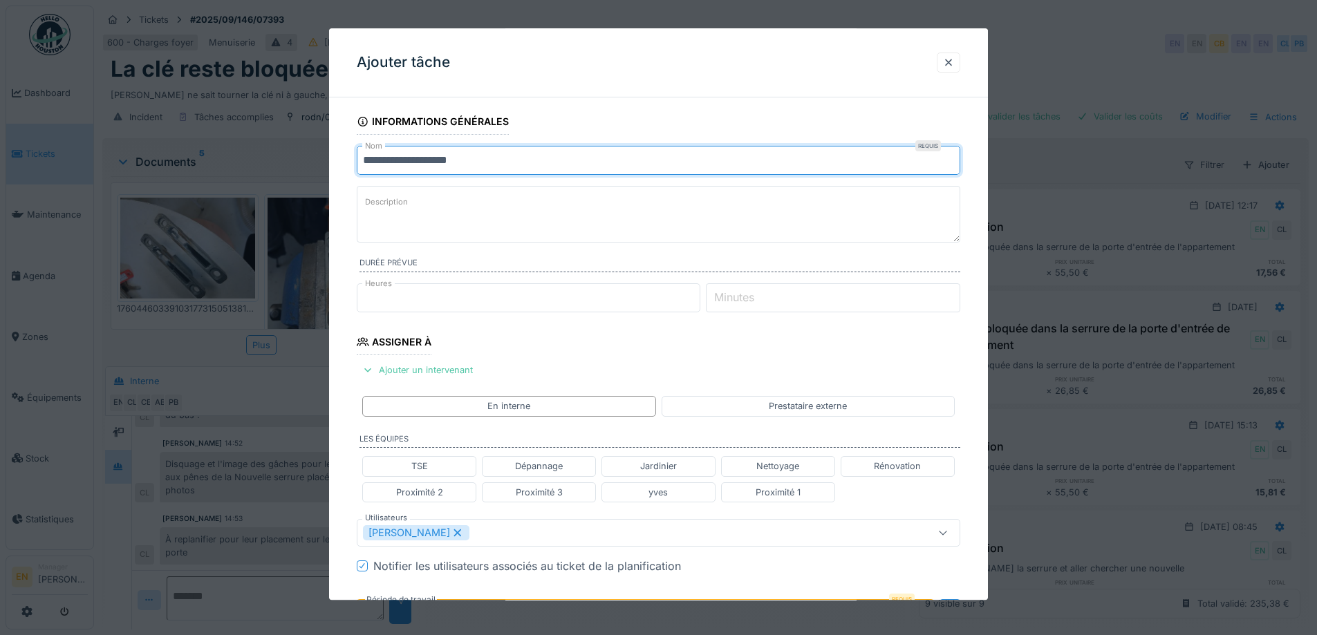
drag, startPoint x: 500, startPoint y: 161, endPoint x: 294, endPoint y: 164, distance: 205.3
click at [294, 164] on div "**********" at bounding box center [705, 317] width 1223 height 635
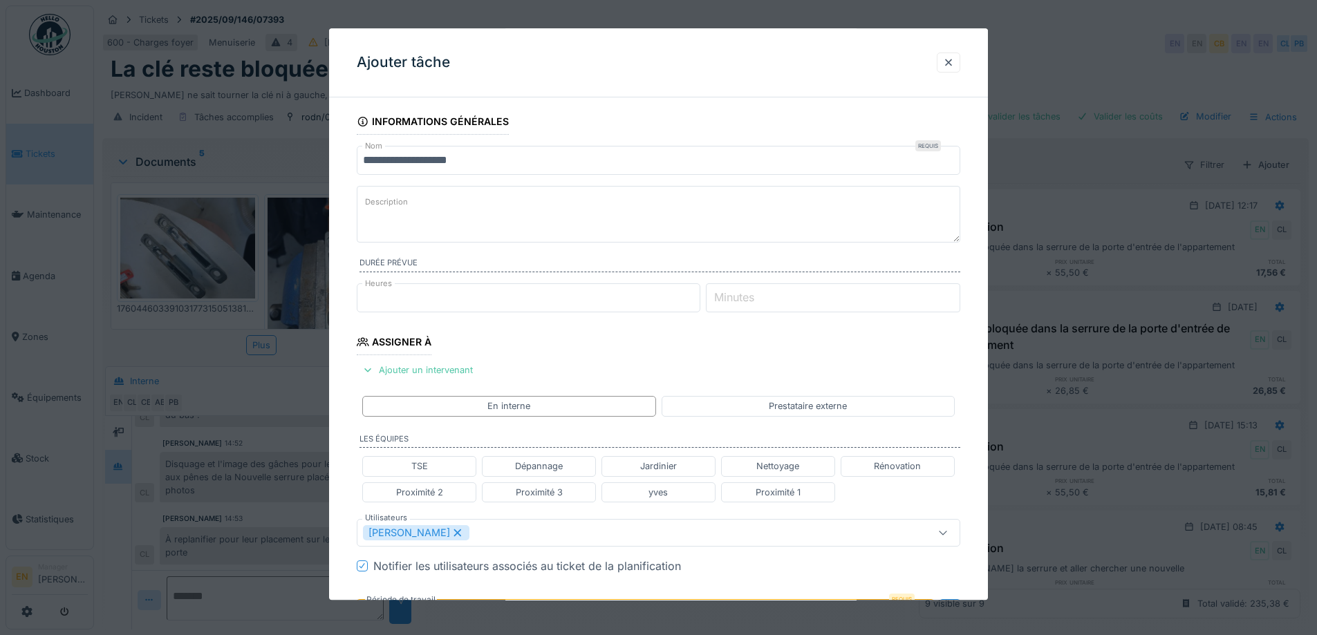
click at [421, 205] on textarea "Description" at bounding box center [658, 214] width 603 height 57
paste textarea "**********"
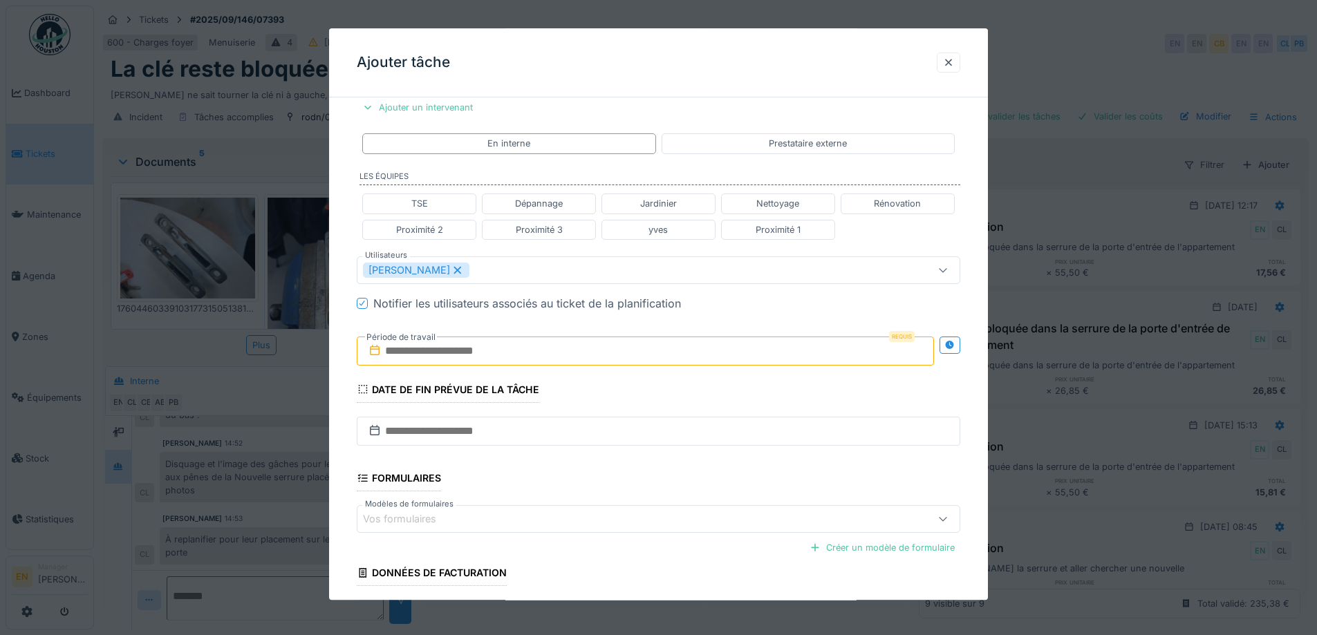
scroll to position [346, 0]
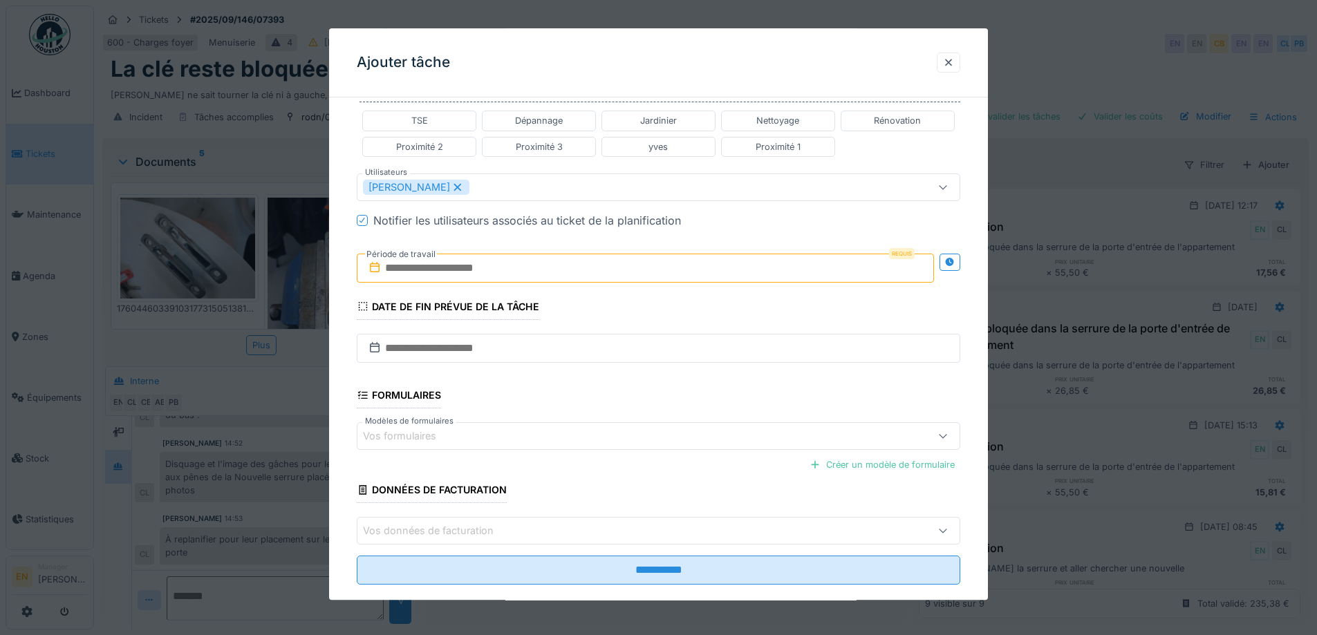
type textarea "**********"
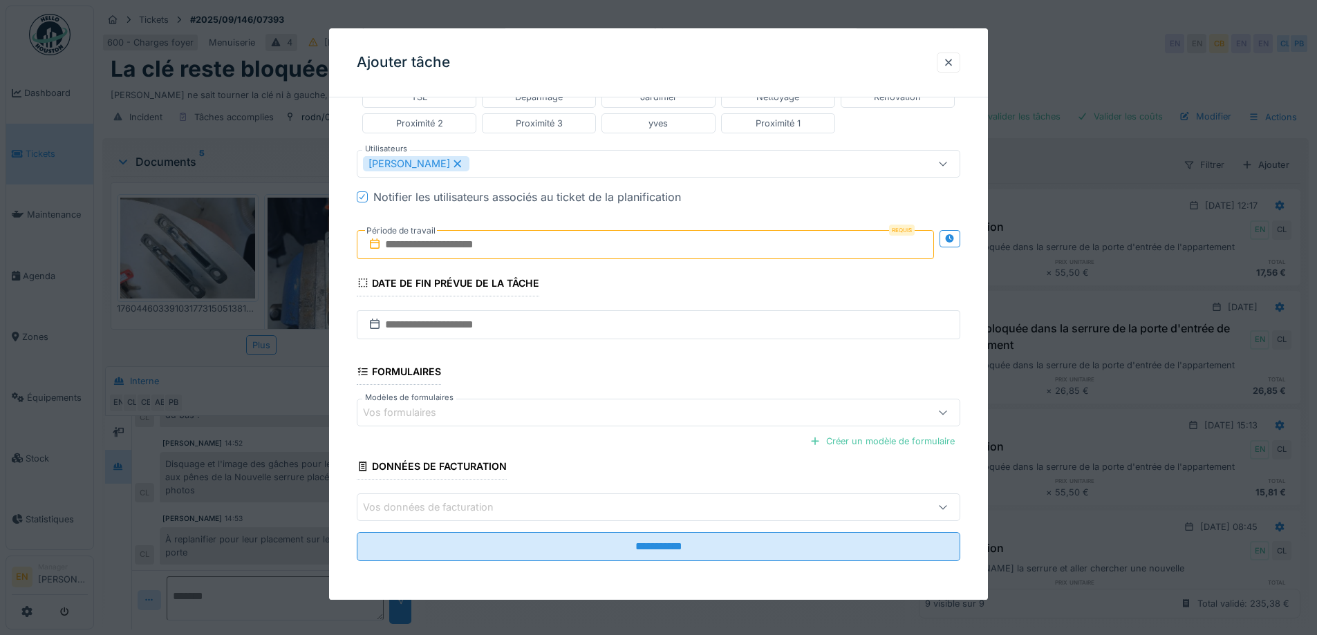
click at [451, 167] on icon at bounding box center [457, 164] width 12 height 10
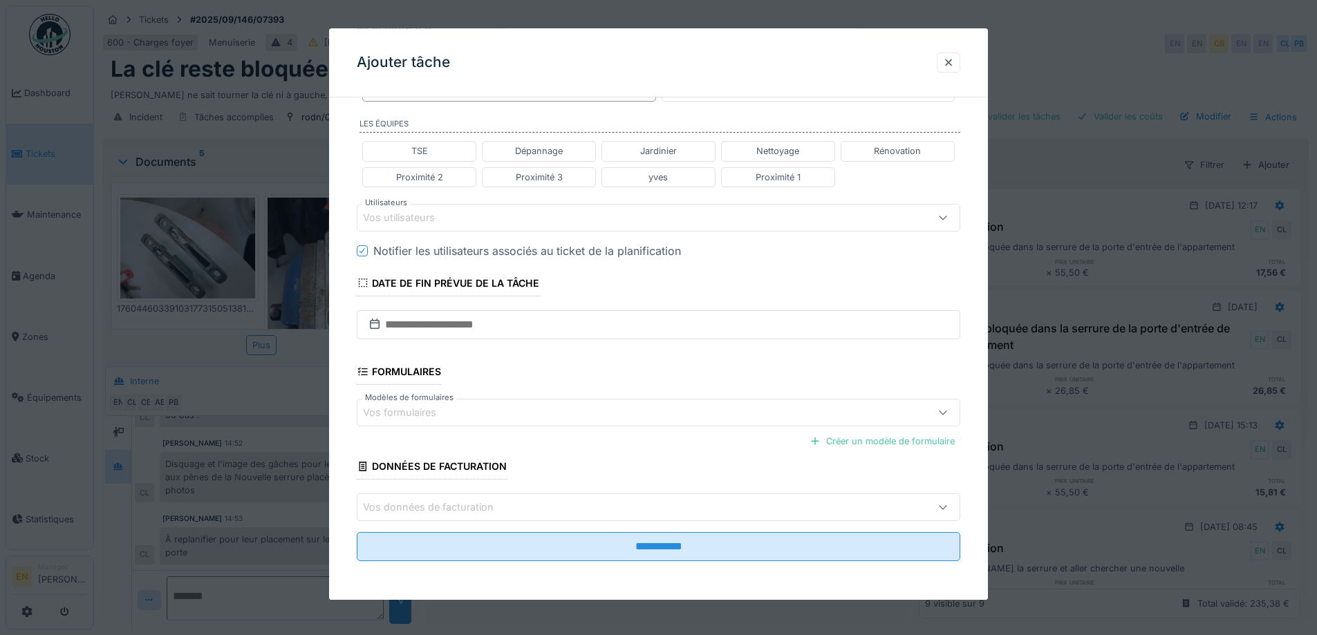
scroll to position [315, 0]
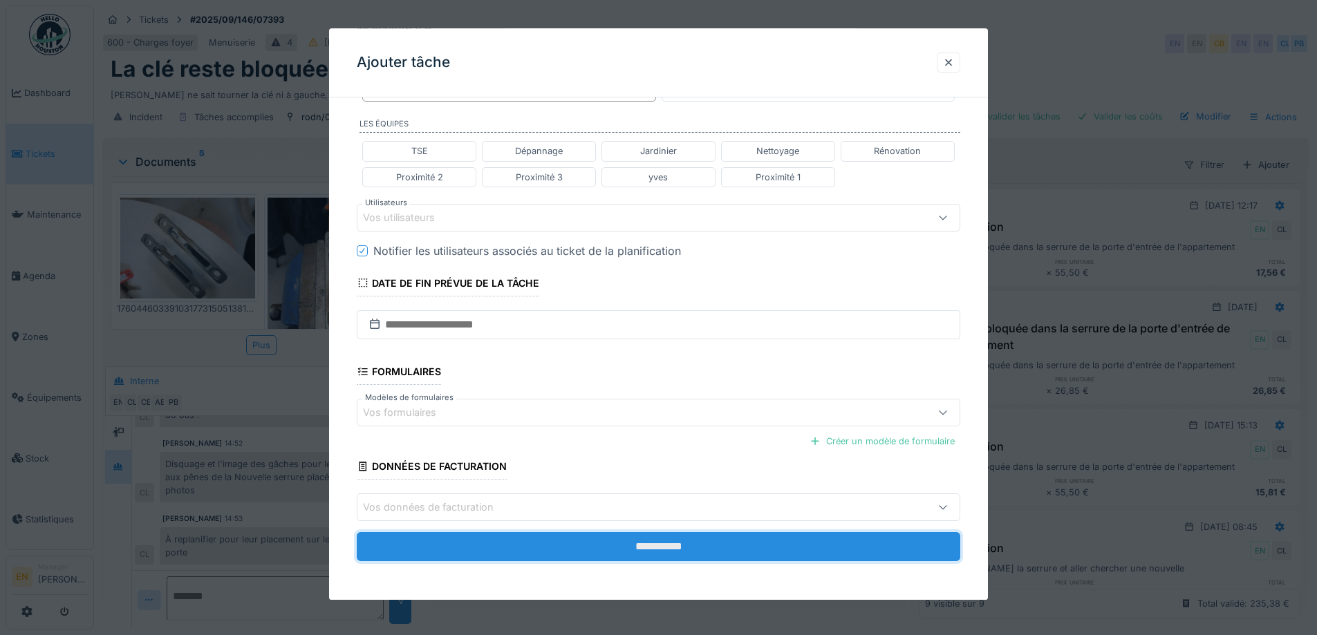
click at [700, 545] on input "**********" at bounding box center [658, 547] width 603 height 29
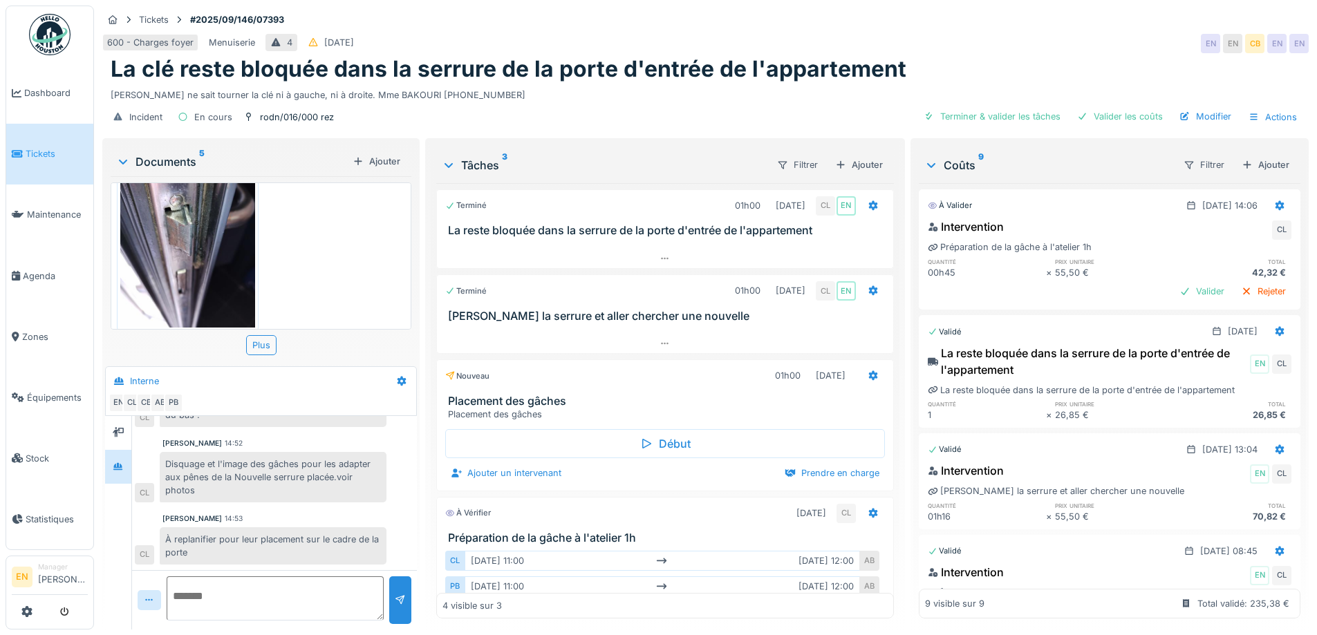
scroll to position [10, 0]
click at [1001, 31] on div "600 - Charges foyer Menuiserie 4 27/09/2025 EN EN CB EN EN" at bounding box center [705, 43] width 1206 height 25
click at [1063, 38] on div "600 - Charges foyer Menuiserie 4 27/09/2025 EN EN CB EN EN" at bounding box center [705, 43] width 1206 height 25
click at [1057, 39] on div "600 - Charges foyer Menuiserie 4 27/09/2025 EN EN CB EN EN" at bounding box center [705, 43] width 1206 height 25
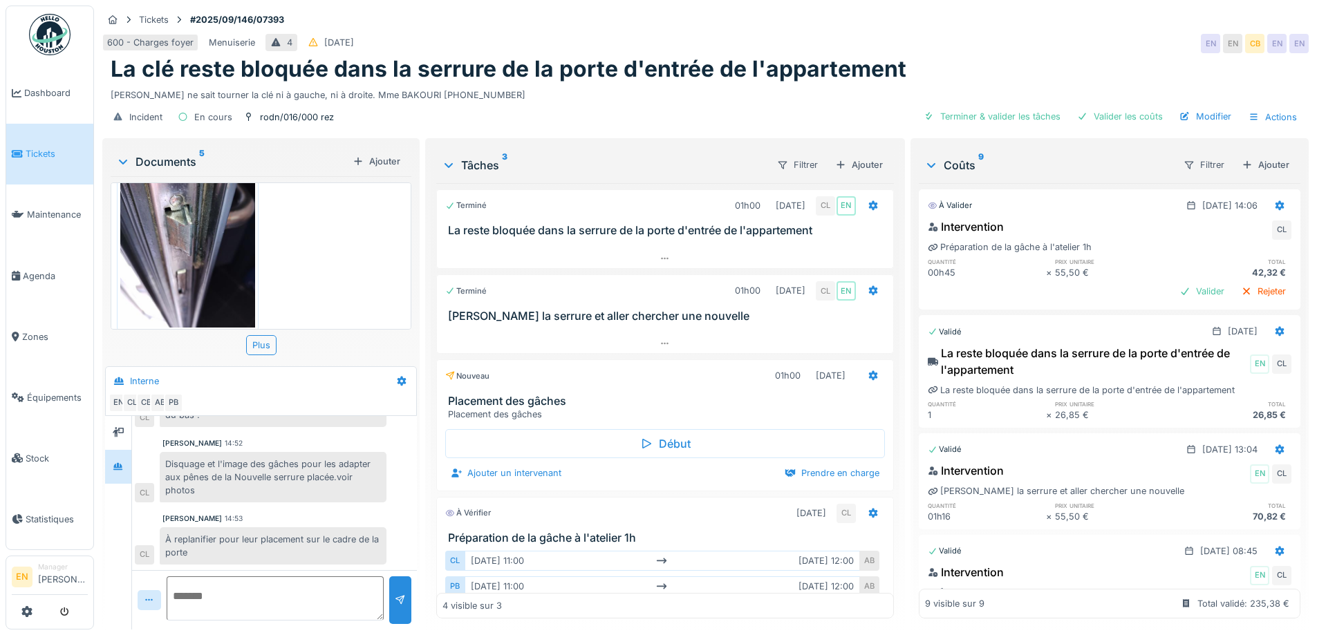
click at [1056, 39] on div "600 - Charges foyer Menuiserie 4 27/09/2025 EN EN CB EN EN" at bounding box center [705, 43] width 1206 height 25
click at [912, 56] on div "La clé reste bloquée dans la serrure de la porte d'entrée de l'appartement" at bounding box center [705, 69] width 1189 height 26
click at [1048, 31] on div "600 - Charges foyer Menuiserie 4 27/09/2025 EN EN CB EN EN" at bounding box center [705, 43] width 1206 height 25
click at [1041, 16] on div "Tickets #2025/09/146/07393" at bounding box center [705, 19] width 1206 height 17
click at [258, 580] on textarea at bounding box center [275, 598] width 217 height 44
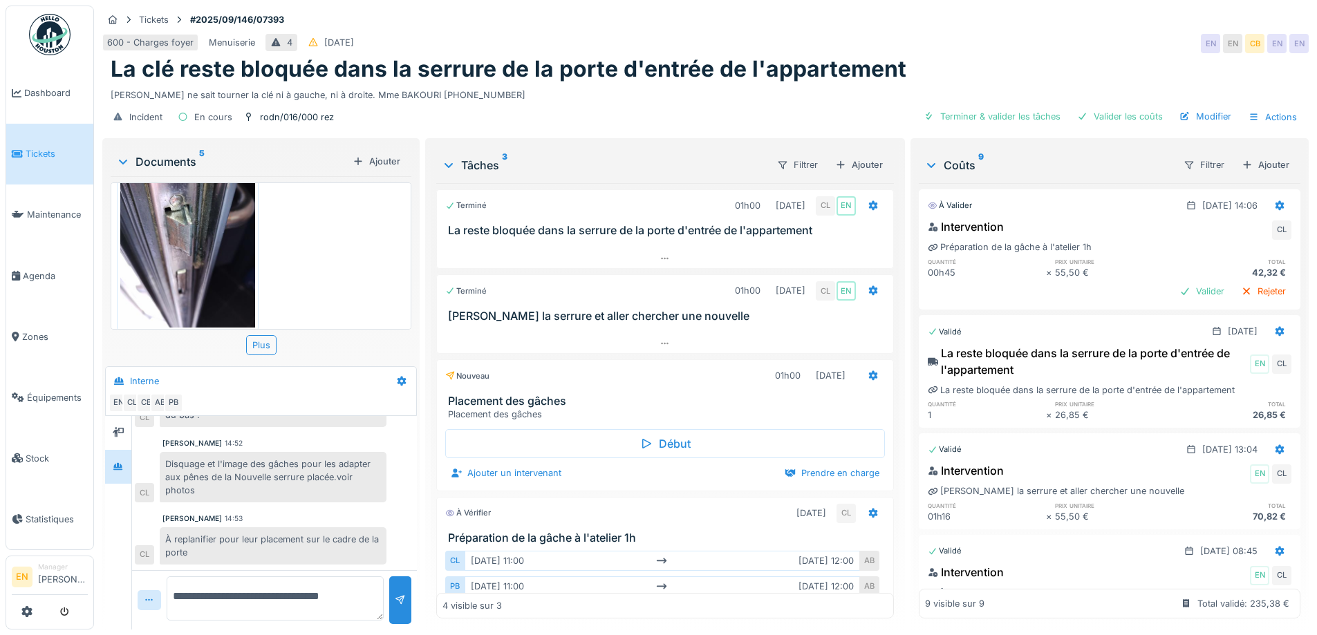
click at [264, 587] on textarea "**********" at bounding box center [275, 598] width 217 height 44
click at [243, 603] on textarea "**********" at bounding box center [275, 598] width 217 height 44
type textarea "**********"
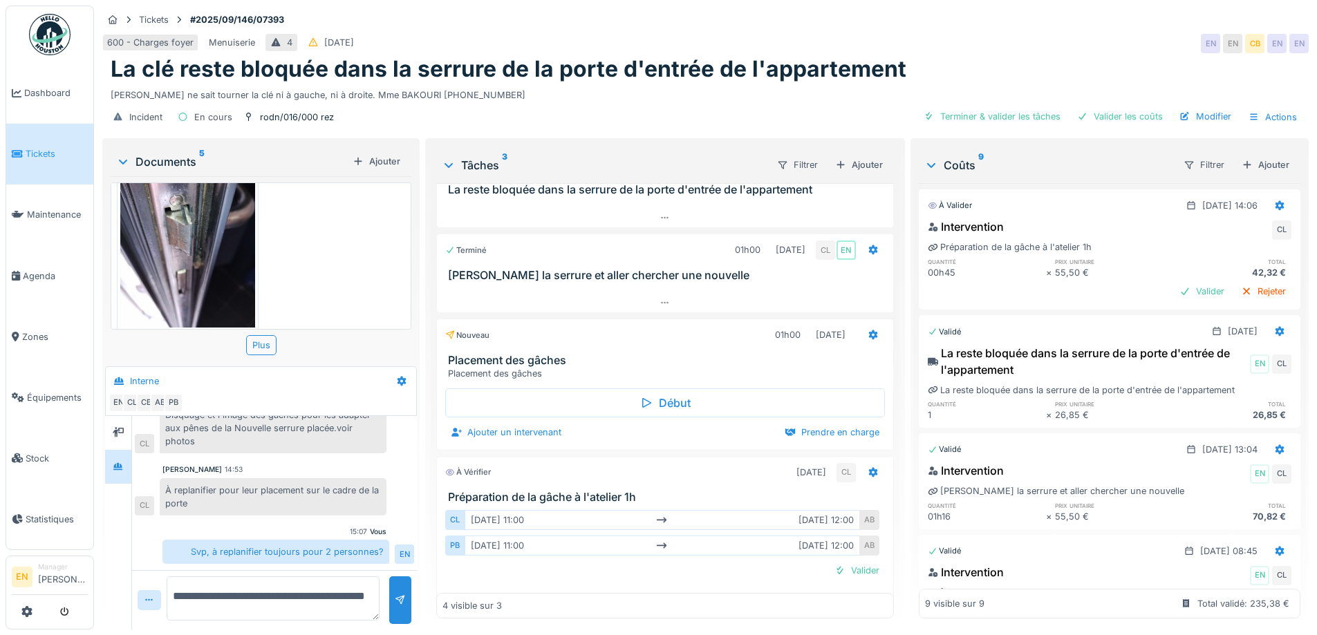
scroll to position [59, 0]
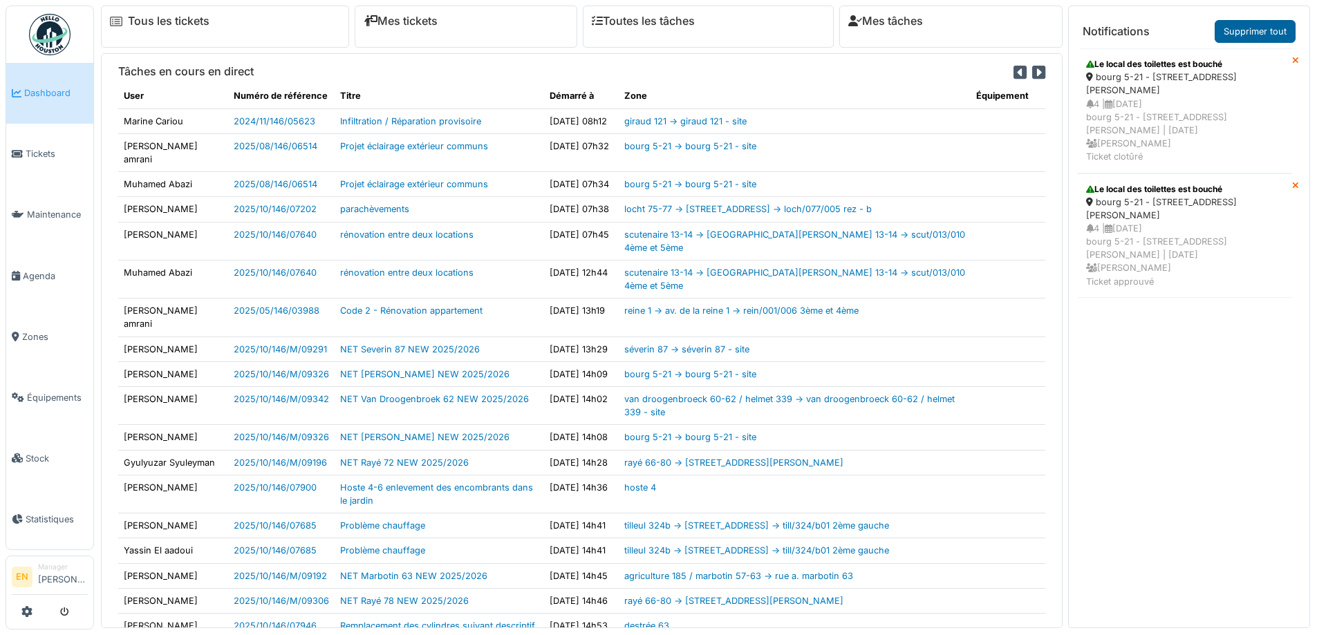
click at [1267, 34] on link "Supprimer tout" at bounding box center [1254, 31] width 81 height 23
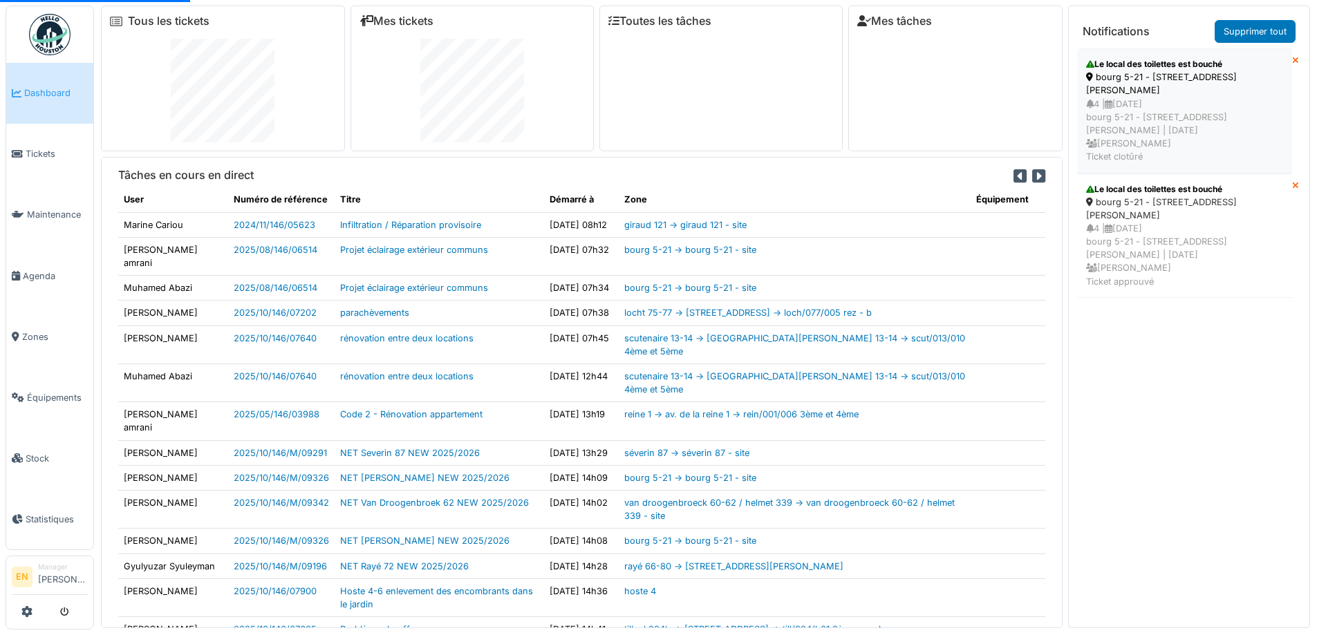
click at [1168, 126] on div "4 | 08/10/2025 bourg 5-21 - rue colonel bourg 5 | Il y a 11 jour(s) Christian B…" at bounding box center [1184, 130] width 197 height 66
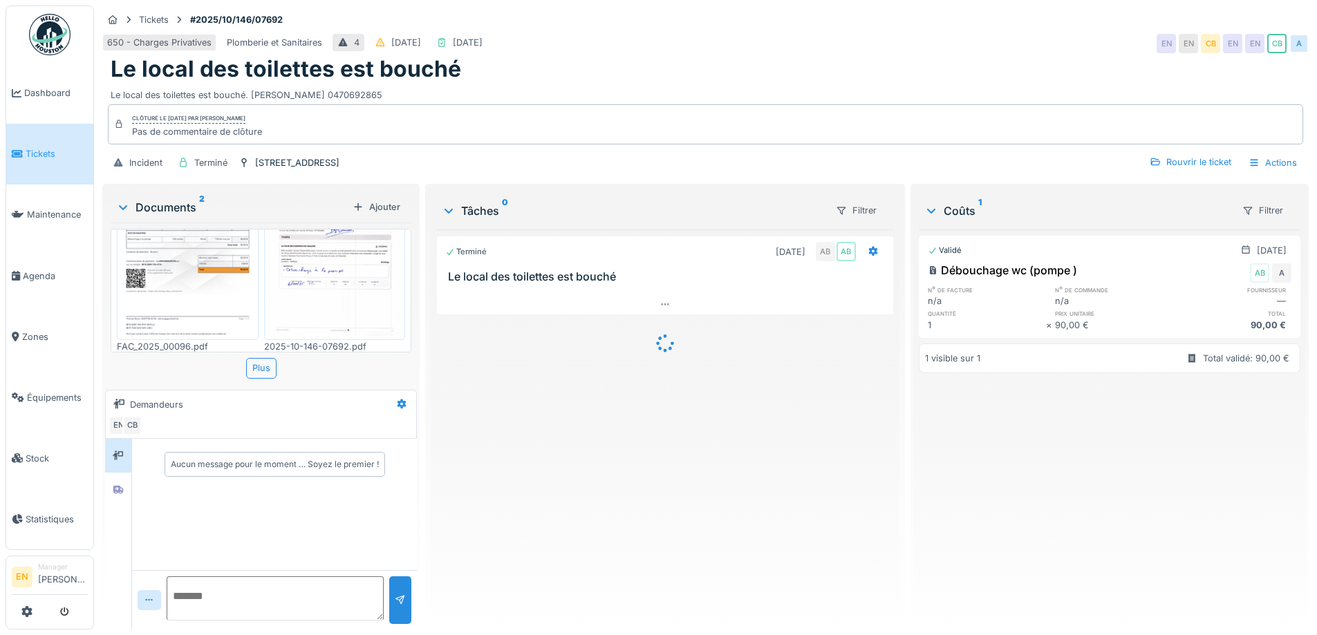
scroll to position [100, 0]
click at [226, 281] on img at bounding box center [187, 239] width 135 height 190
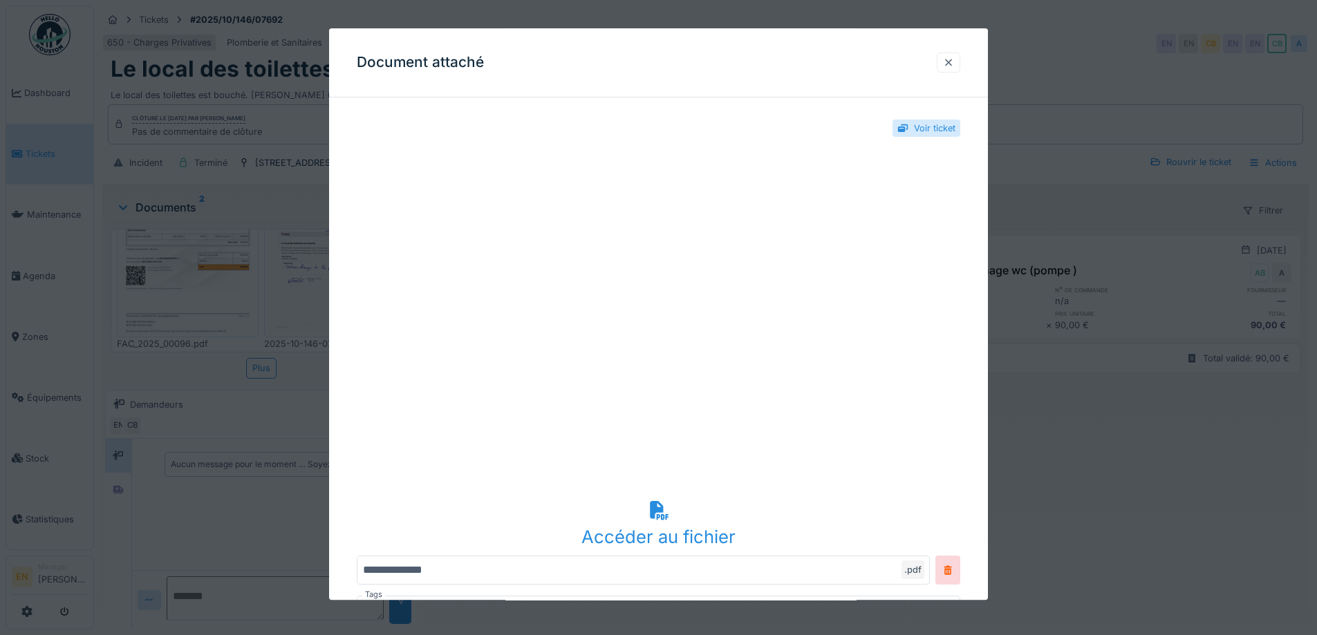
click at [951, 62] on div at bounding box center [948, 62] width 11 height 13
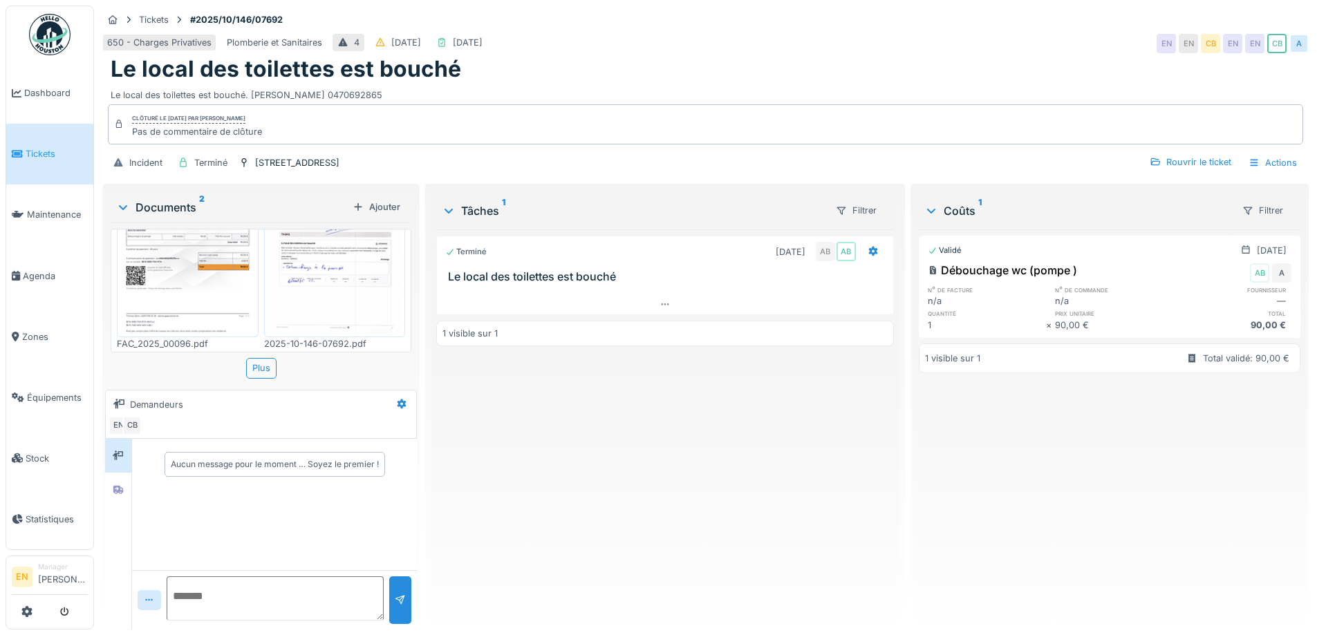
click at [332, 266] on img at bounding box center [334, 239] width 135 height 190
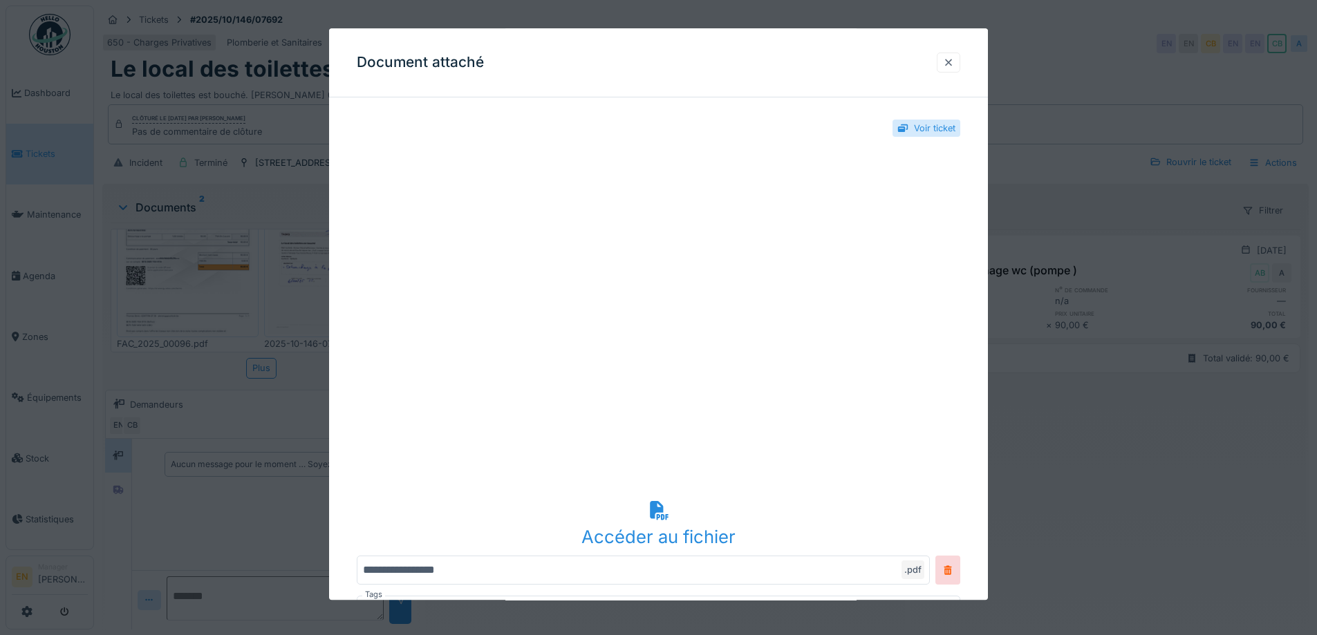
click at [954, 64] on div at bounding box center [948, 62] width 11 height 13
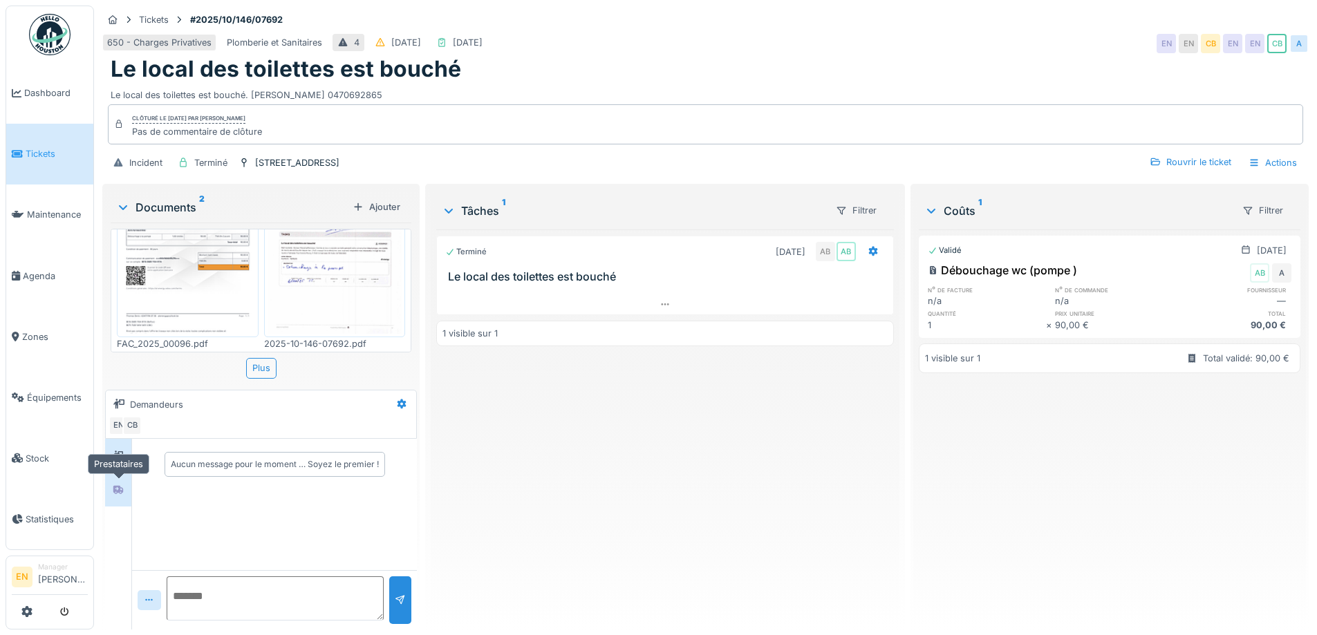
click at [124, 498] on div at bounding box center [118, 489] width 21 height 23
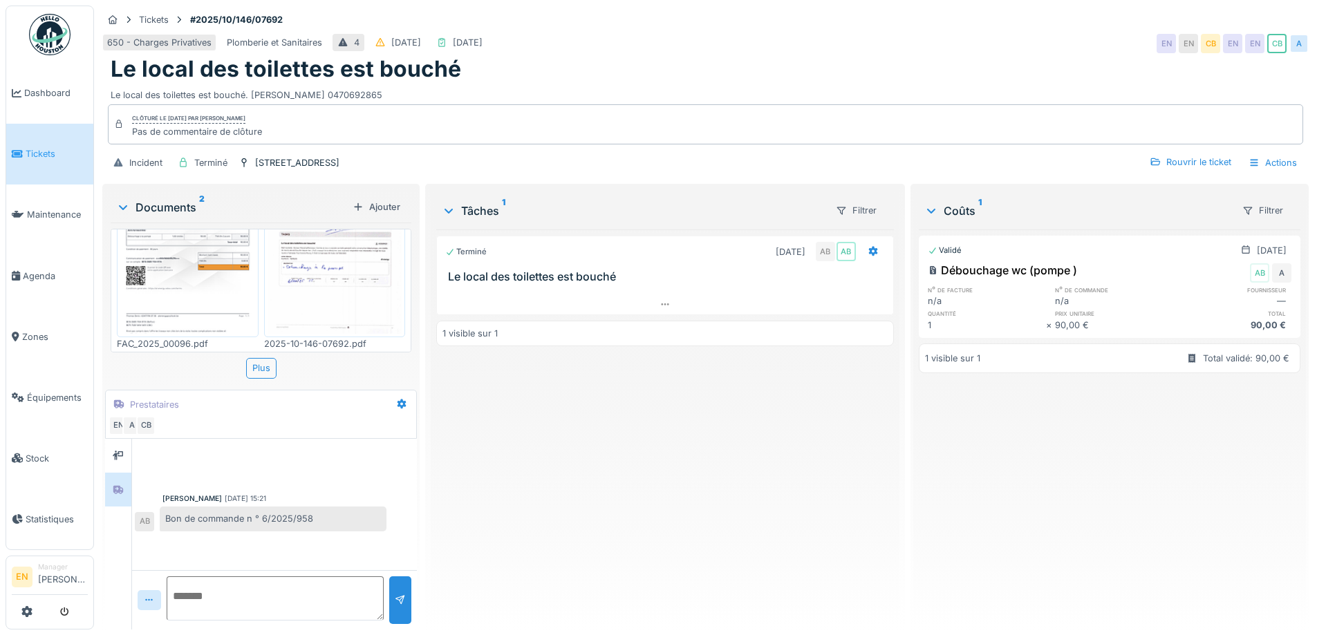
click at [499, 511] on div "Terminé 10/10/2025 AB AB Le local des toilettes est bouché 1 visible sur 1" at bounding box center [664, 423] width 457 height 389
click at [525, 502] on div "Terminé 10/10/2025 AB AB Le local des toilettes est bouché 1 visible sur 1" at bounding box center [664, 423] width 457 height 389
click at [32, 274] on span "Agenda" at bounding box center [55, 276] width 65 height 13
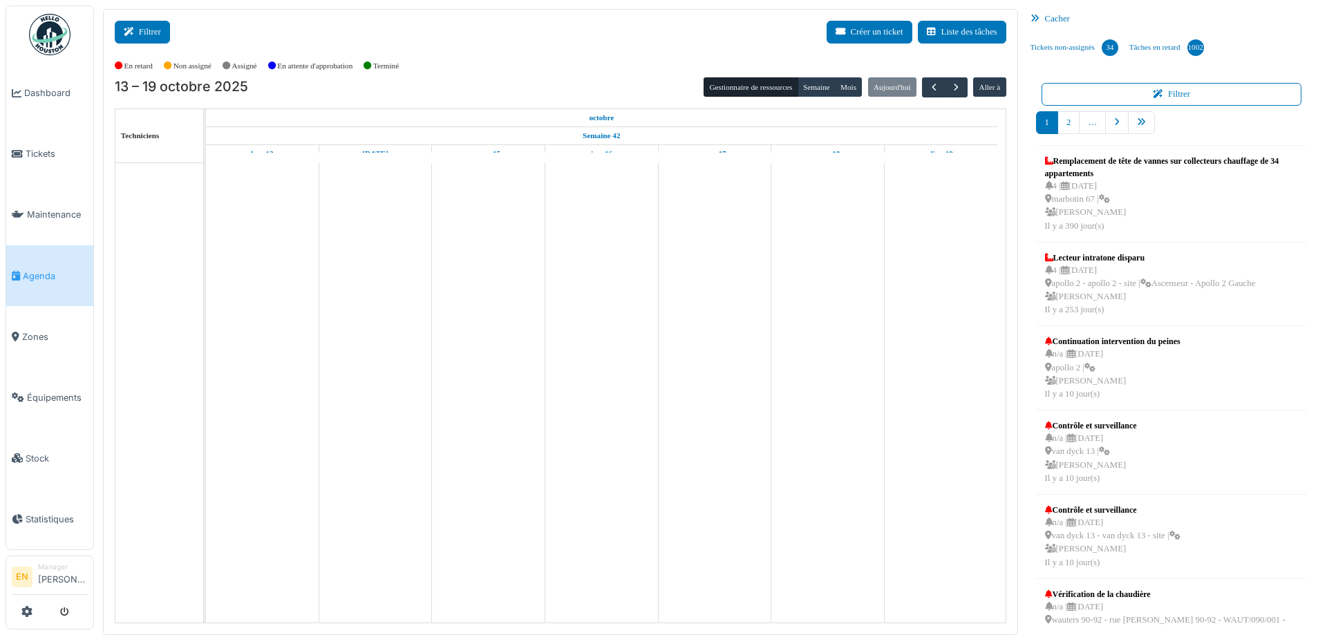
click at [144, 38] on button "Filtrer" at bounding box center [142, 32] width 55 height 23
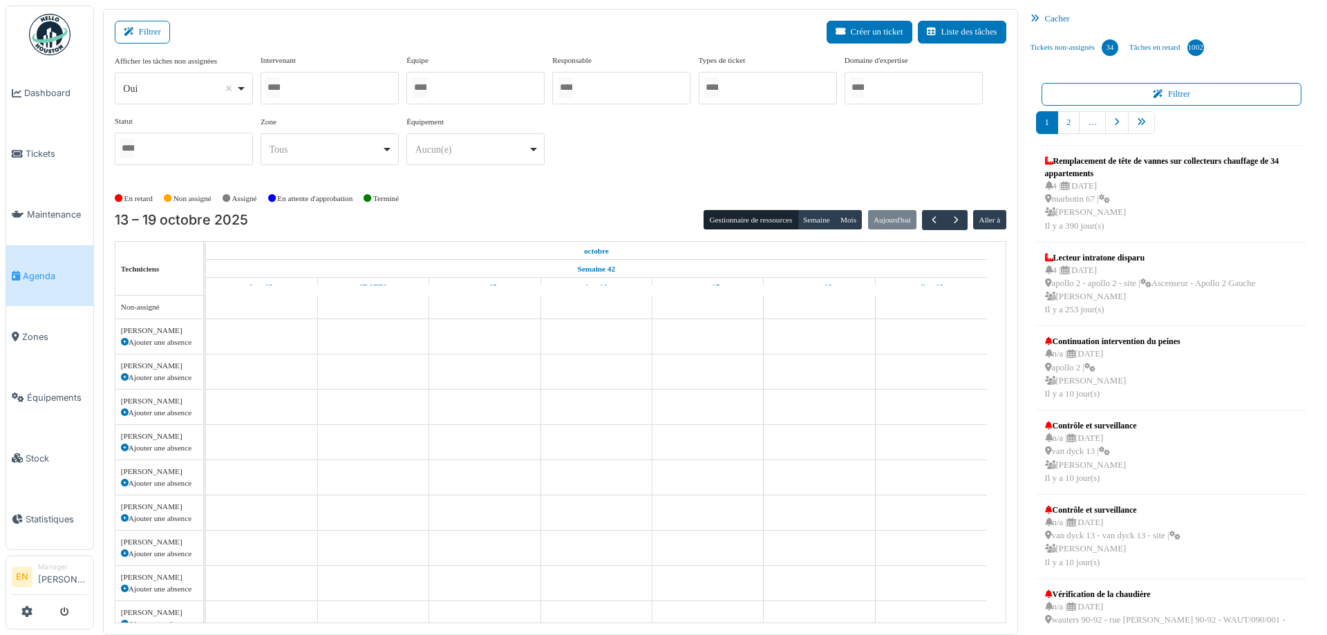
click at [240, 88] on div "Oui Remove item" at bounding box center [183, 89] width 126 height 20
select select "**"
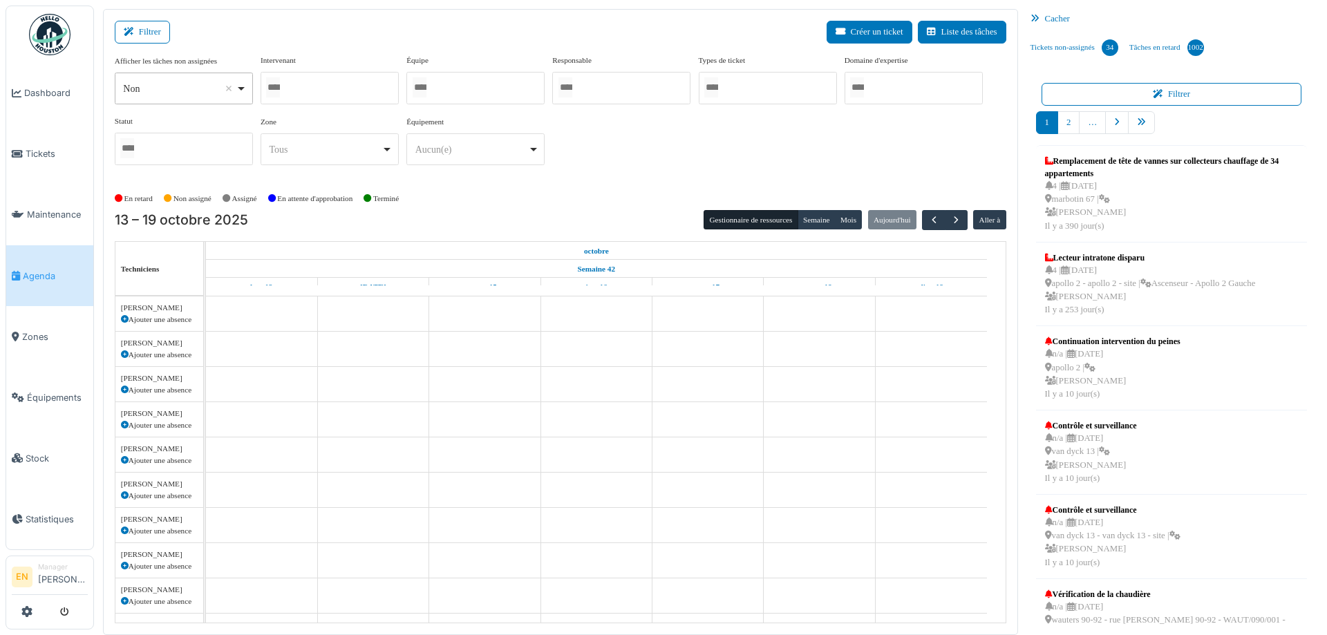
click at [330, 91] on div at bounding box center [330, 88] width 138 height 32
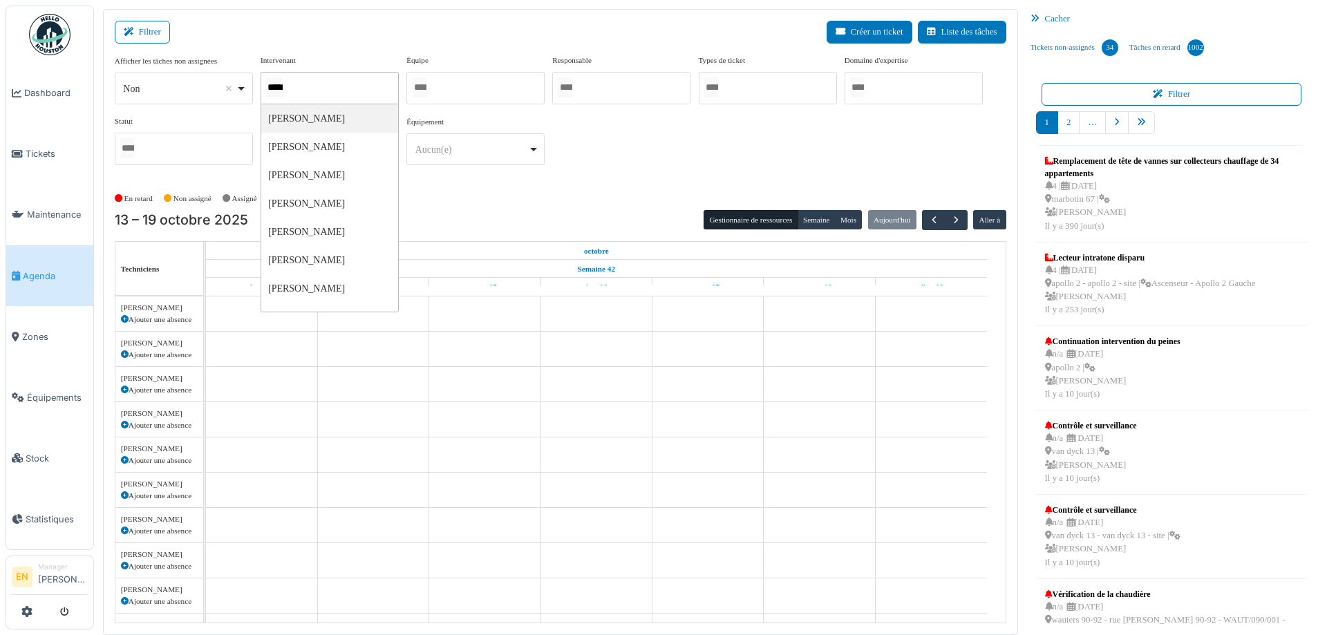
type input "******"
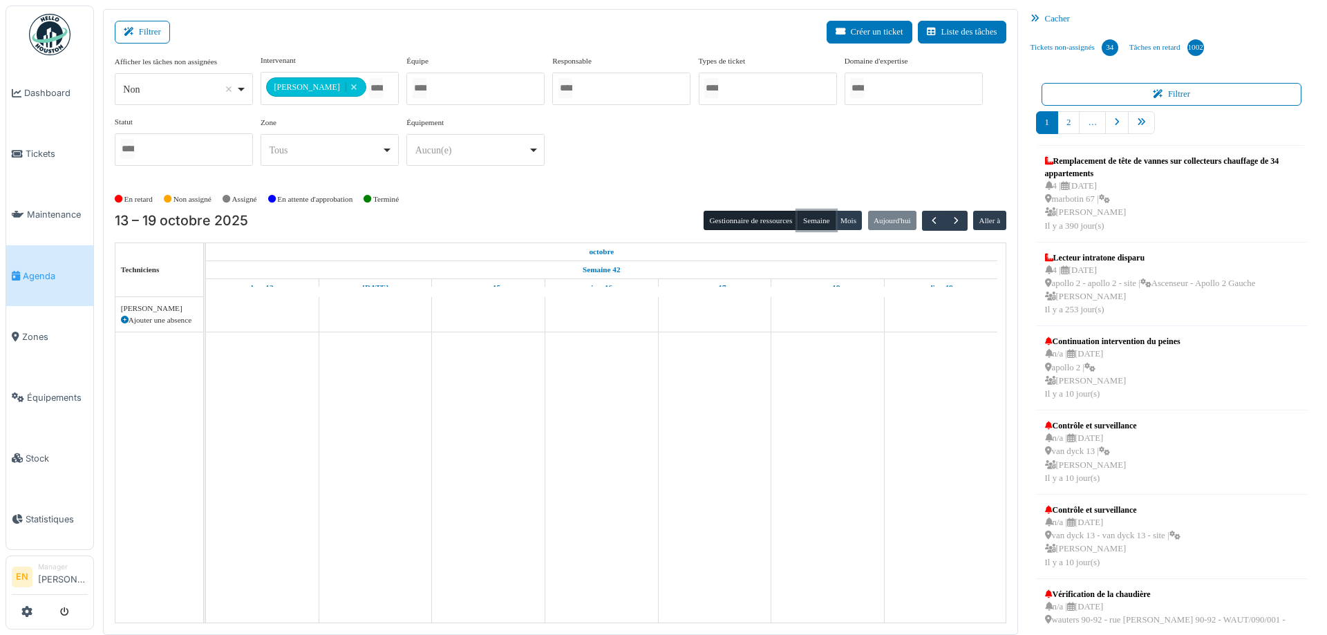
click at [802, 222] on button "Semaine" at bounding box center [817, 220] width 38 height 19
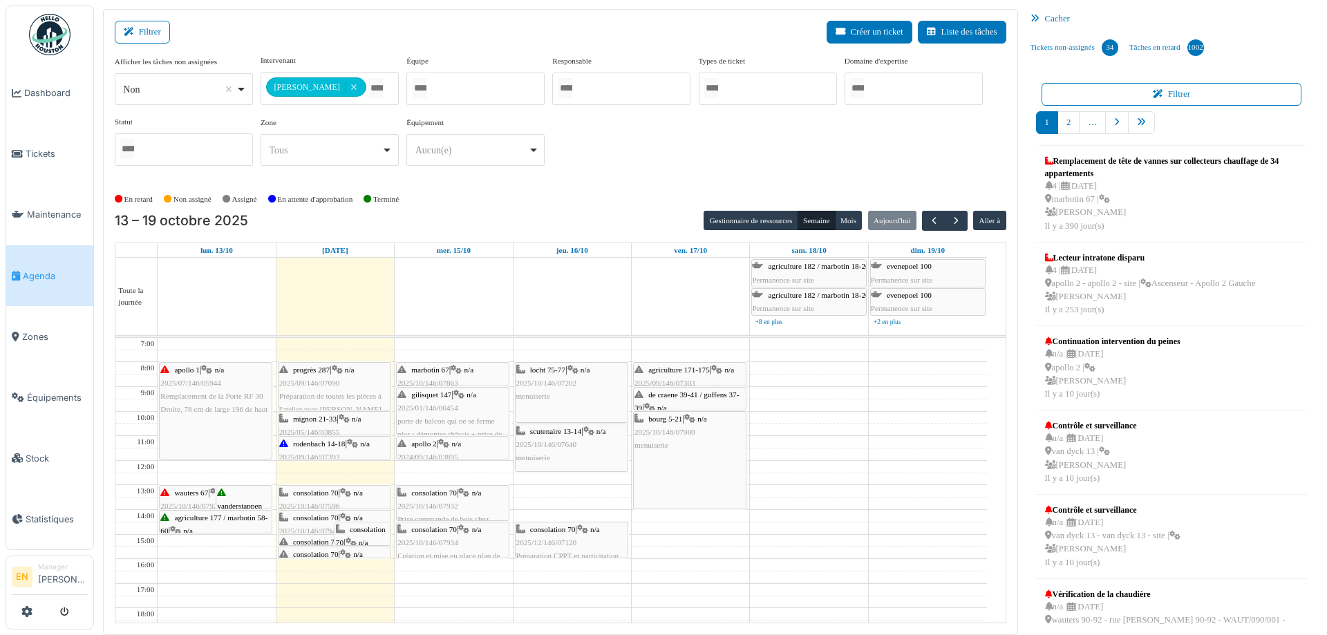
click at [610, 196] on div "En retard Non assigné Assigné En attente d'approbation Terminé" at bounding box center [561, 199] width 892 height 23
click at [788, 151] on div "**********" at bounding box center [561, 116] width 892 height 122
click at [950, 217] on span "button" at bounding box center [956, 221] width 12 height 12
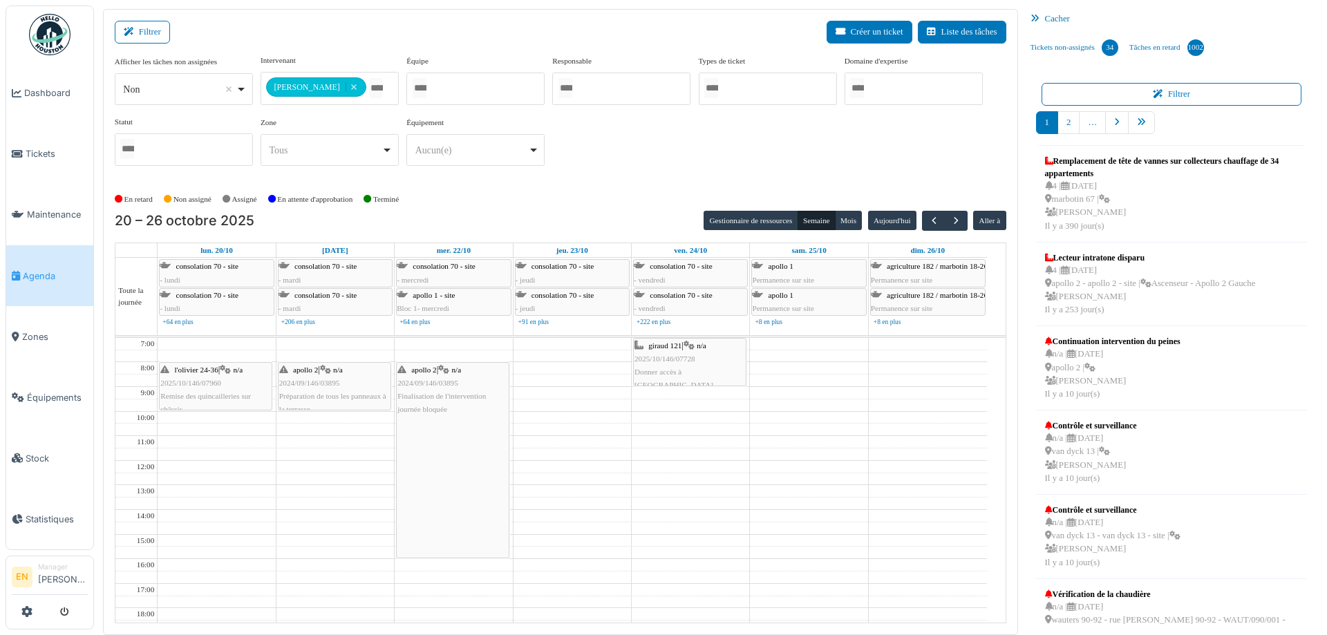
click at [780, 148] on div "**********" at bounding box center [561, 116] width 892 height 122
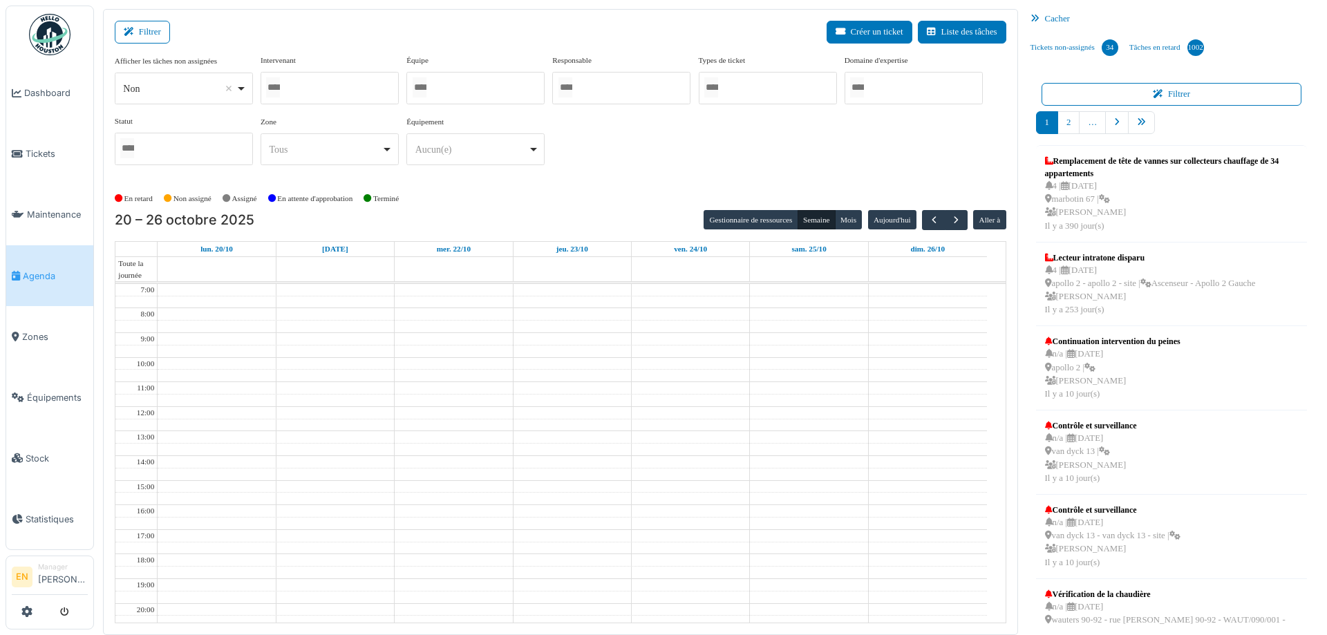
click at [297, 98] on div at bounding box center [330, 88] width 138 height 32
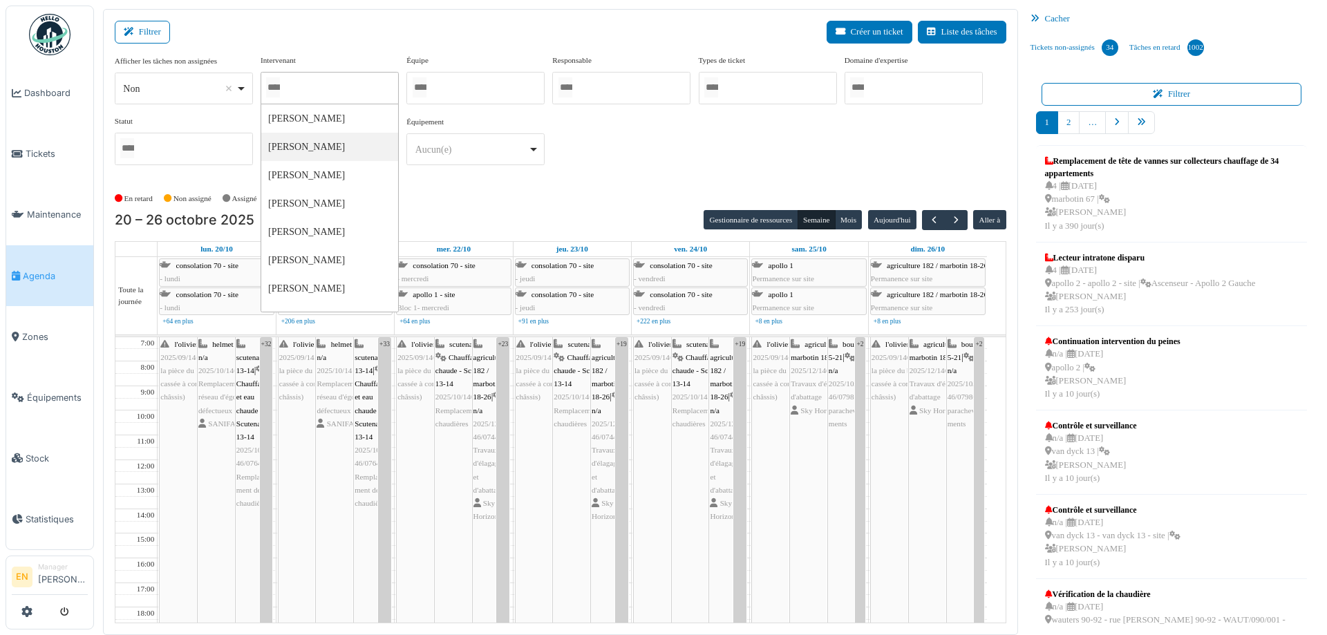
click at [309, 84] on div at bounding box center [330, 88] width 138 height 32
type input "**"
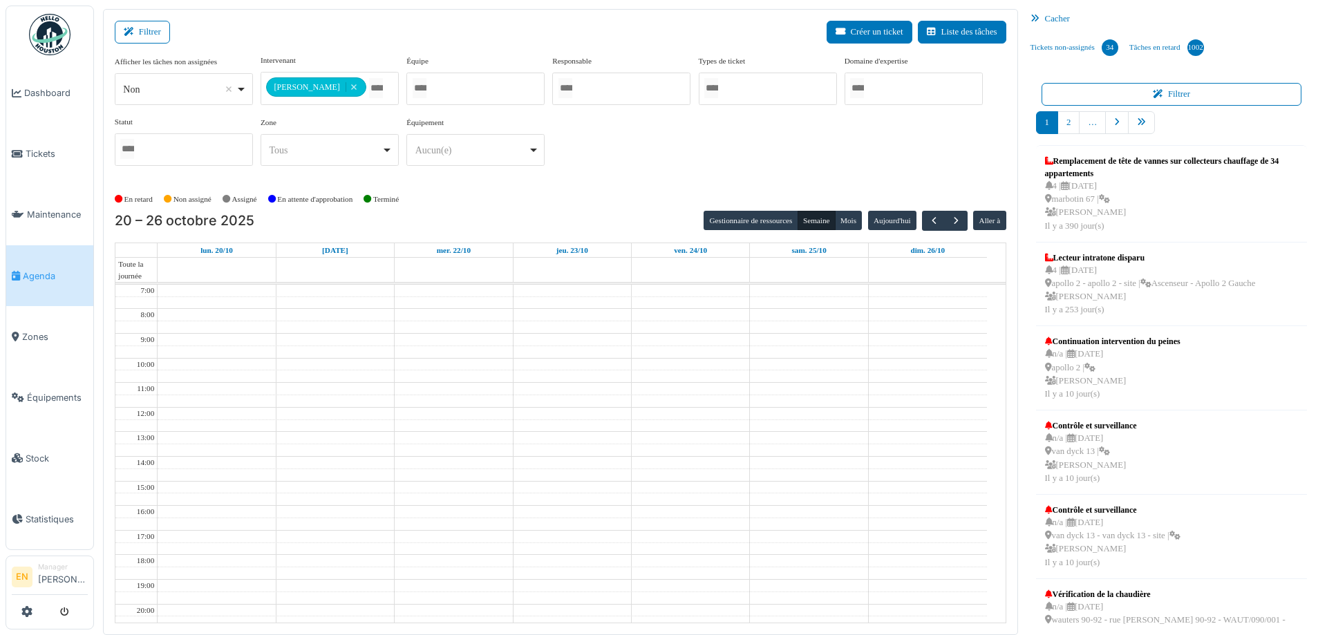
click at [645, 173] on div "**********" at bounding box center [561, 116] width 892 height 122
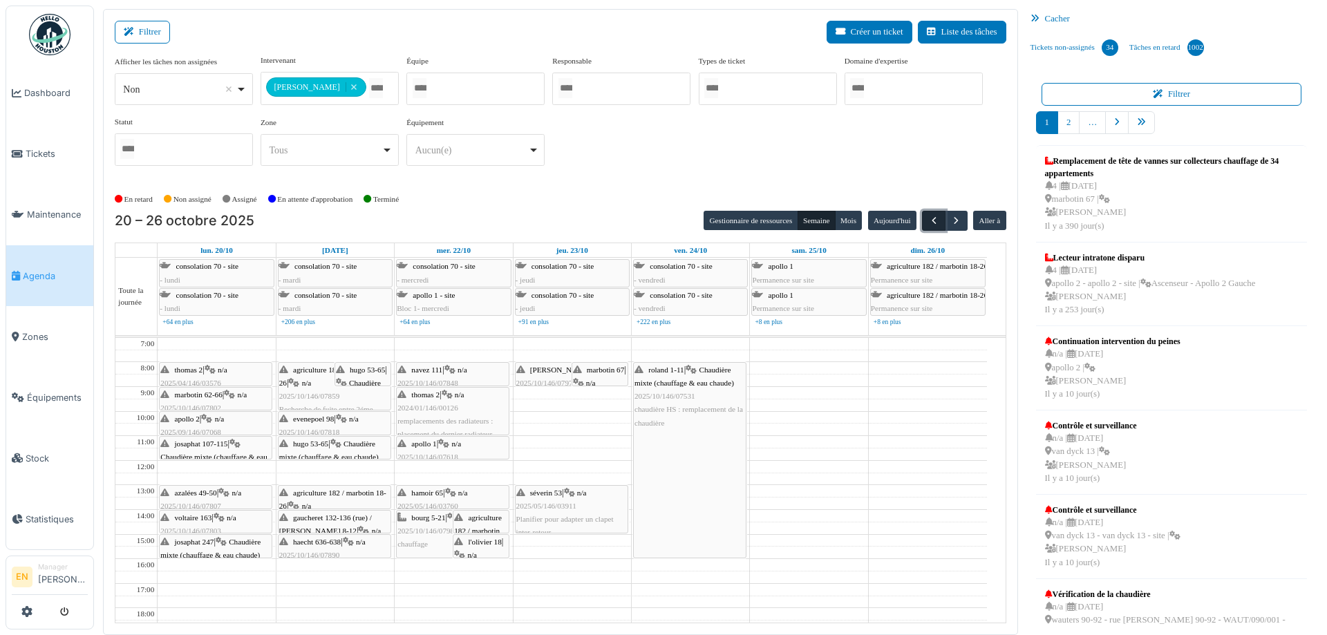
click at [928, 223] on span "button" at bounding box center [934, 221] width 12 height 12
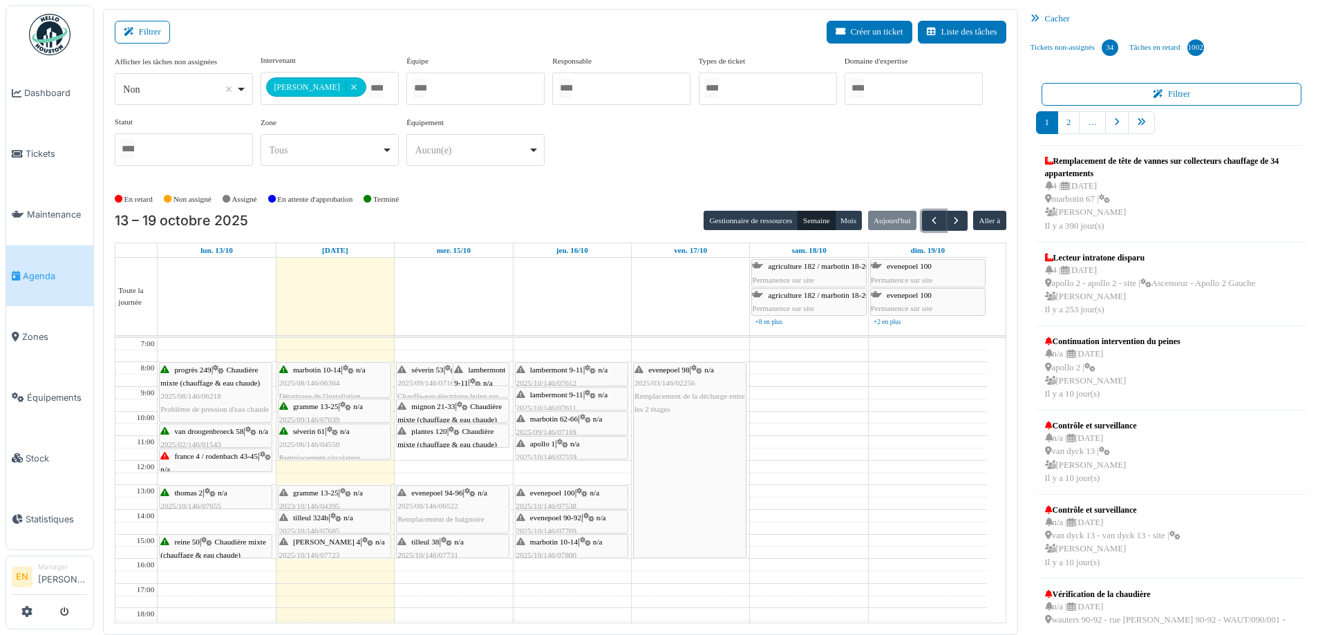
click at [330, 435] on icon at bounding box center [332, 431] width 11 height 9
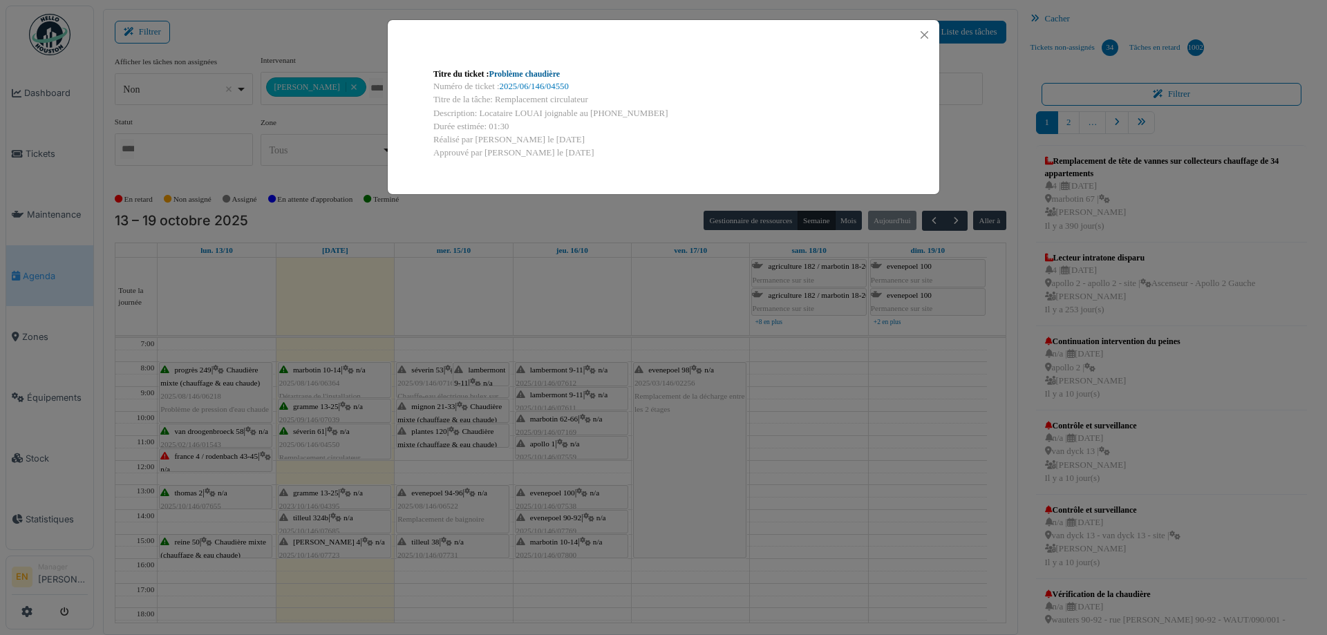
click at [534, 70] on link "Problème chaudière" at bounding box center [524, 74] width 71 height 10
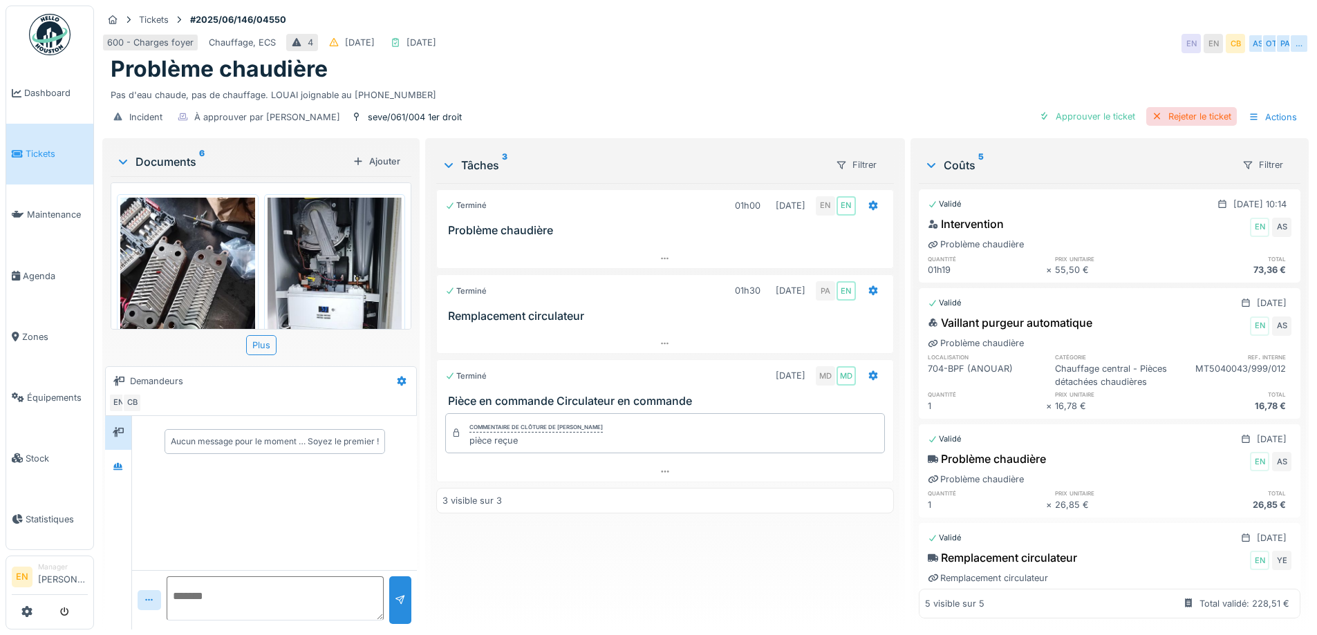
click at [1167, 116] on div "Rejeter le ticket" at bounding box center [1191, 116] width 91 height 19
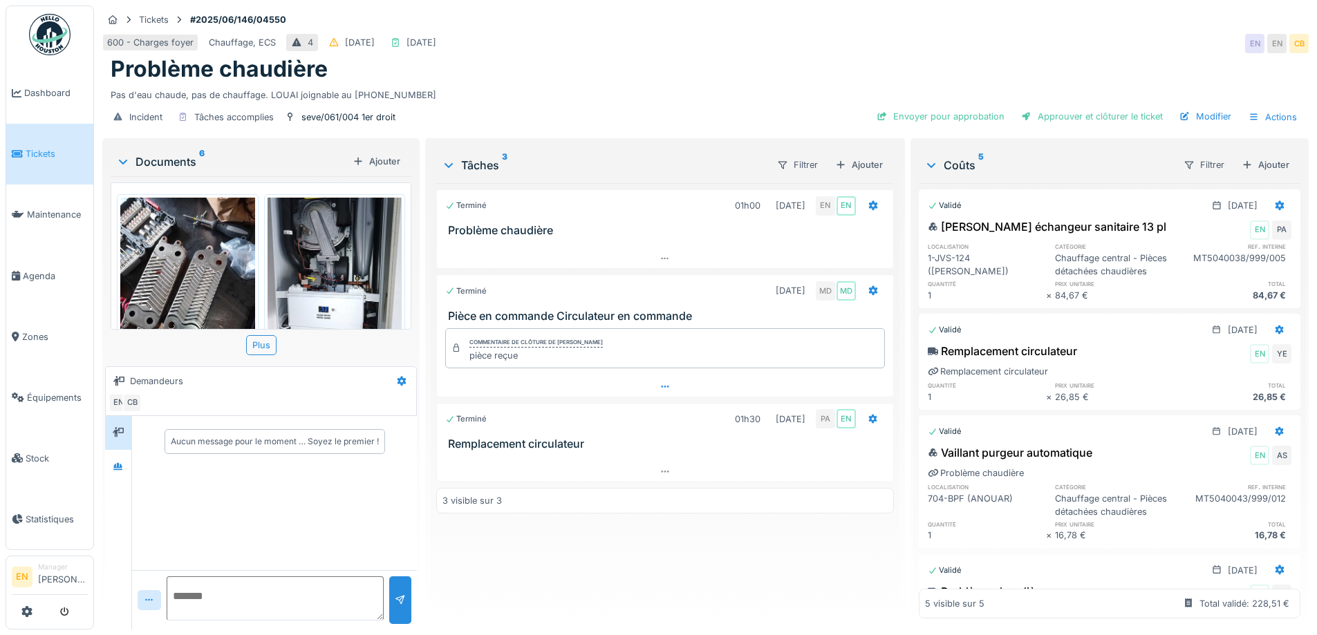
scroll to position [10, 0]
click at [868, 414] on icon at bounding box center [872, 419] width 9 height 10
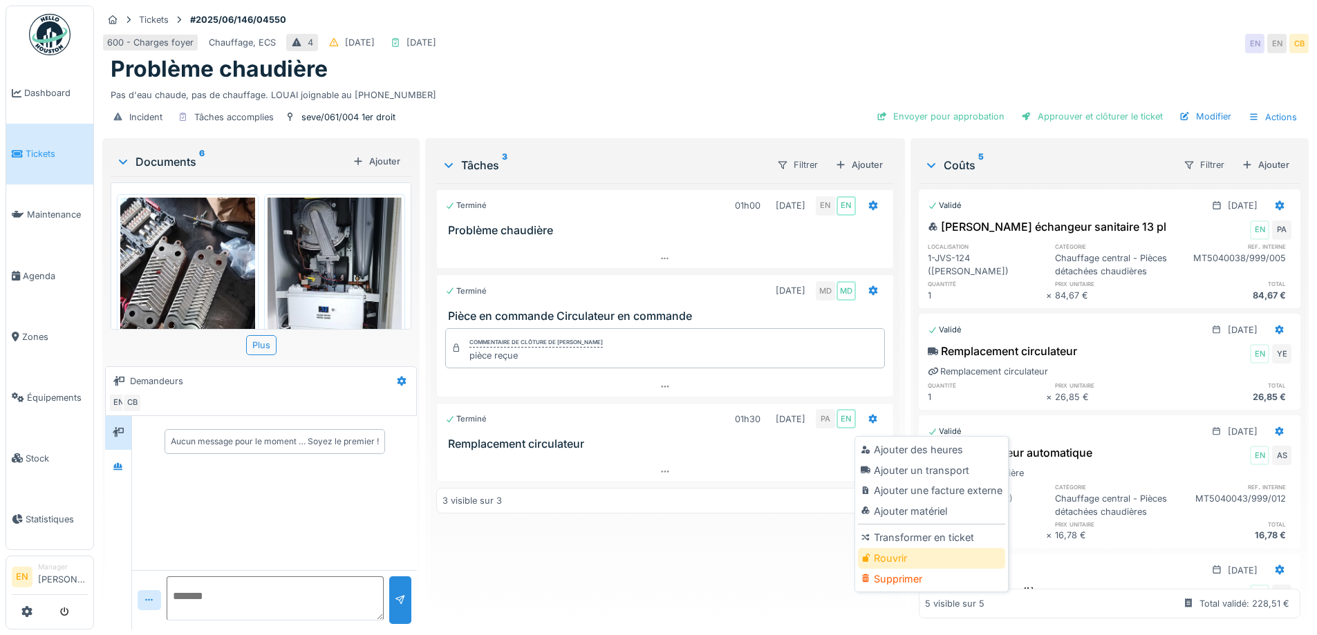
click at [885, 551] on div "Rouvrir" at bounding box center [931, 558] width 147 height 21
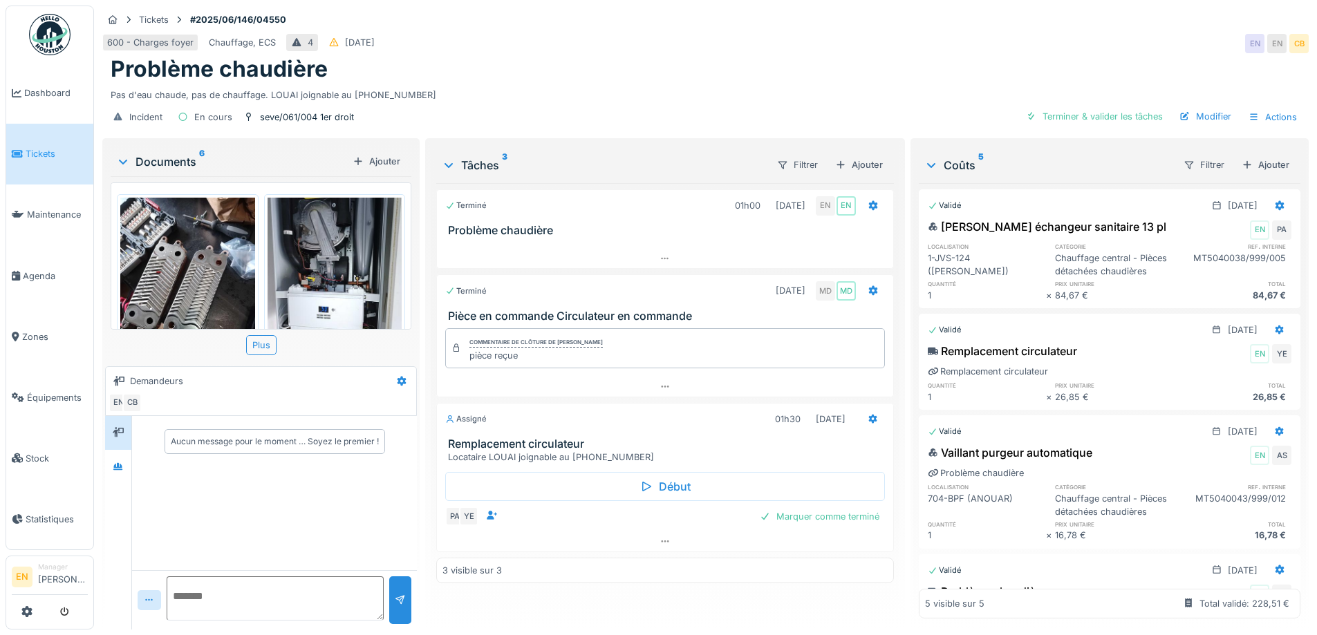
click at [712, 83] on div "Pas d'eau chaude, pas de chauffage. LOUAI joignable au 0486.14.62.78" at bounding box center [705, 92] width 1189 height 19
click at [114, 468] on icon at bounding box center [118, 466] width 11 height 9
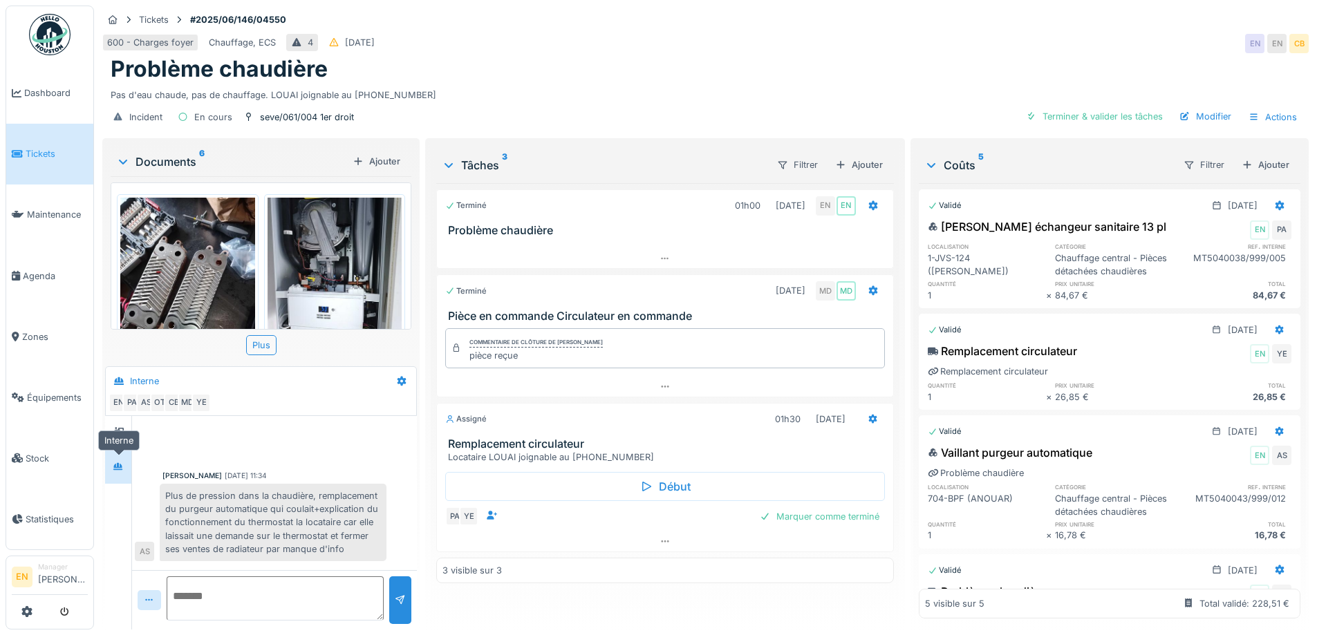
scroll to position [369, 0]
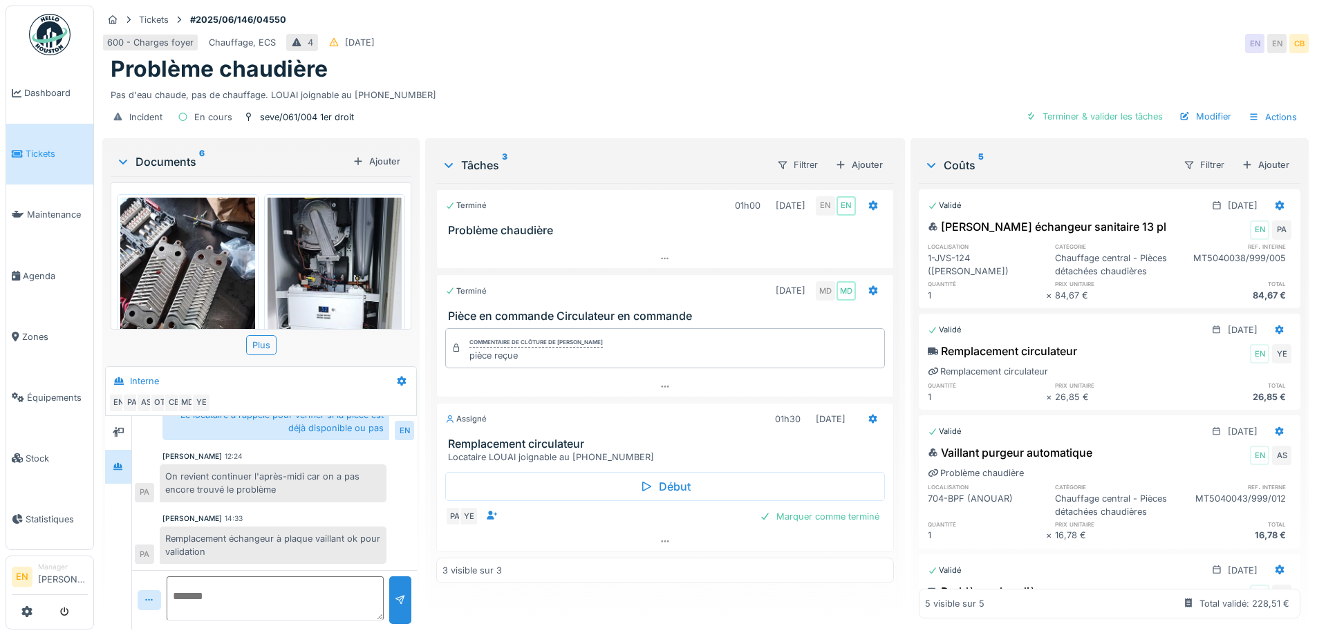
click at [874, 75] on div "Problème chaudière" at bounding box center [705, 69] width 1189 height 26
click at [726, 88] on div "Pas d'eau chaude, pas de chauffage. LOUAI joignable au 0486.14.62.78" at bounding box center [705, 92] width 1189 height 19
click at [932, 0] on div "Tickets #2025/06/146/04550 600 - Charges foyer Chauffage, ECS 4 08/06/2025 EN E…" at bounding box center [705, 317] width 1223 height 635
click at [1077, 34] on div "600 - Charges foyer Chauffage, ECS 4 08/06/2025 EN EN CB" at bounding box center [705, 43] width 1206 height 25
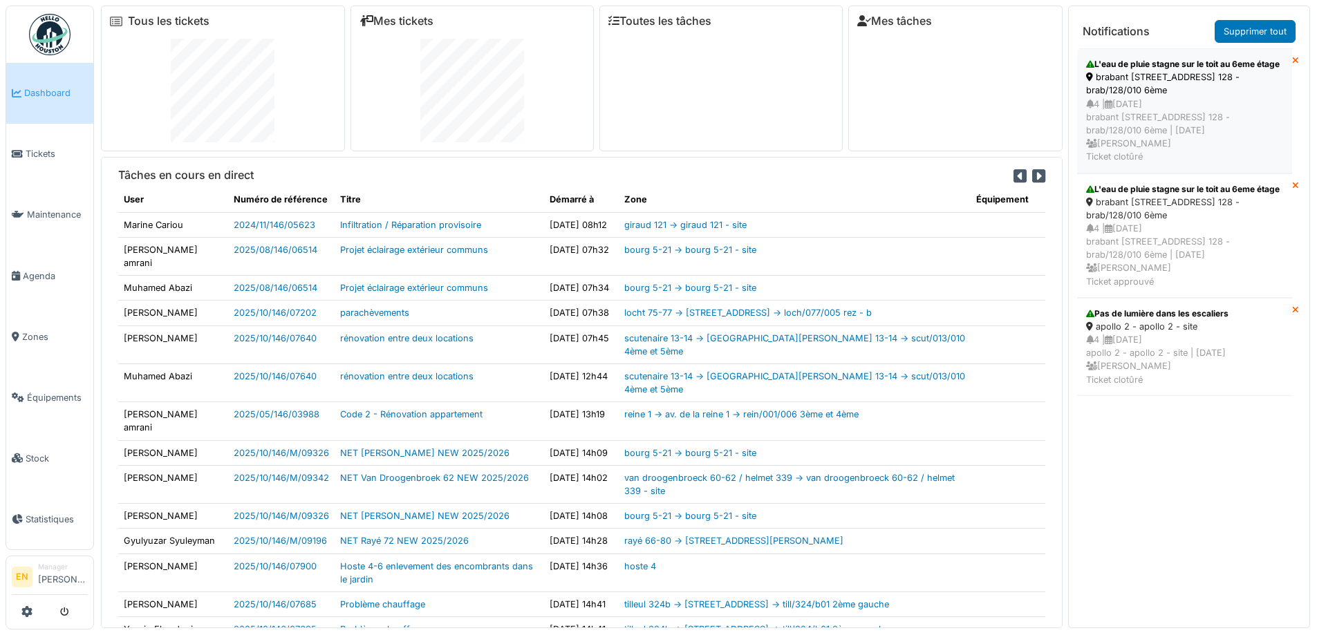
click at [1182, 97] on div "brabant 128 - rue de brabant 128 - brab/128/010 6ème" at bounding box center [1184, 83] width 197 height 26
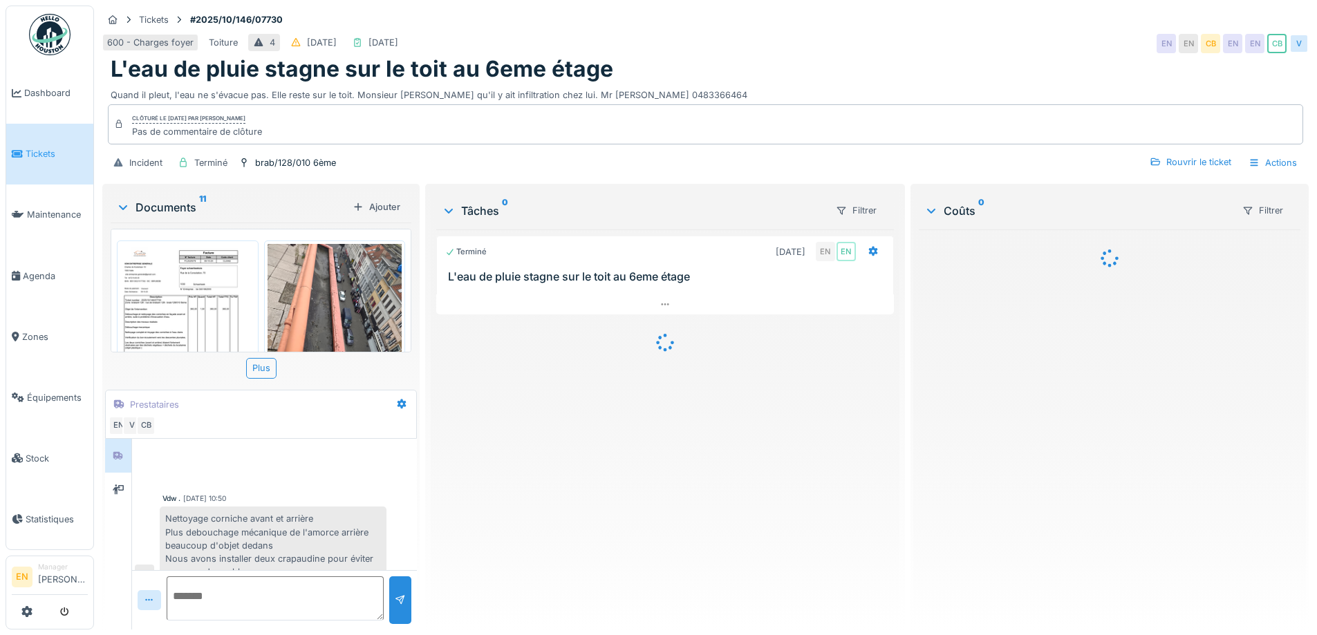
scroll to position [20, 0]
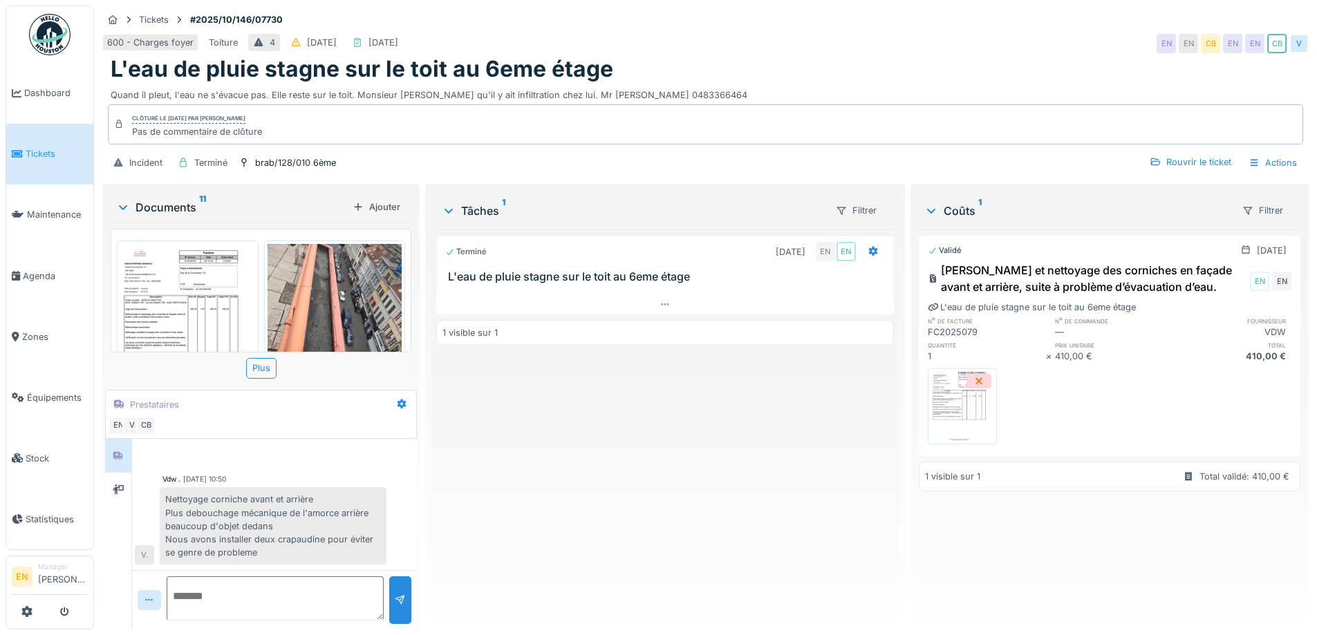
click at [666, 527] on div "Terminé [DATE] EN EN L'eau de pluie stagne sur le toit au 6eme étage 1 visible …" at bounding box center [664, 423] width 457 height 389
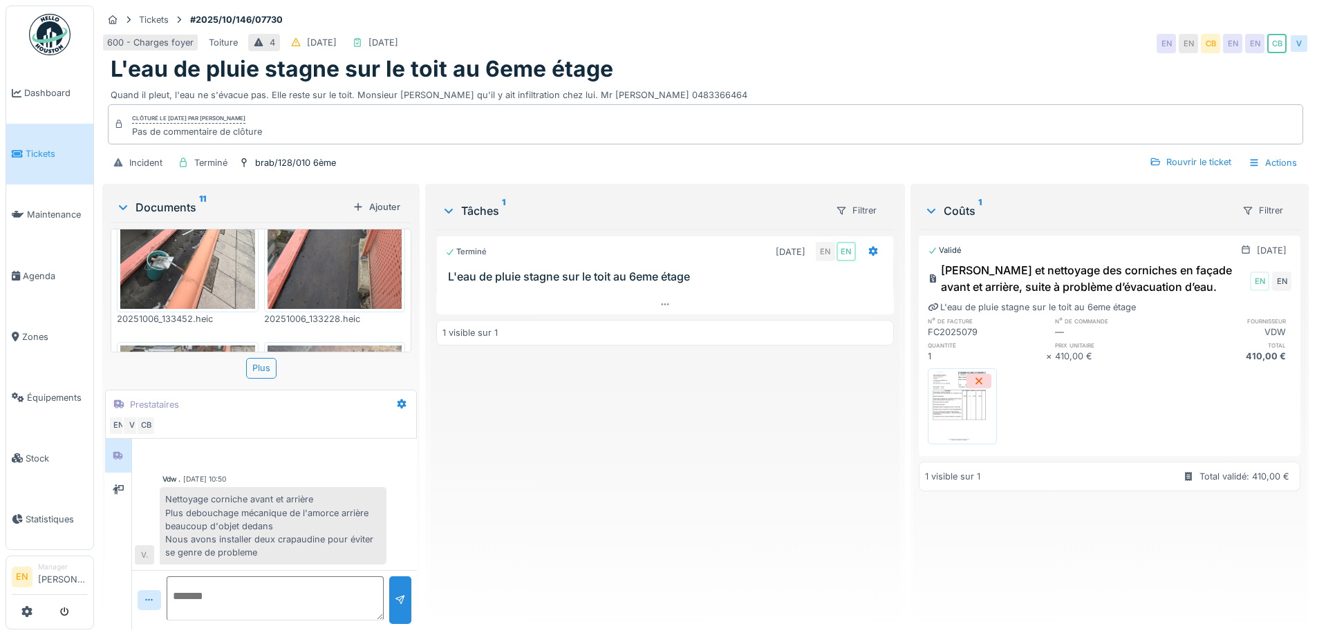
scroll to position [415, 0]
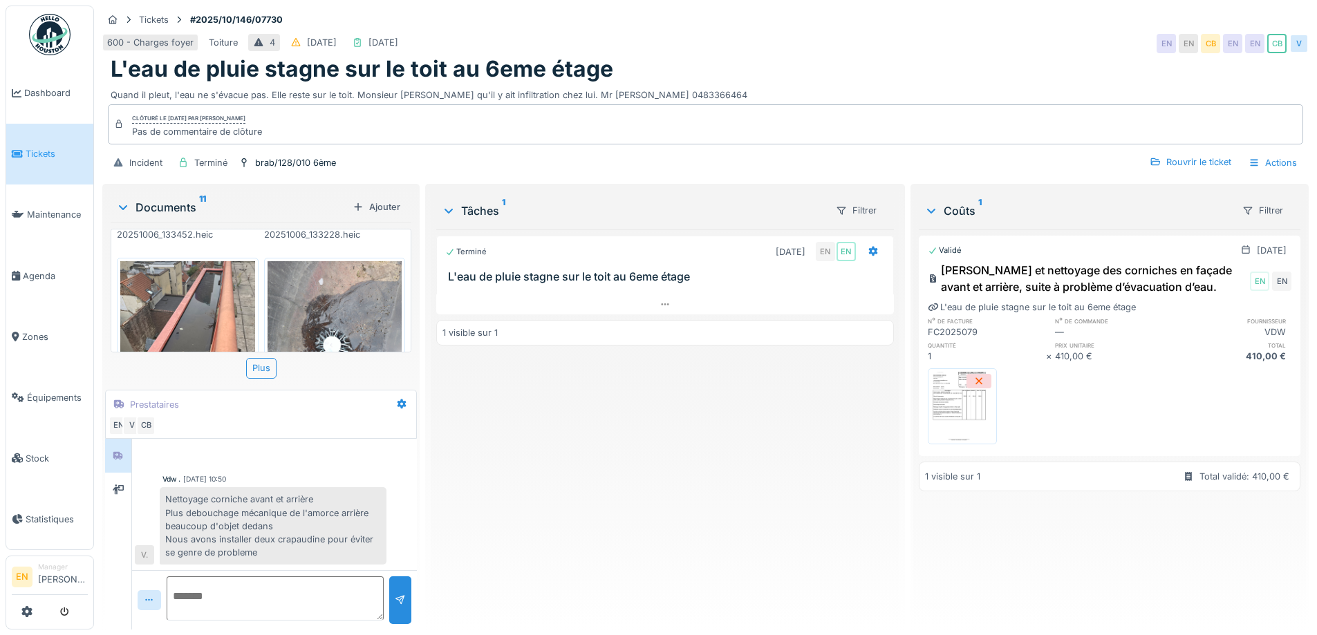
click at [540, 440] on div "Terminé [DATE] EN EN L'eau de pluie stagne sur le toit au 6eme étage 1 visible …" at bounding box center [664, 423] width 457 height 389
click at [660, 512] on div "Terminé [DATE] EN EN L'eau de pluie stagne sur le toit au 6eme étage 1 visible …" at bounding box center [664, 423] width 457 height 389
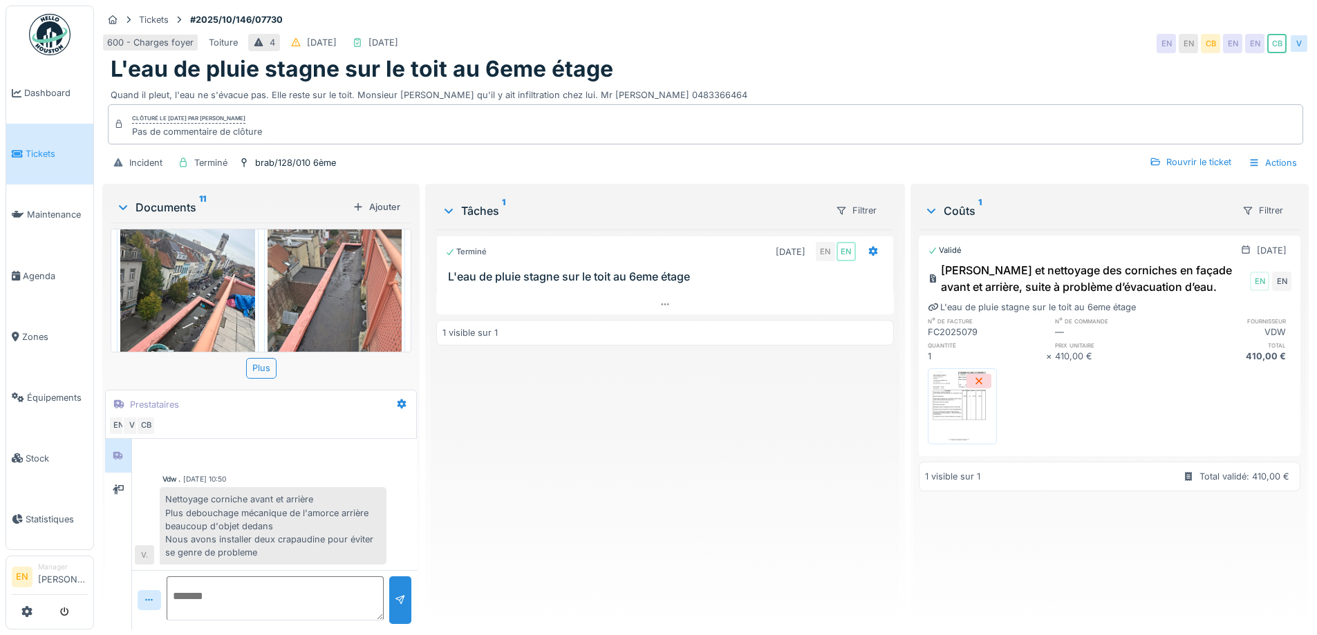
scroll to position [276, 0]
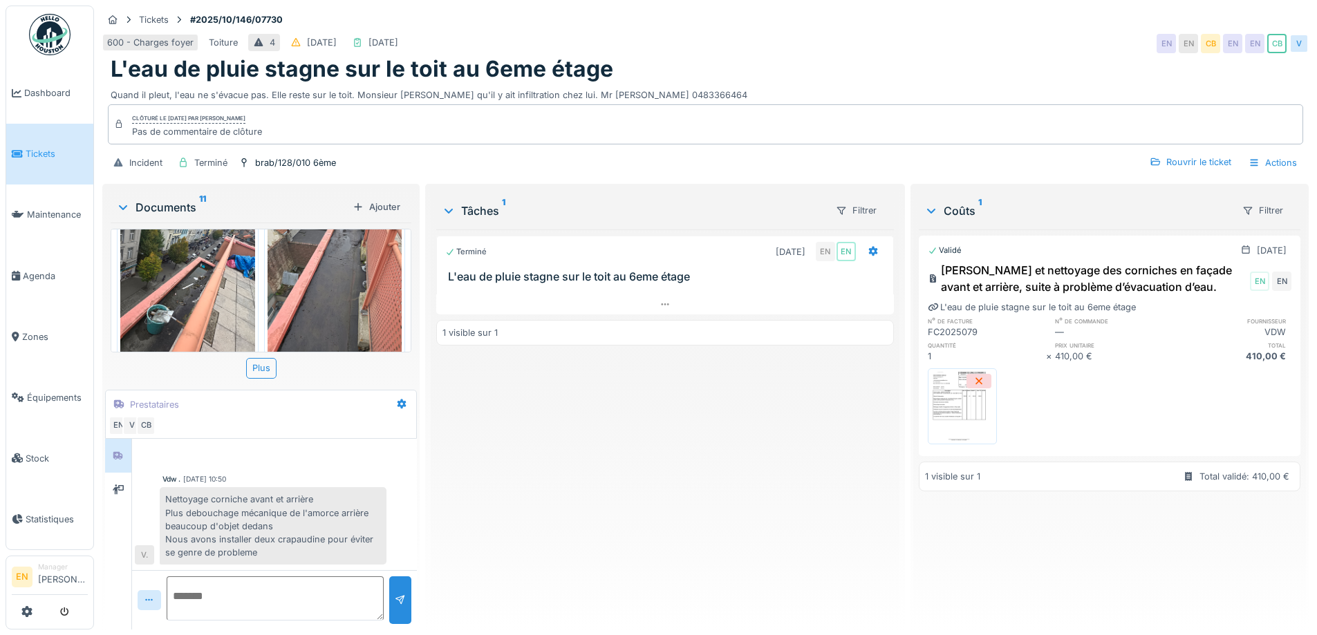
click at [527, 480] on div "Terminé [DATE] EN EN L'eau de pluie stagne sur le toit au 6eme étage 1 visible …" at bounding box center [664, 423] width 457 height 389
click at [654, 446] on div "Terminé [DATE] EN EN L'eau de pluie stagne sur le toit au 6eme étage 1 visible …" at bounding box center [664, 423] width 457 height 389
drag, startPoint x: 656, startPoint y: 446, endPoint x: 668, endPoint y: 440, distance: 13.9
click at [657, 446] on div "Terminé [DATE] EN EN L'eau de pluie stagne sur le toit au 6eme étage 1 visible …" at bounding box center [664, 423] width 457 height 389
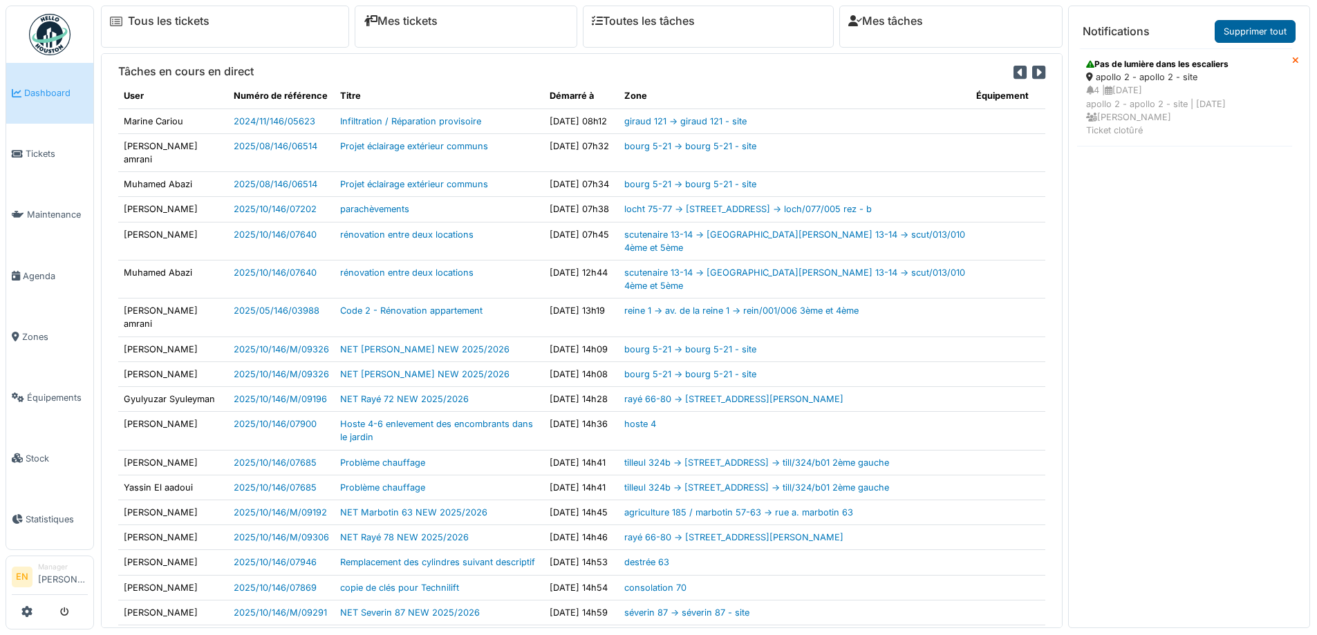
click at [1252, 21] on link "Supprimer tout" at bounding box center [1254, 31] width 81 height 23
click at [37, 272] on span "Agenda" at bounding box center [55, 276] width 65 height 13
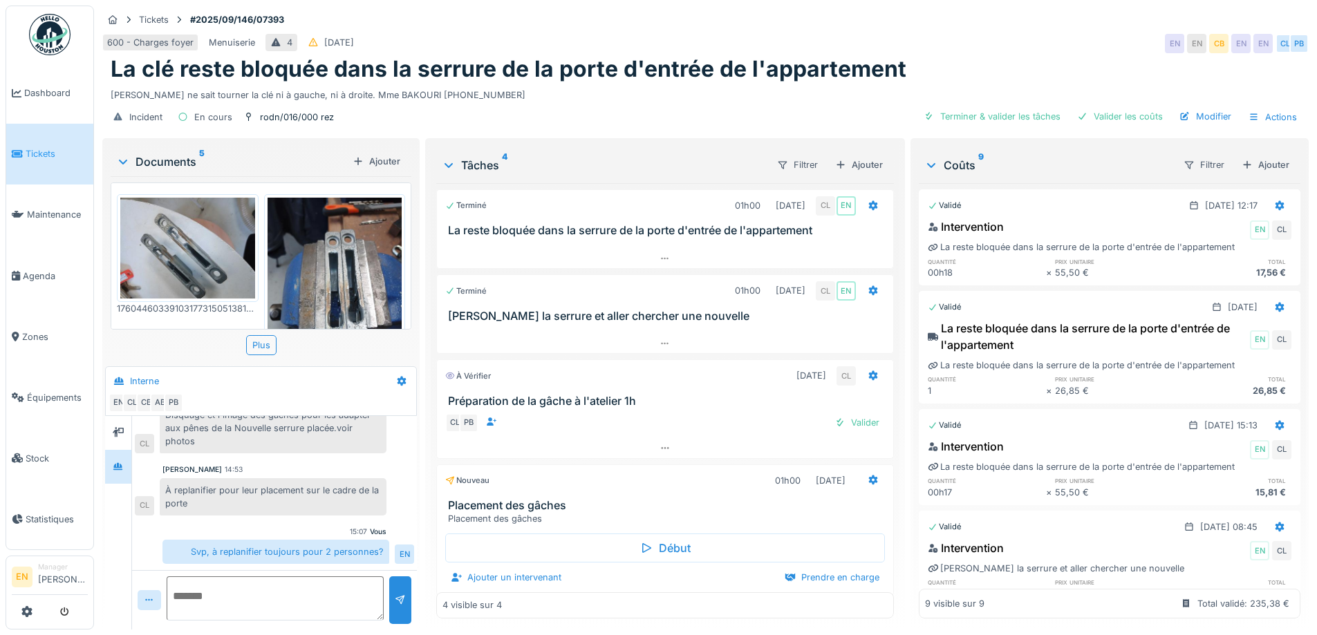
scroll to position [8, 0]
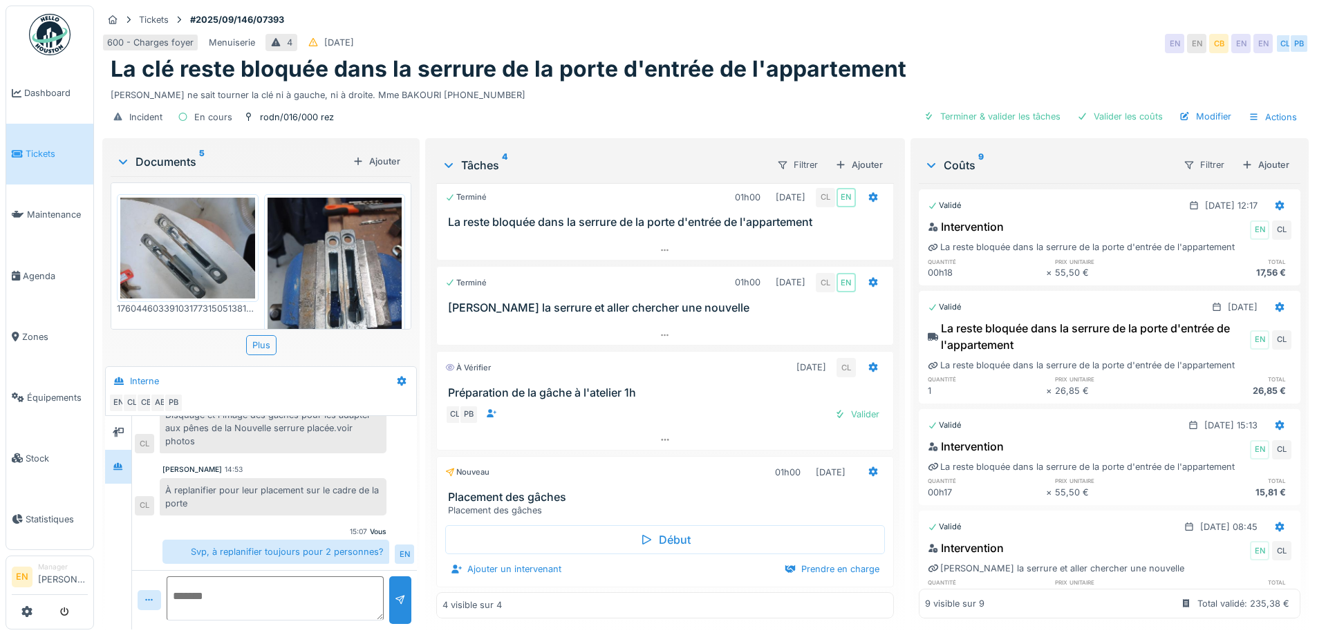
click at [913, 28] on div "Tickets #2025/09/146/07393" at bounding box center [705, 19] width 1206 height 17
click at [973, 63] on div "La clé reste bloquée dans la serrure de la porte d'entrée de l'appartement" at bounding box center [705, 69] width 1189 height 26
